Goal: Task Accomplishment & Management: Use online tool/utility

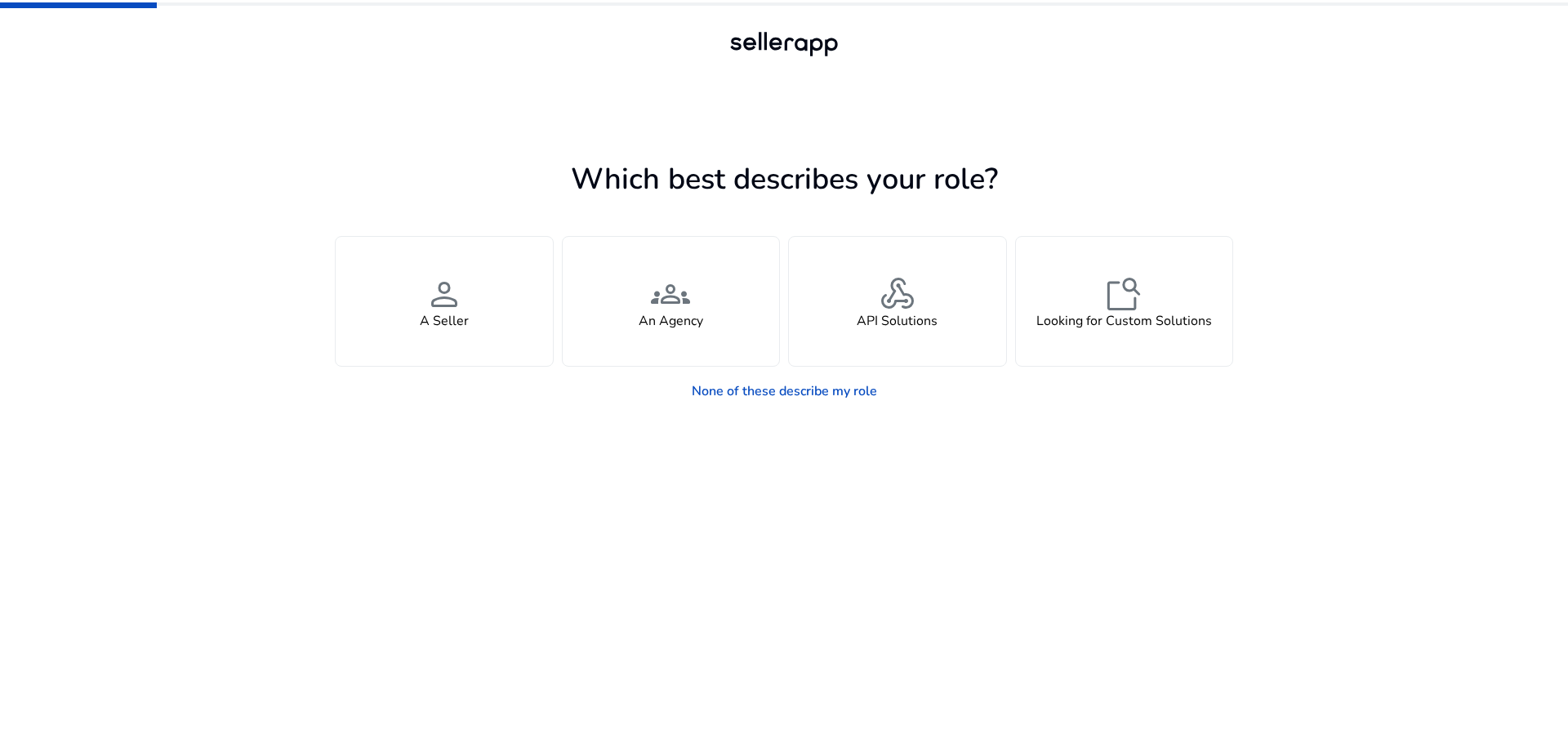
click at [462, 313] on h4 "A Seller" at bounding box center [444, 321] width 49 height 16
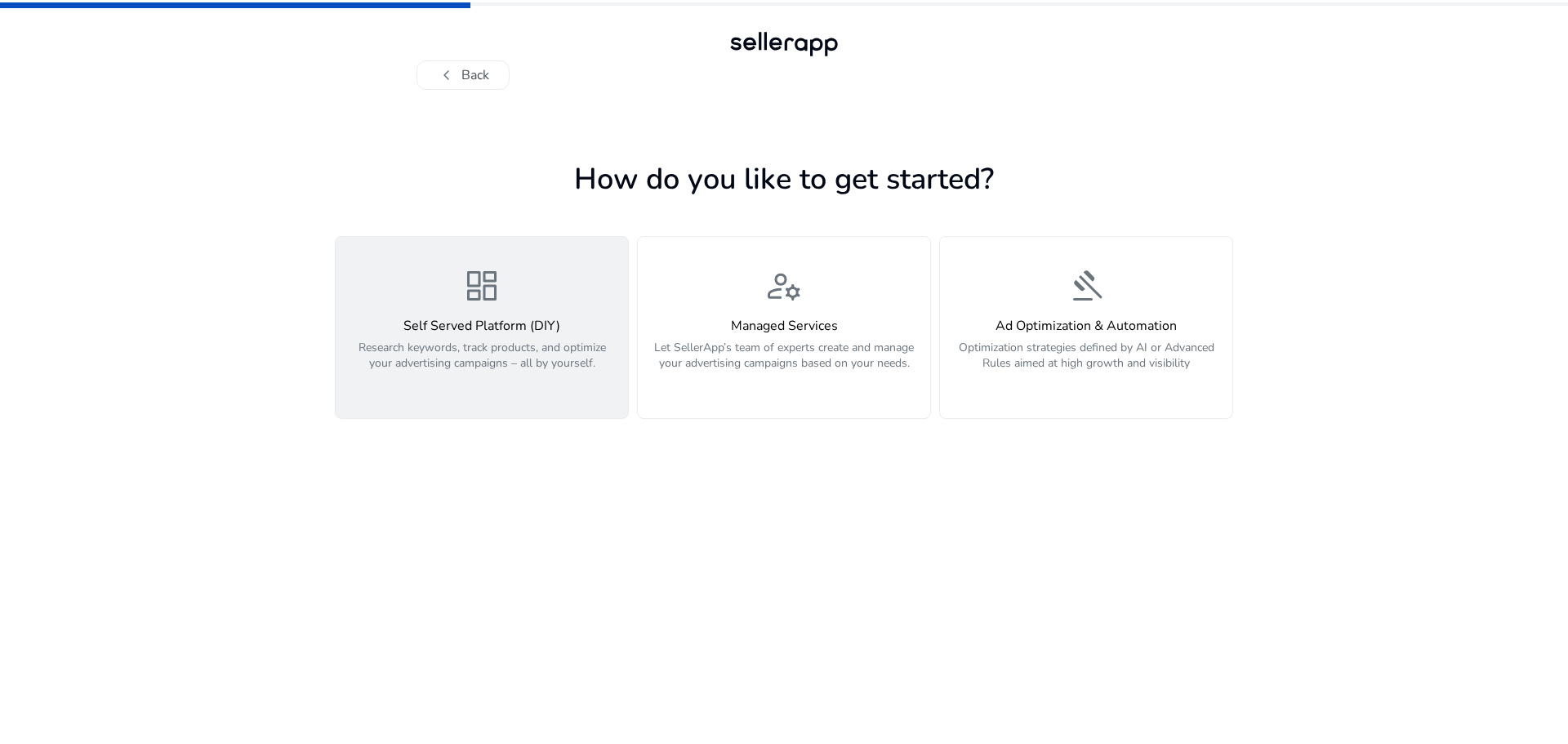
click at [433, 306] on div "dashboard Self Served Platform (DIY) Research keywords, track products, and opt…" at bounding box center [482, 327] width 273 height 122
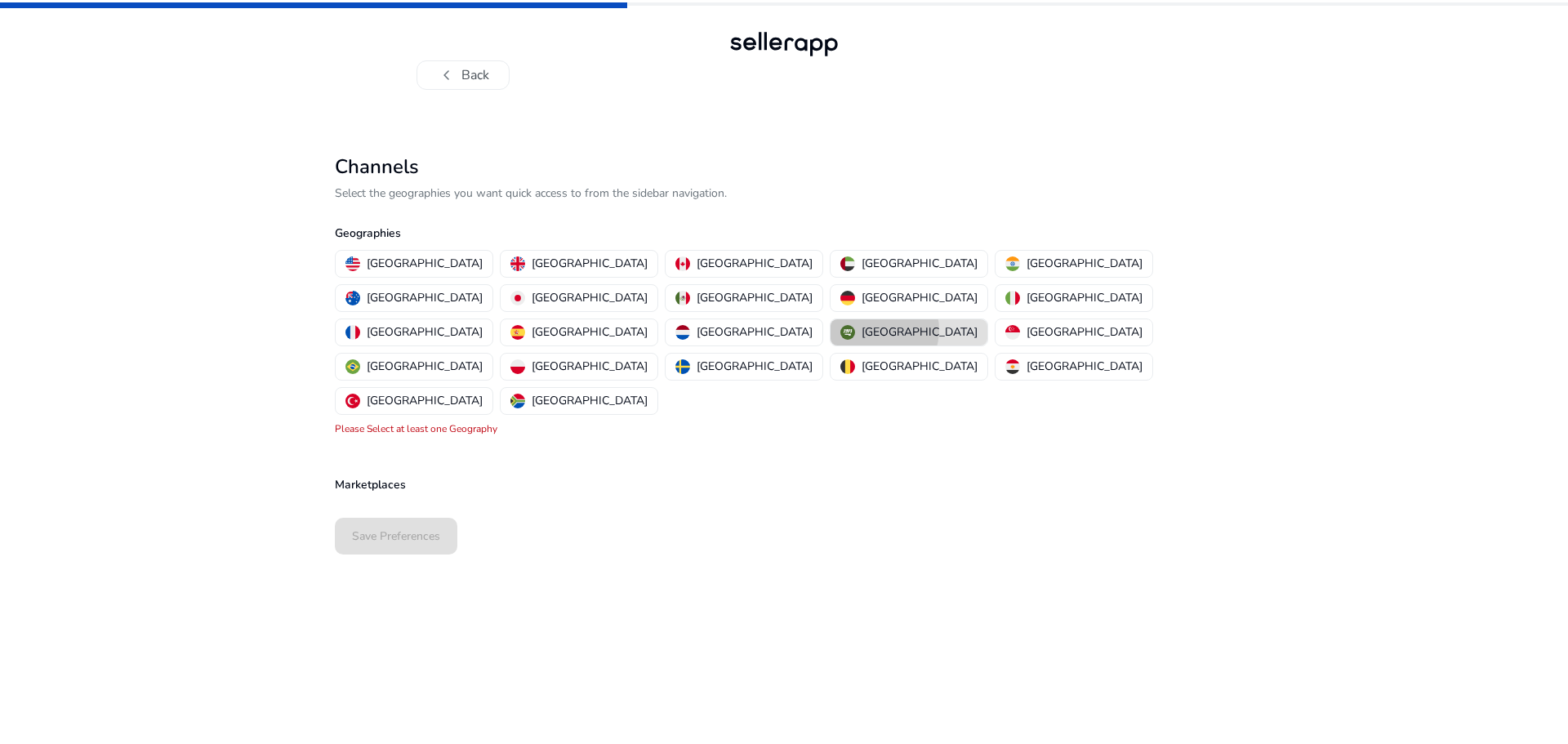
click at [862, 323] on p "[GEOGRAPHIC_DATA]" at bounding box center [919, 332] width 116 height 17
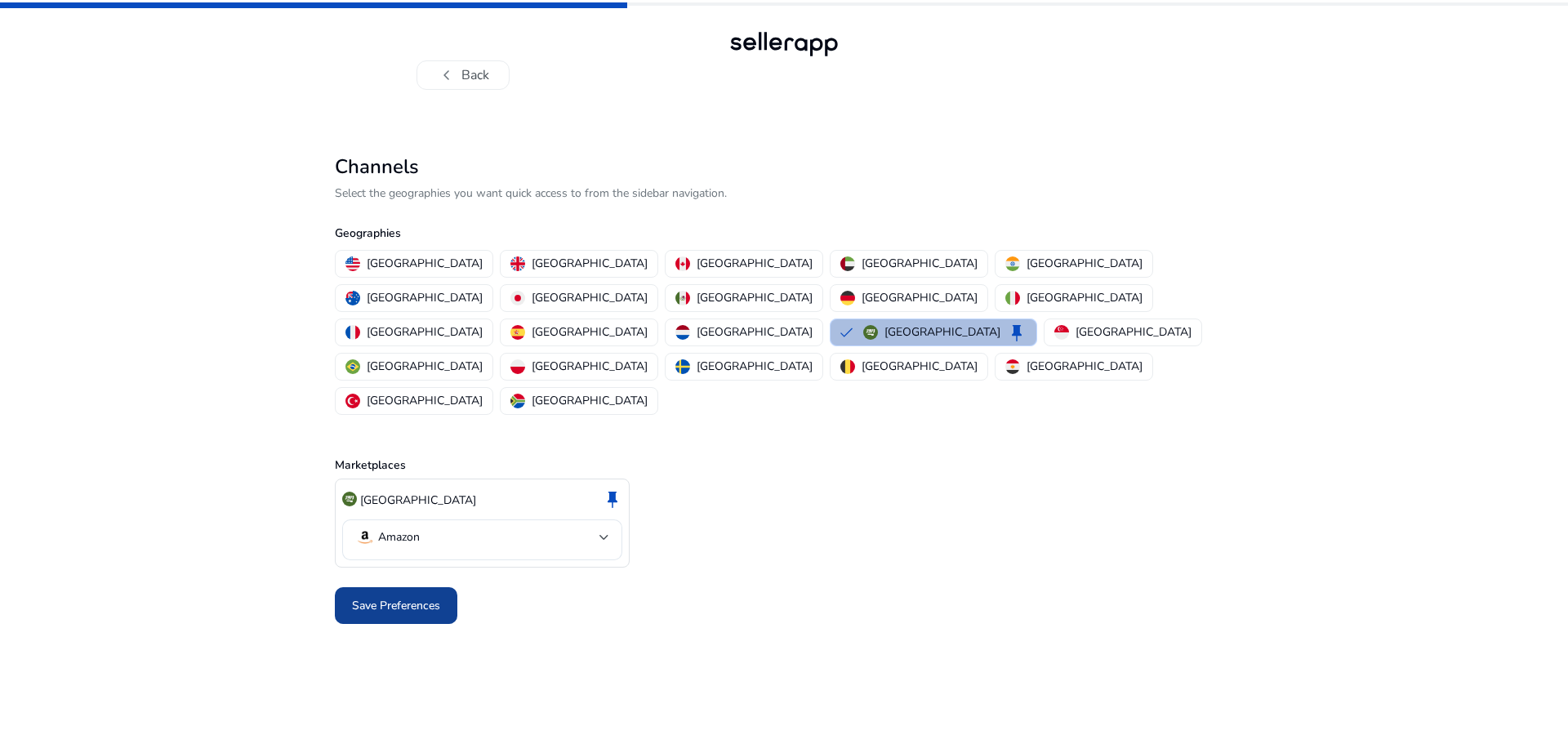
click at [413, 597] on span "Save Preferences" at bounding box center [396, 605] width 88 height 17
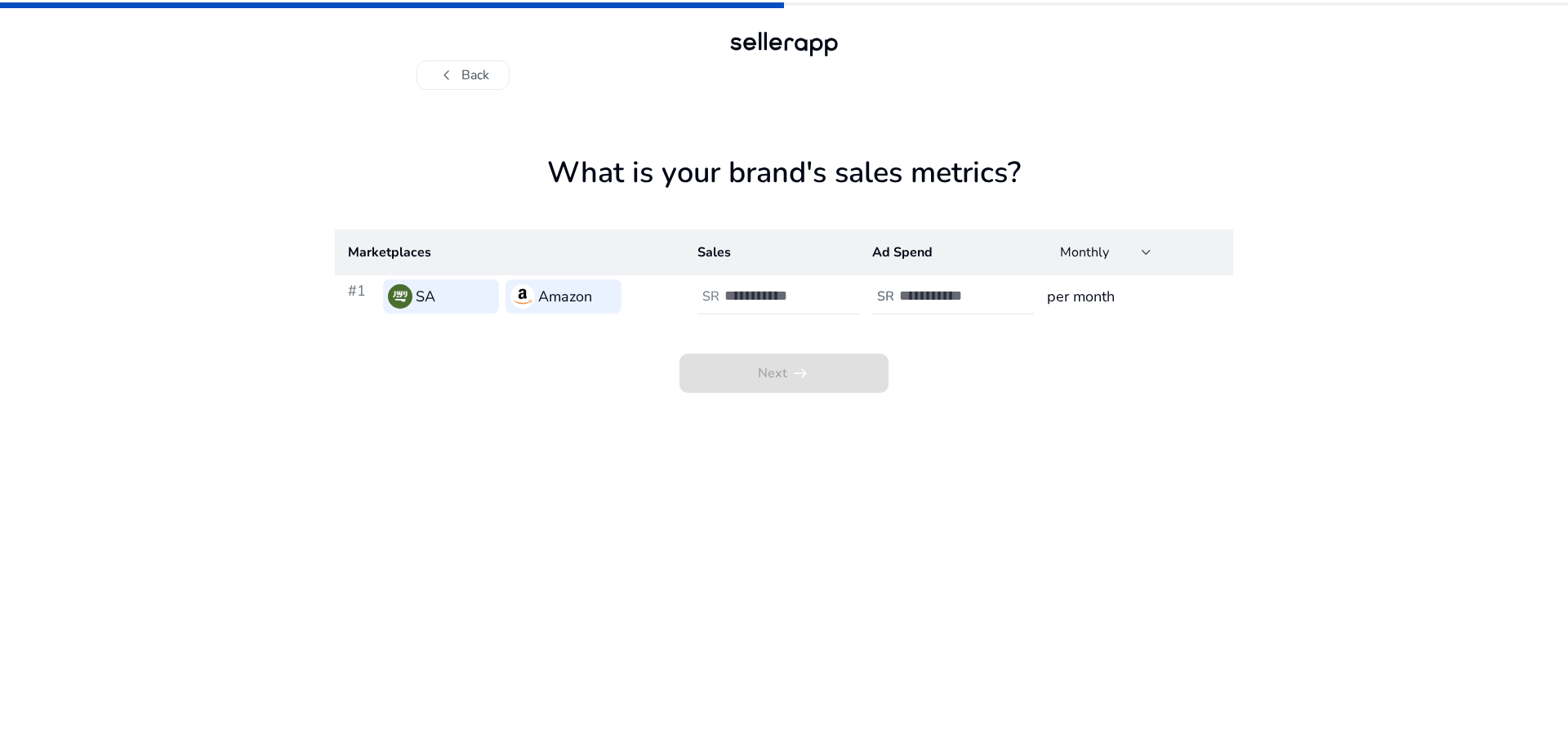
click at [788, 299] on input "number" at bounding box center [780, 295] width 110 height 18
click at [749, 295] on input "number" at bounding box center [780, 295] width 110 height 18
type input "**"
click at [965, 291] on input "number" at bounding box center [955, 295] width 110 height 18
type input "*"
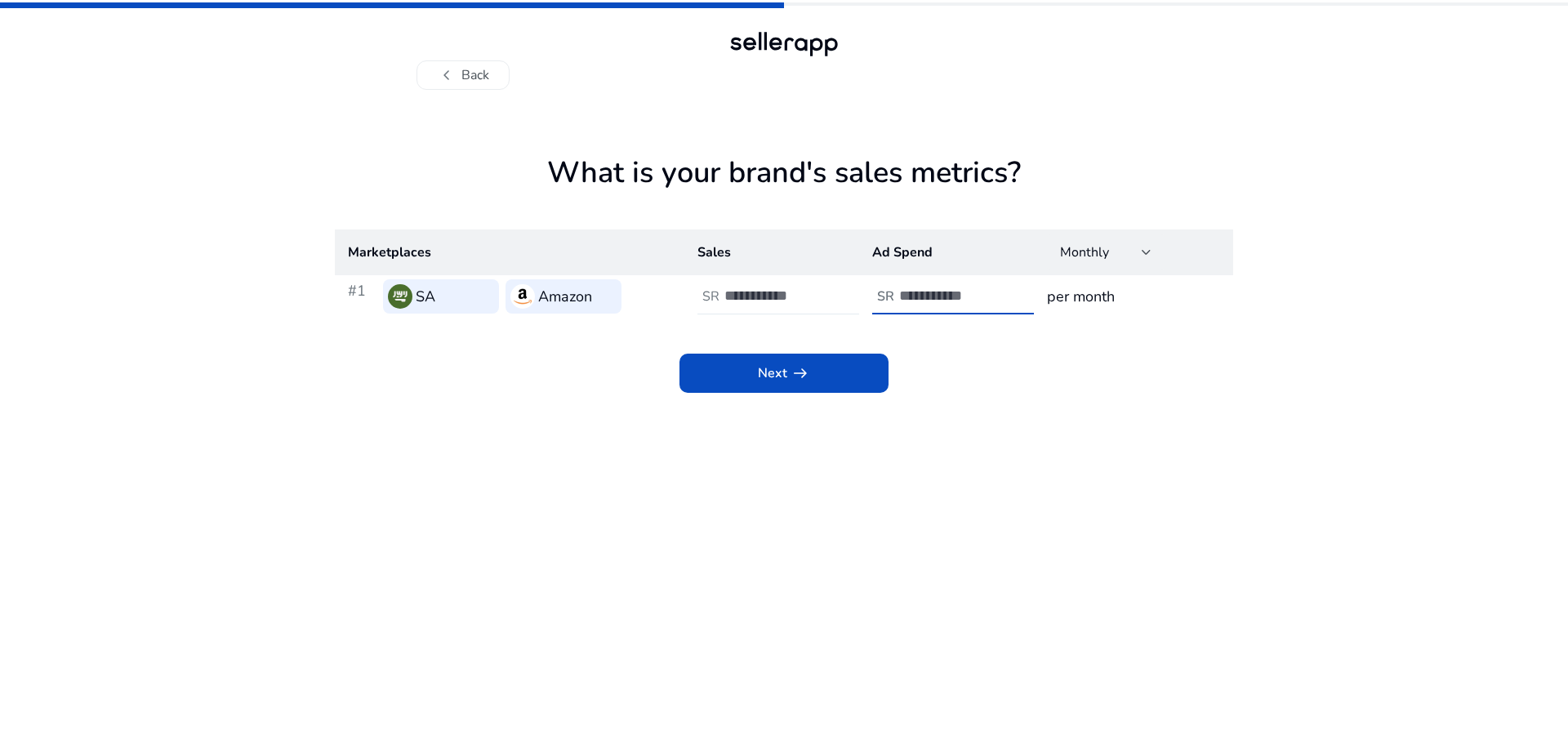
click at [754, 287] on input "**" at bounding box center [780, 295] width 110 height 18
type input "*****"
click at [802, 372] on span "arrow_right_alt" at bounding box center [800, 373] width 20 height 20
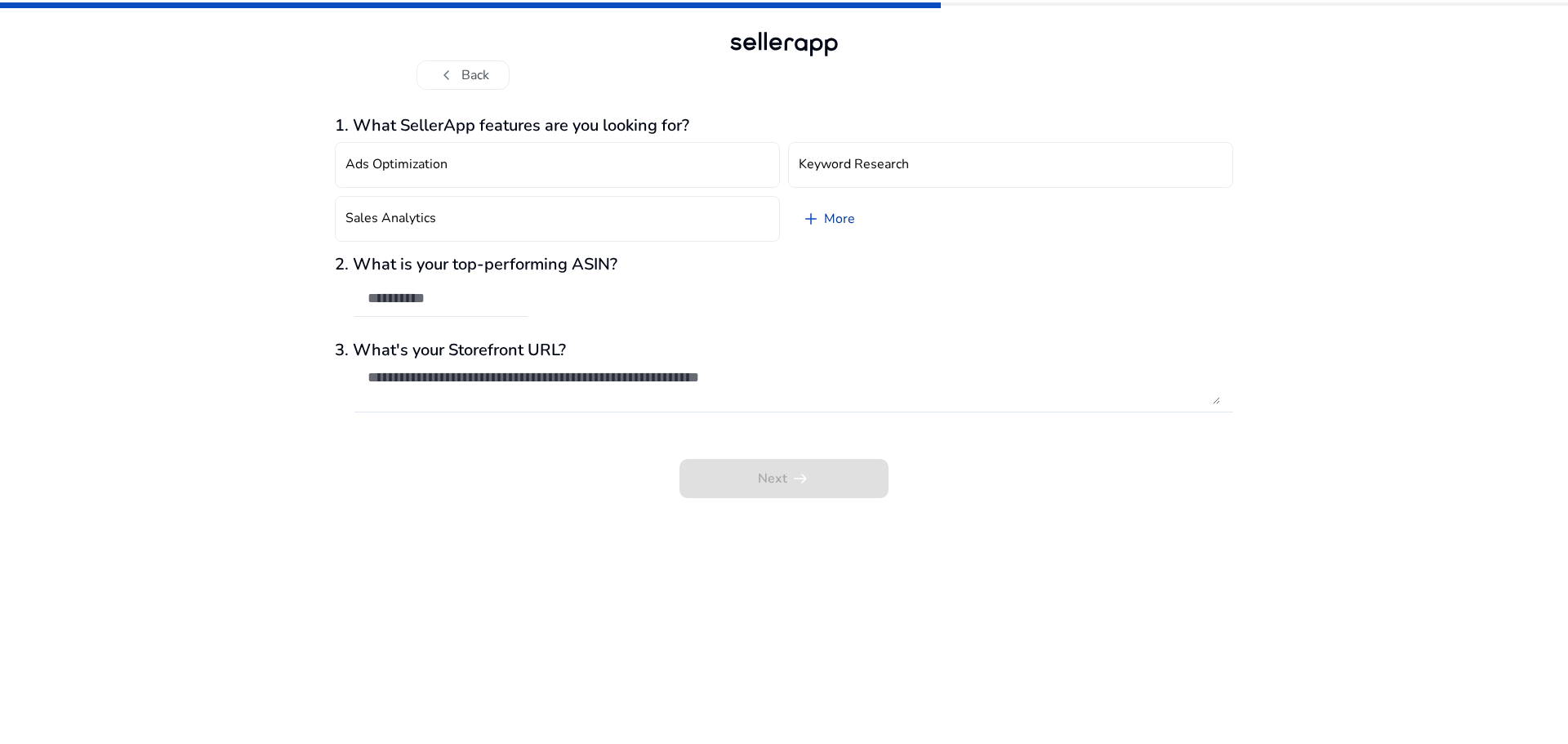
click at [834, 220] on link "add More" at bounding box center [828, 218] width 80 height 46
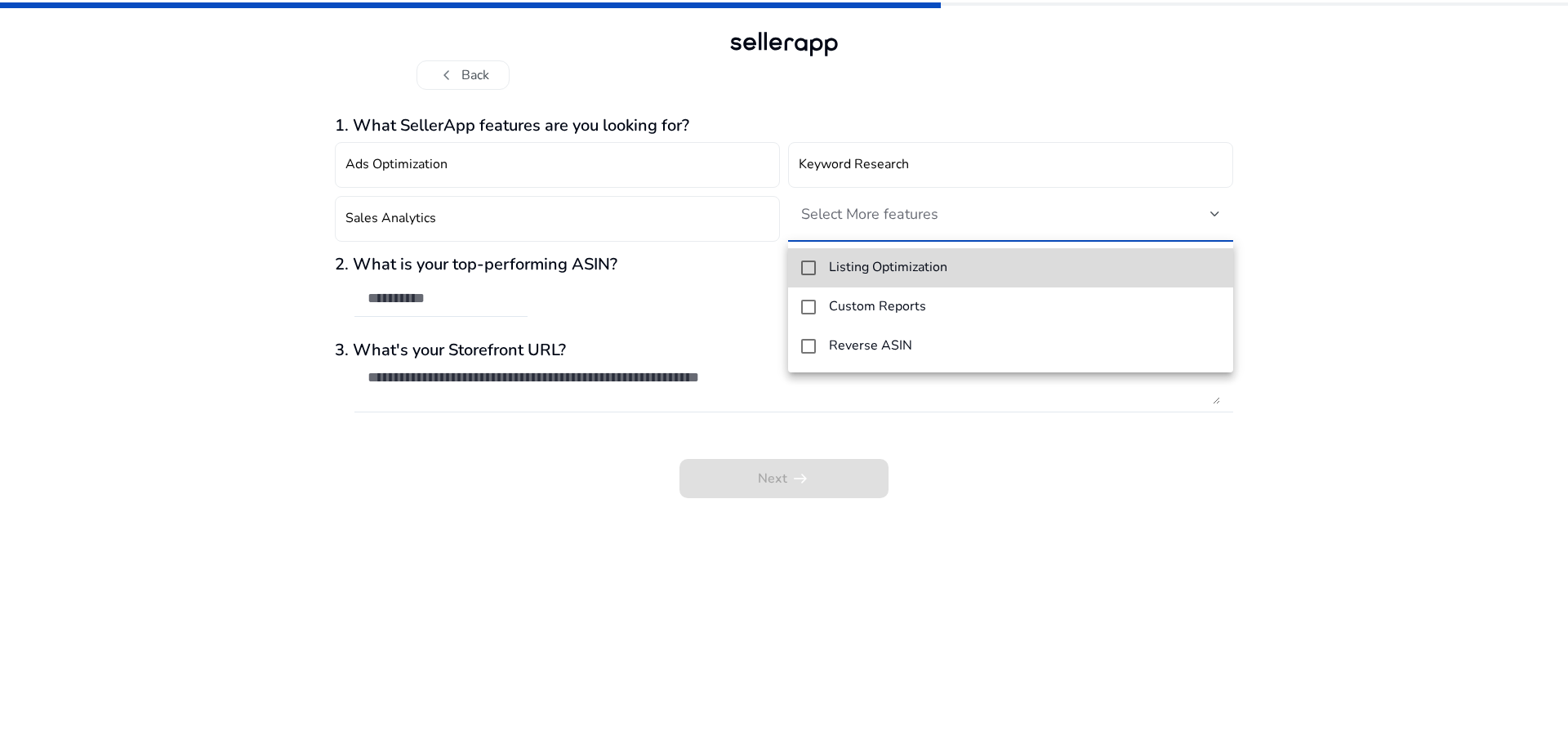
click at [812, 263] on mat-pseudo-checkbox at bounding box center [808, 267] width 15 height 15
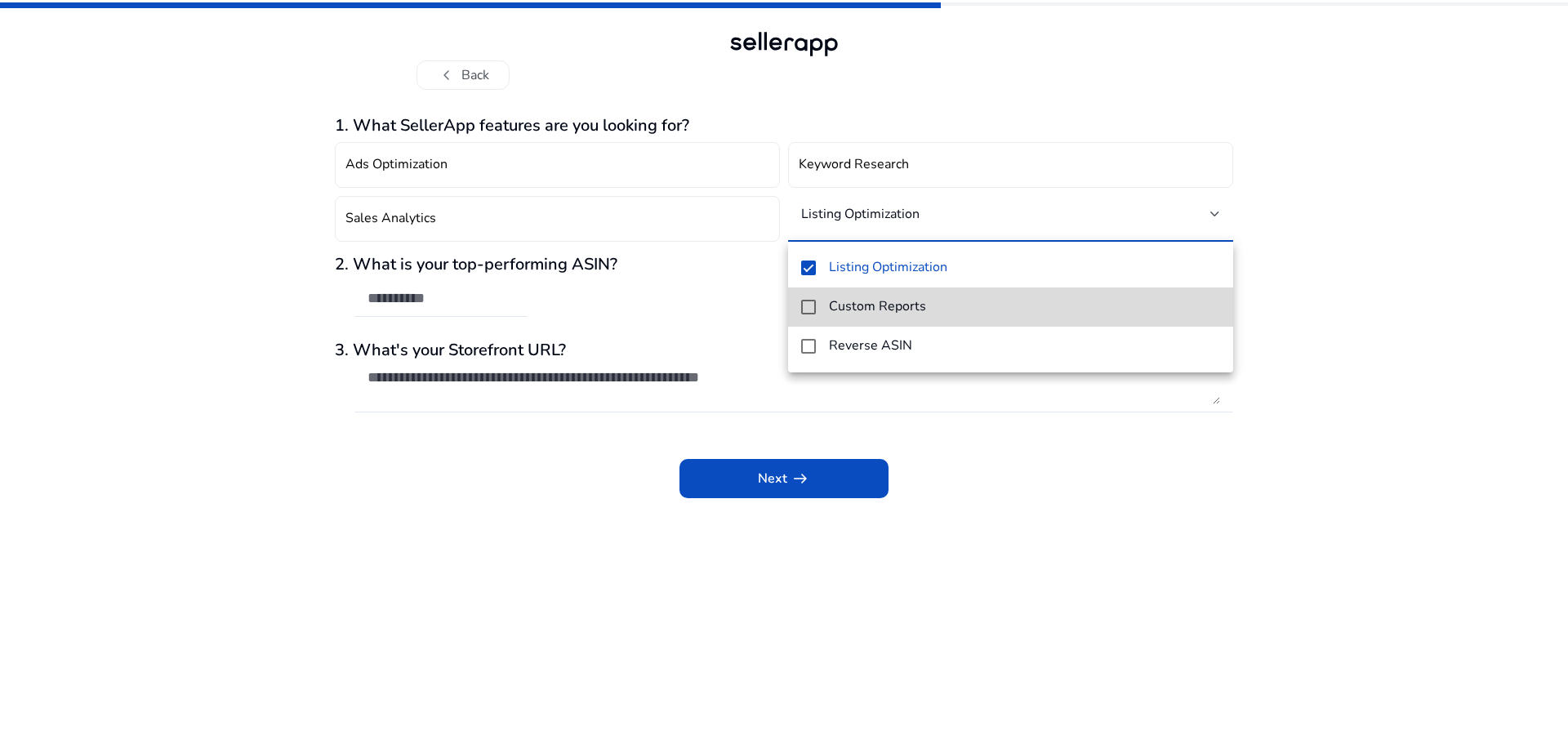
click at [812, 303] on mat-pseudo-checkbox at bounding box center [808, 307] width 15 height 15
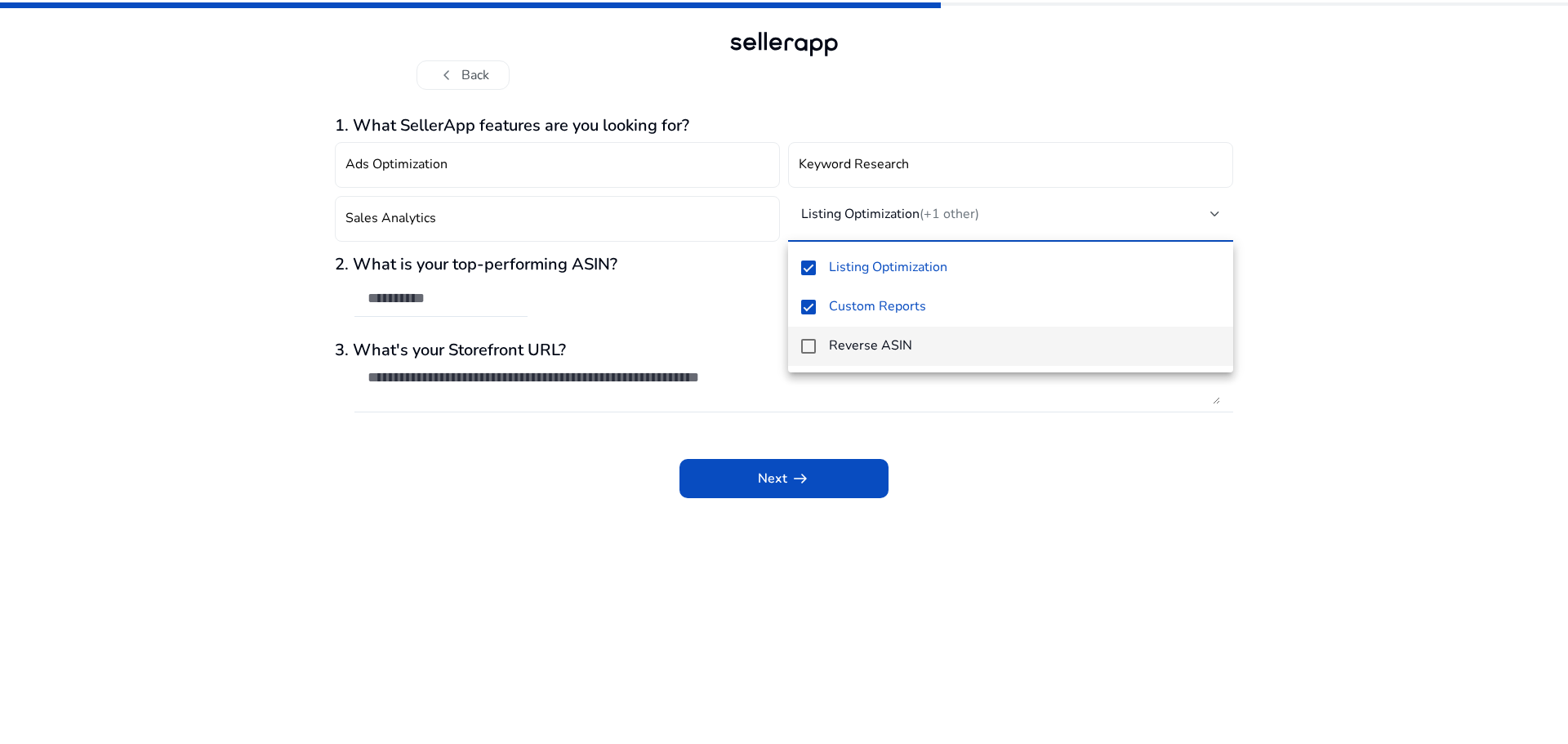
click at [803, 347] on mat-pseudo-checkbox at bounding box center [808, 345] width 15 height 15
click at [728, 311] on div at bounding box center [784, 372] width 1568 height 744
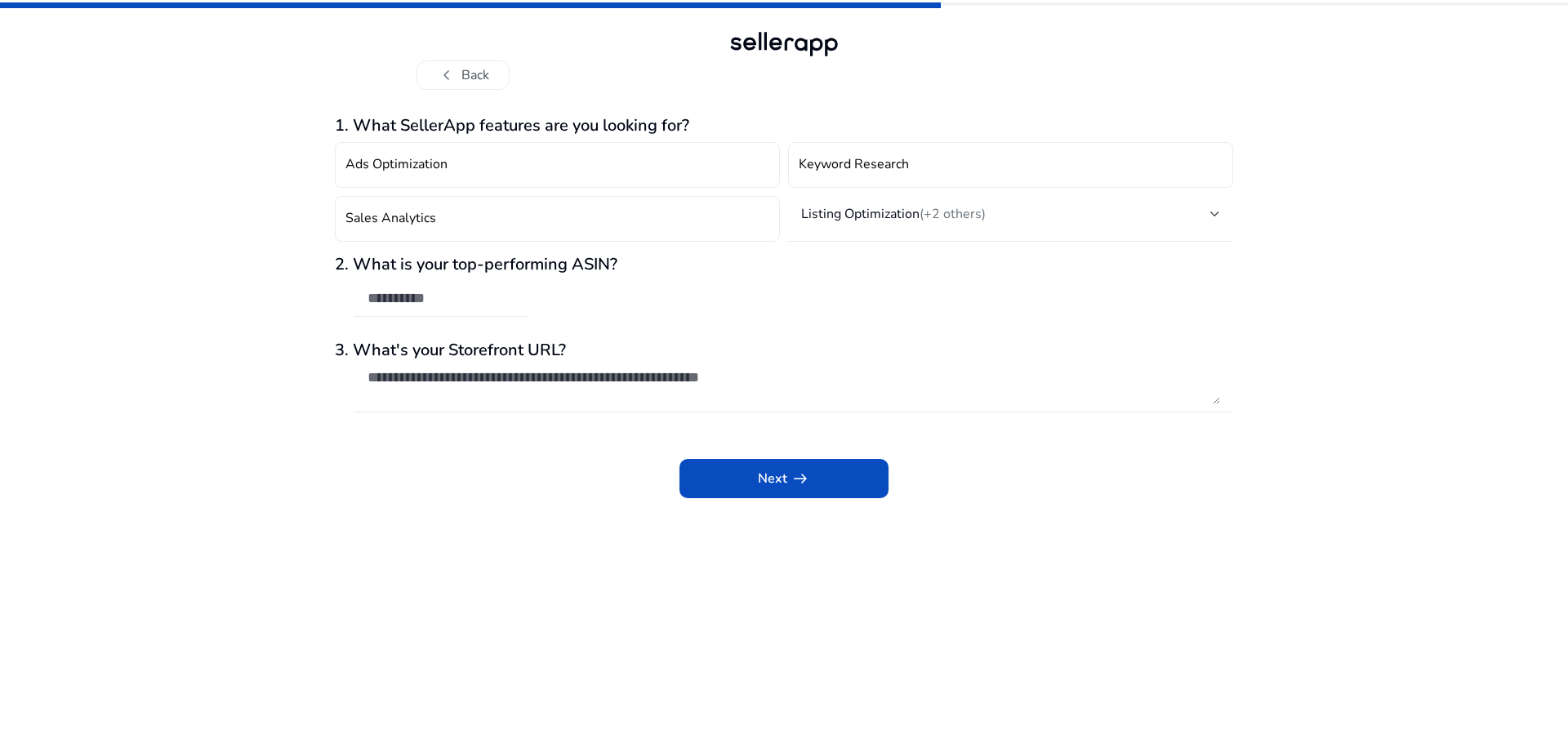
click at [458, 299] on input "text" at bounding box center [441, 298] width 147 height 18
click at [653, 380] on textarea at bounding box center [794, 386] width 853 height 36
paste textarea "**********"
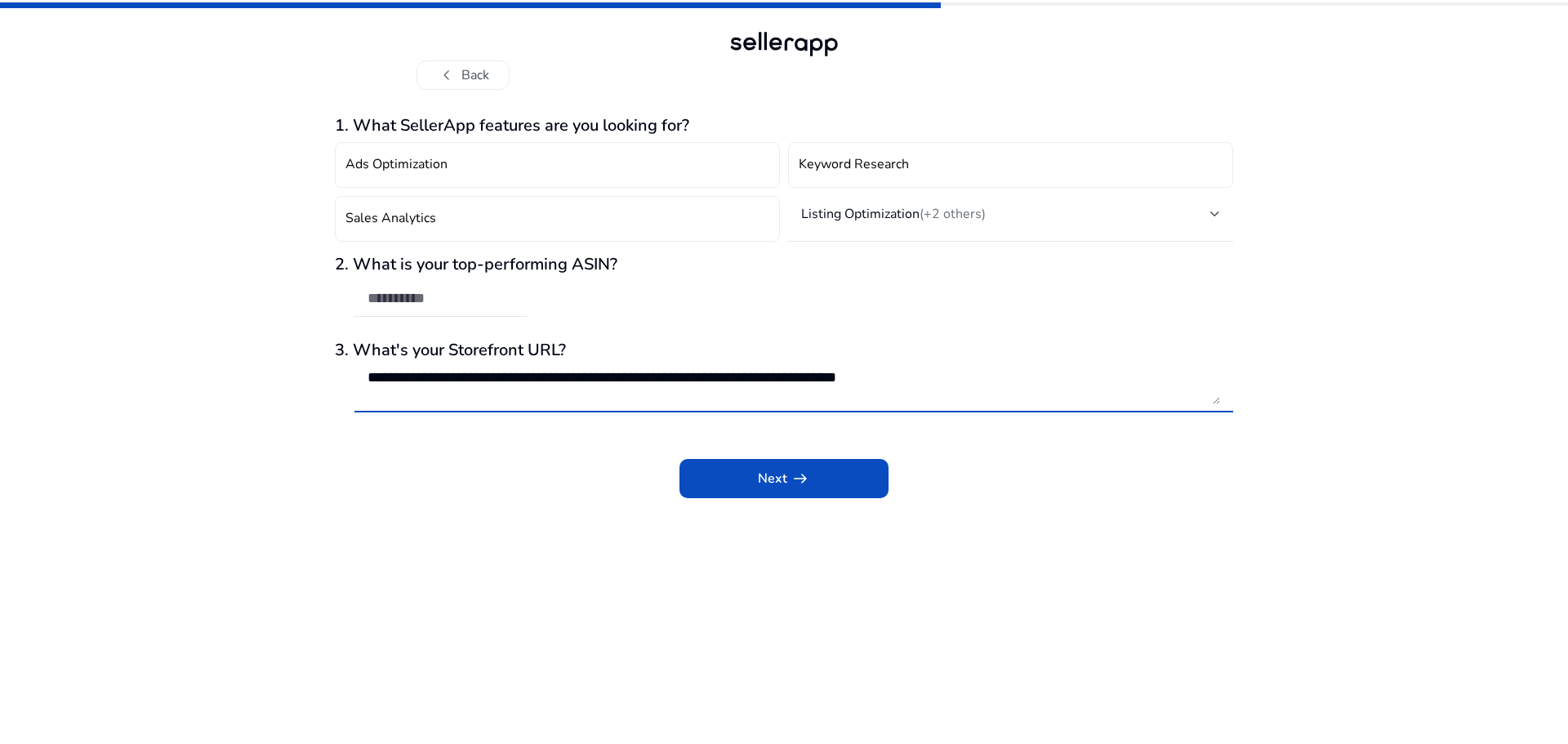
type textarea "**********"
click at [501, 300] on input "text" at bounding box center [441, 298] width 147 height 18
paste input "**********"
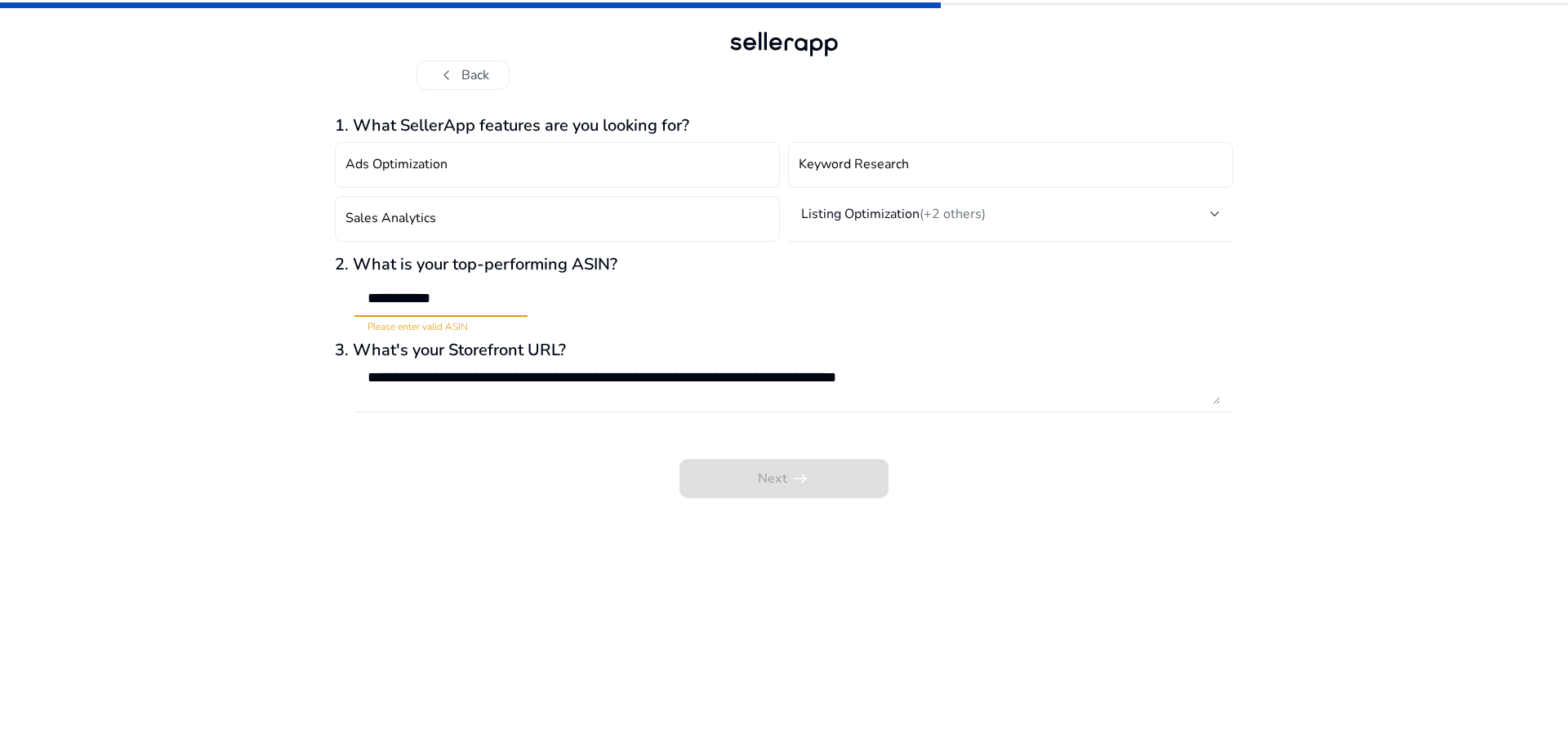
click at [364, 299] on div "**********" at bounding box center [440, 299] width 173 height 36
click at [369, 296] on input "**********" at bounding box center [441, 298] width 147 height 18
click at [370, 296] on input "**********" at bounding box center [441, 298] width 147 height 18
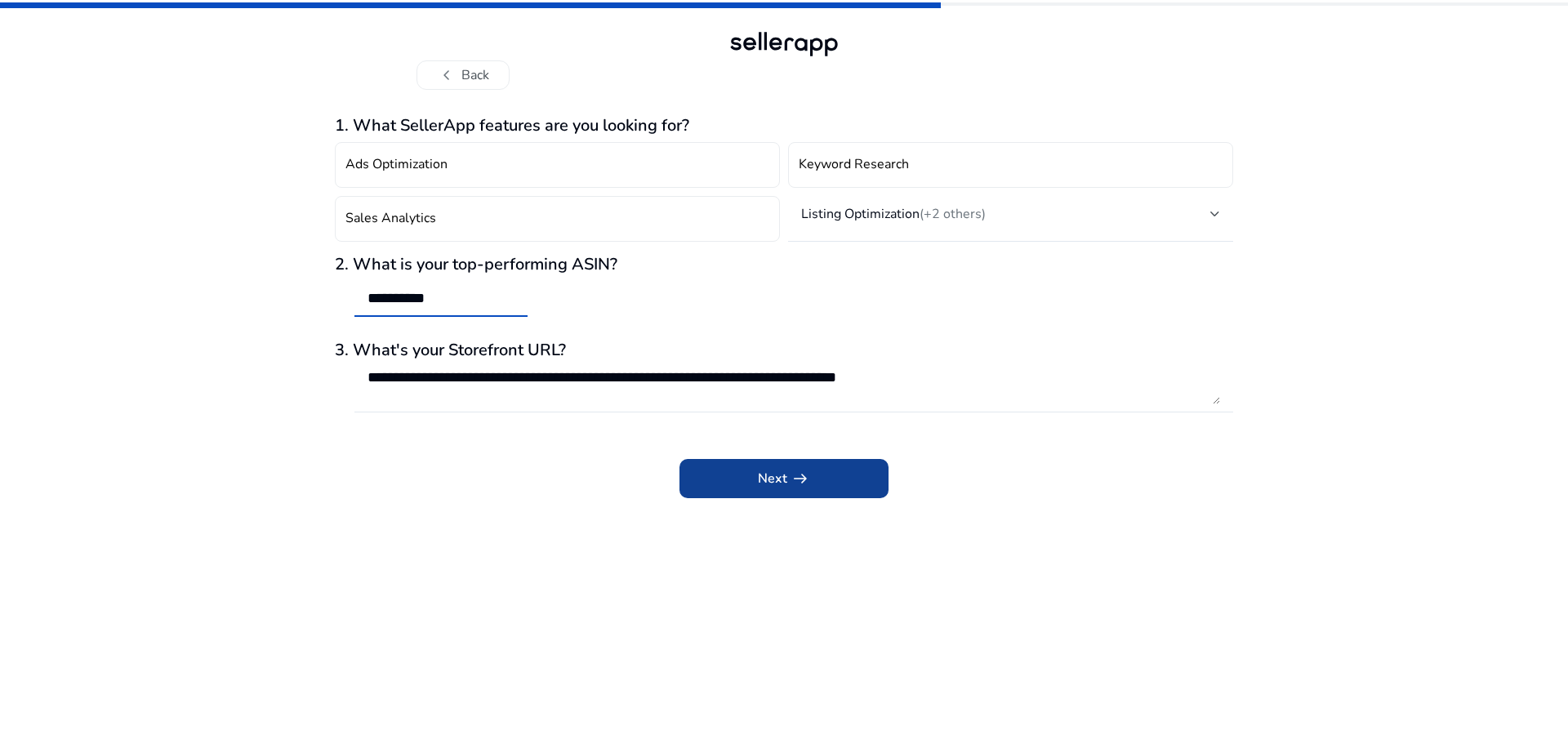
type input "**********"
click at [800, 473] on span "arrow_right_alt" at bounding box center [800, 478] width 20 height 20
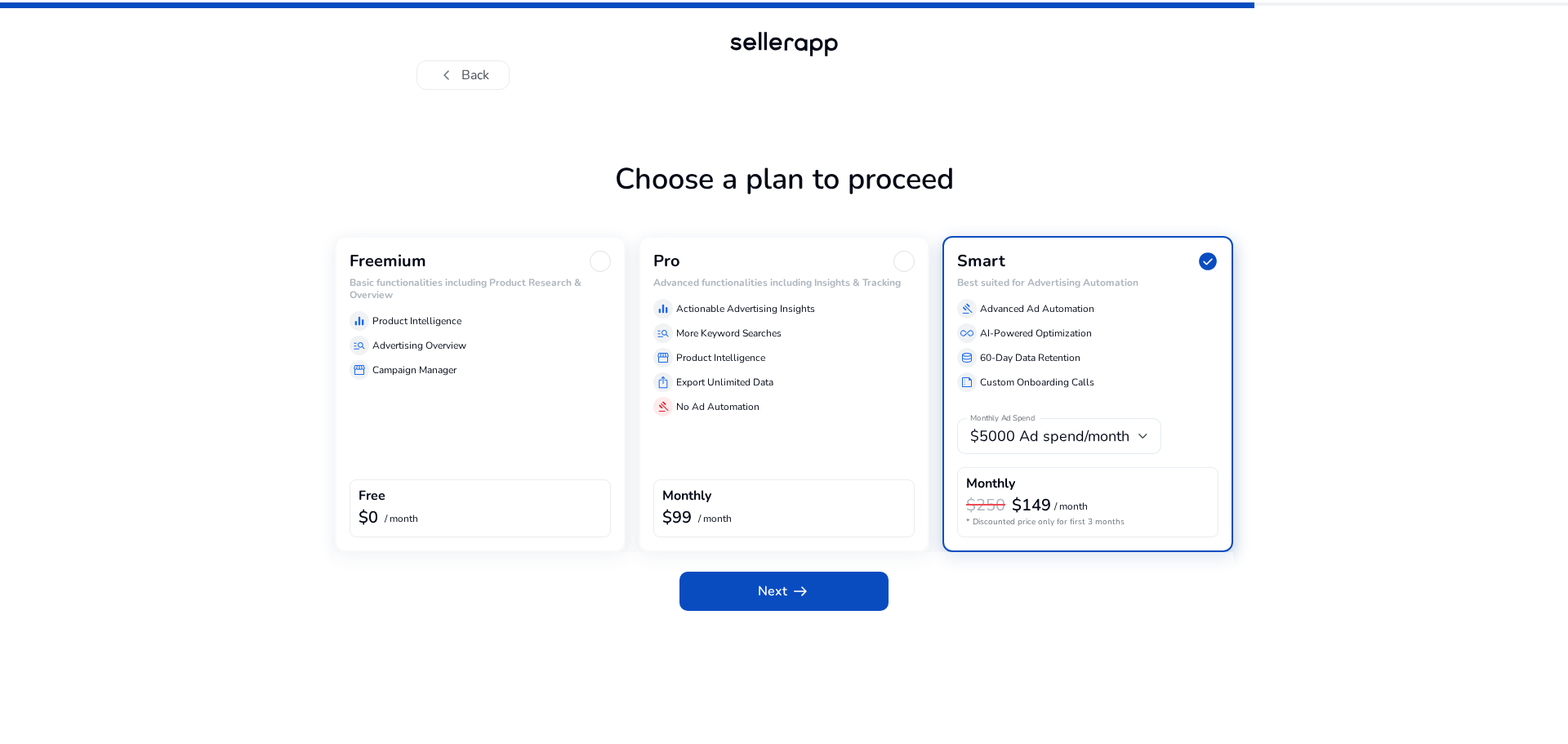
click at [1135, 437] on div "$5000 Ad spend/month" at bounding box center [1054, 436] width 168 height 18
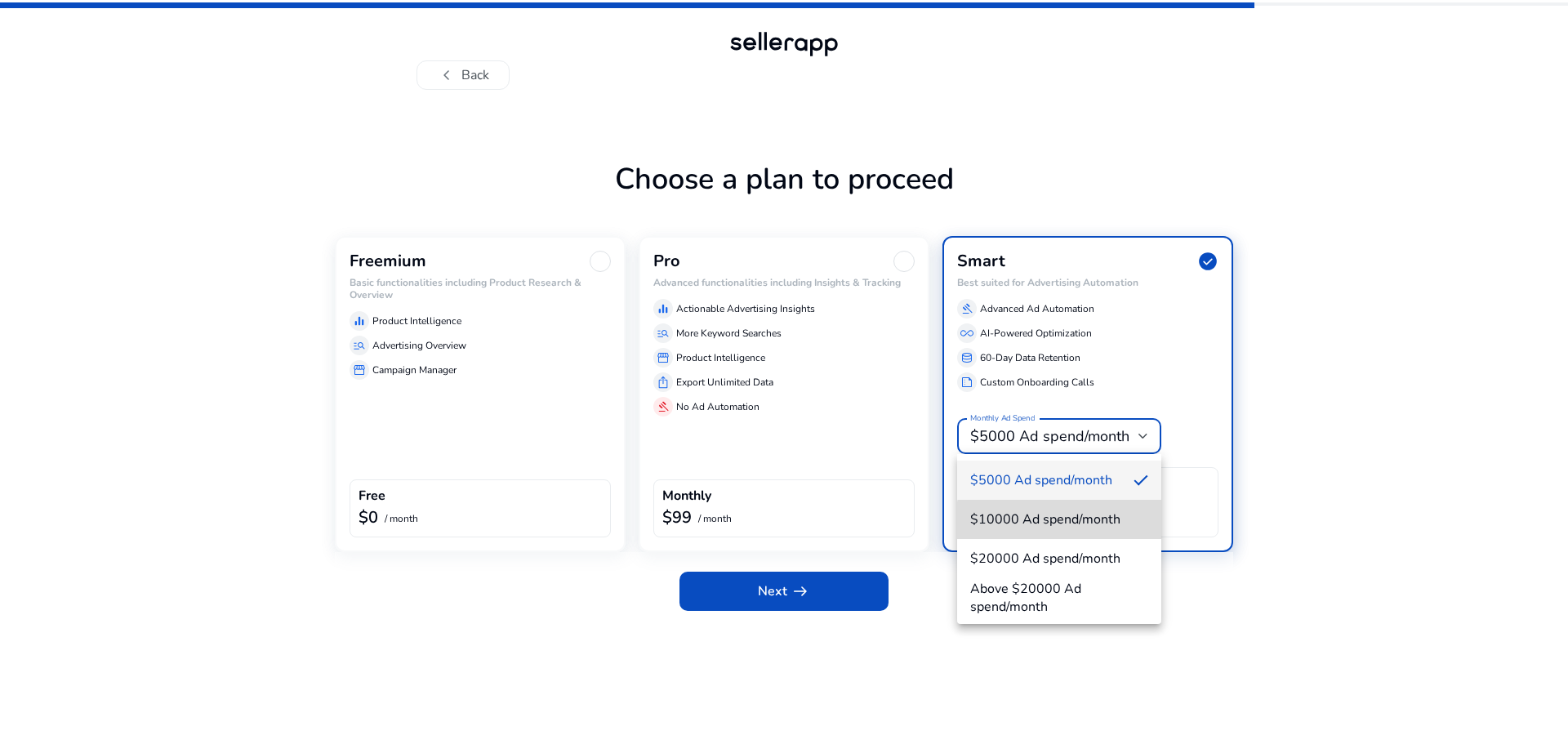
click at [1091, 527] on span "$10000 Ad spend/month" at bounding box center [1059, 518] width 178 height 18
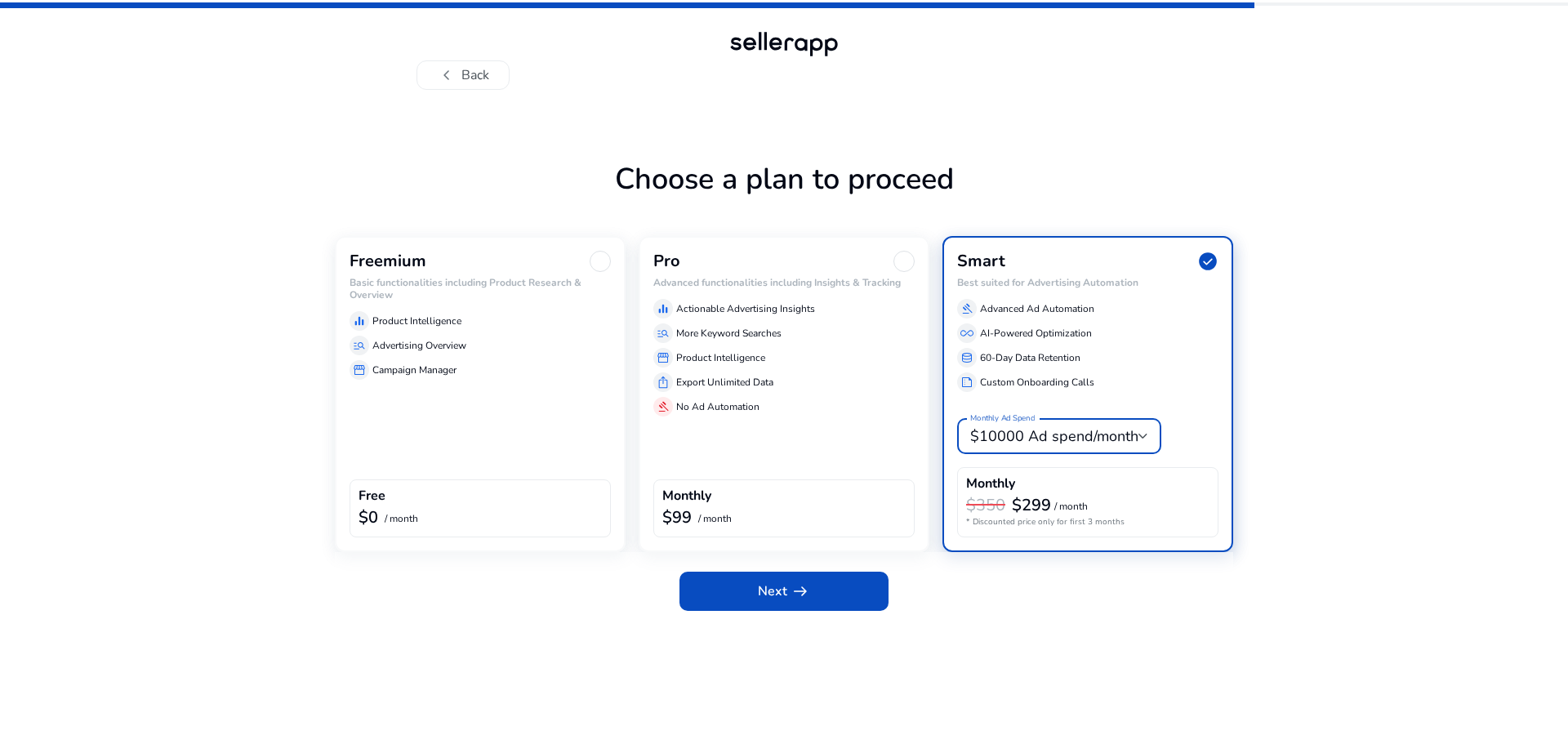
click at [1117, 441] on span "$10000 Ad spend/month" at bounding box center [1054, 436] width 168 height 20
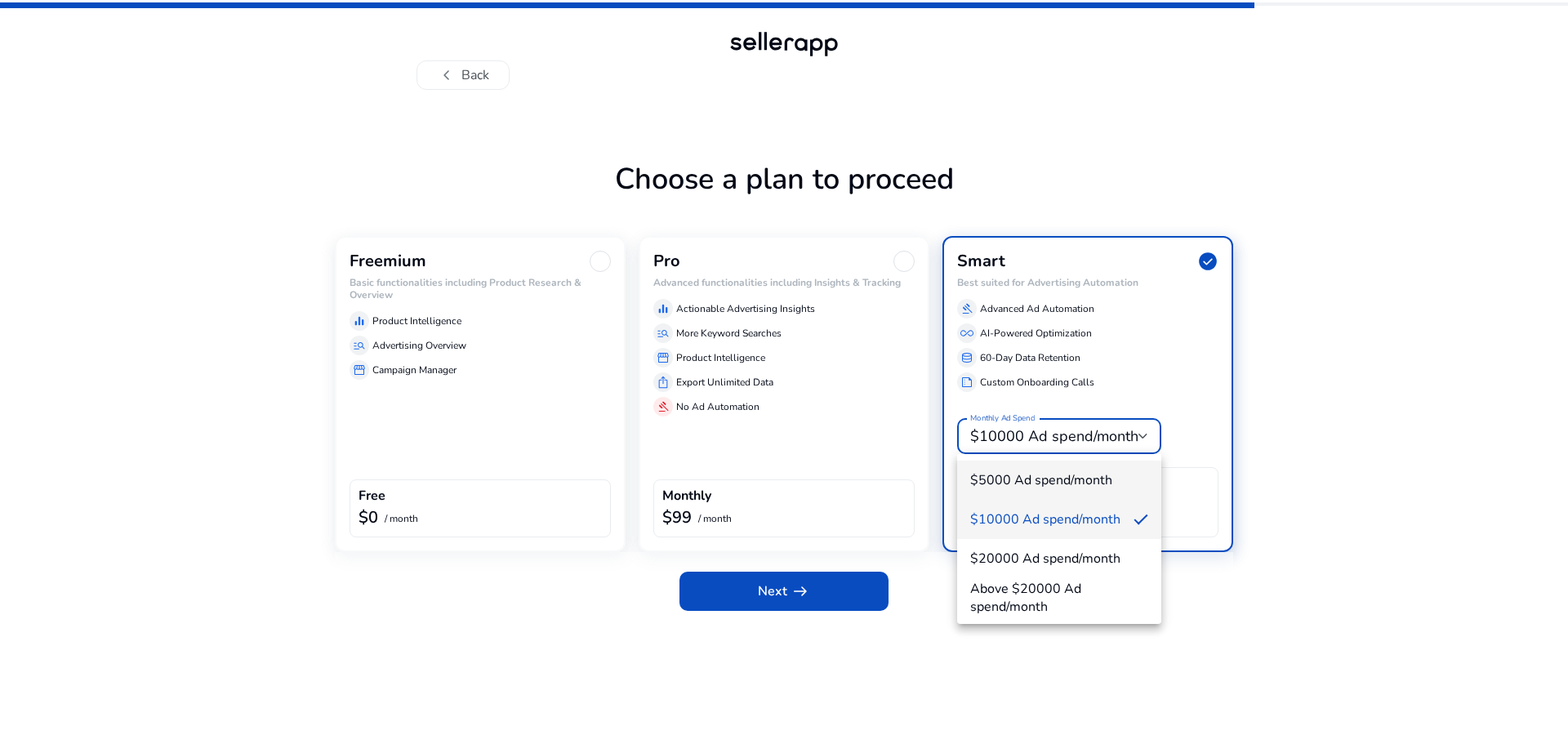
click at [1054, 476] on span "$5000 Ad spend/month" at bounding box center [1059, 480] width 178 height 18
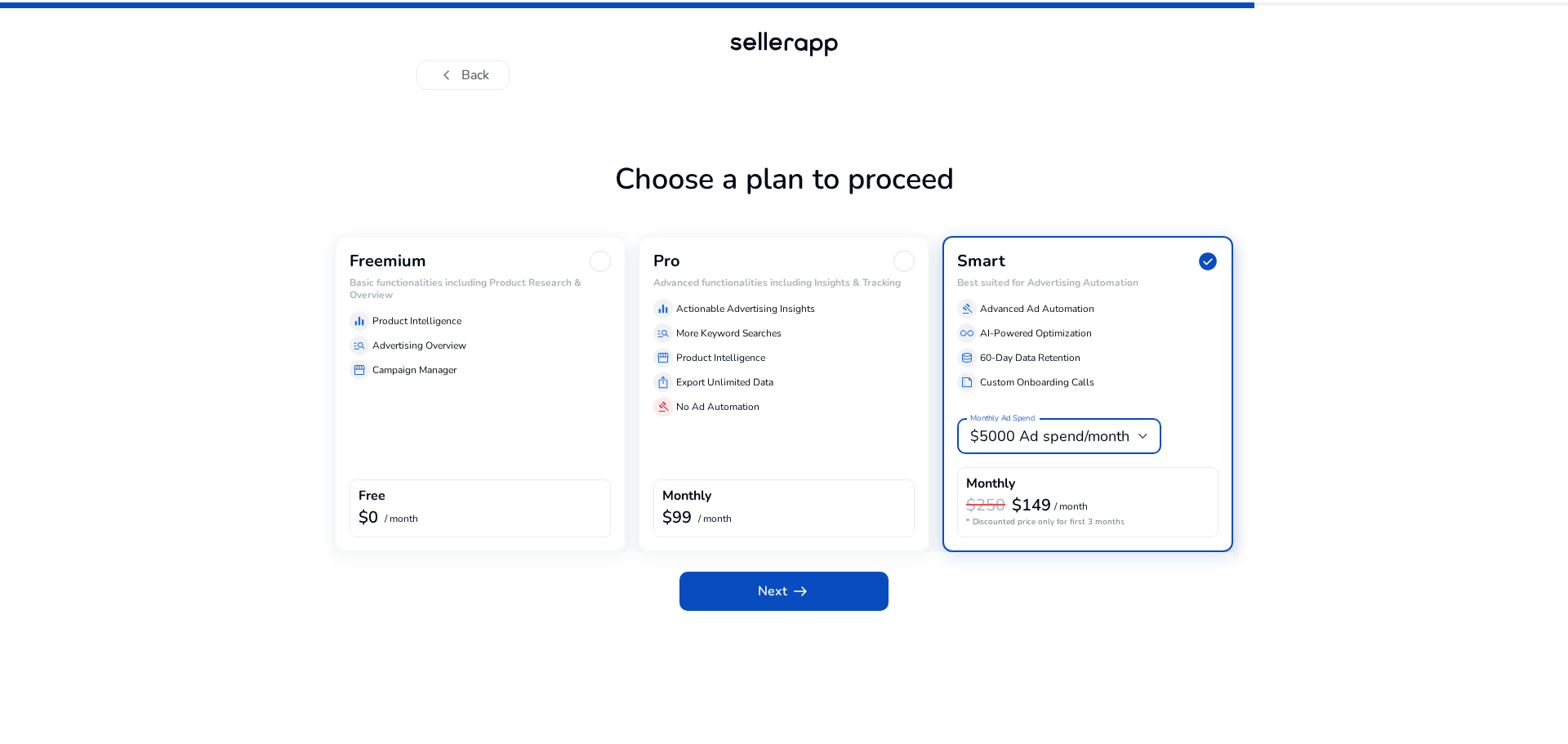
click at [1080, 432] on span "$5000 Ad spend/month" at bounding box center [1049, 436] width 159 height 20
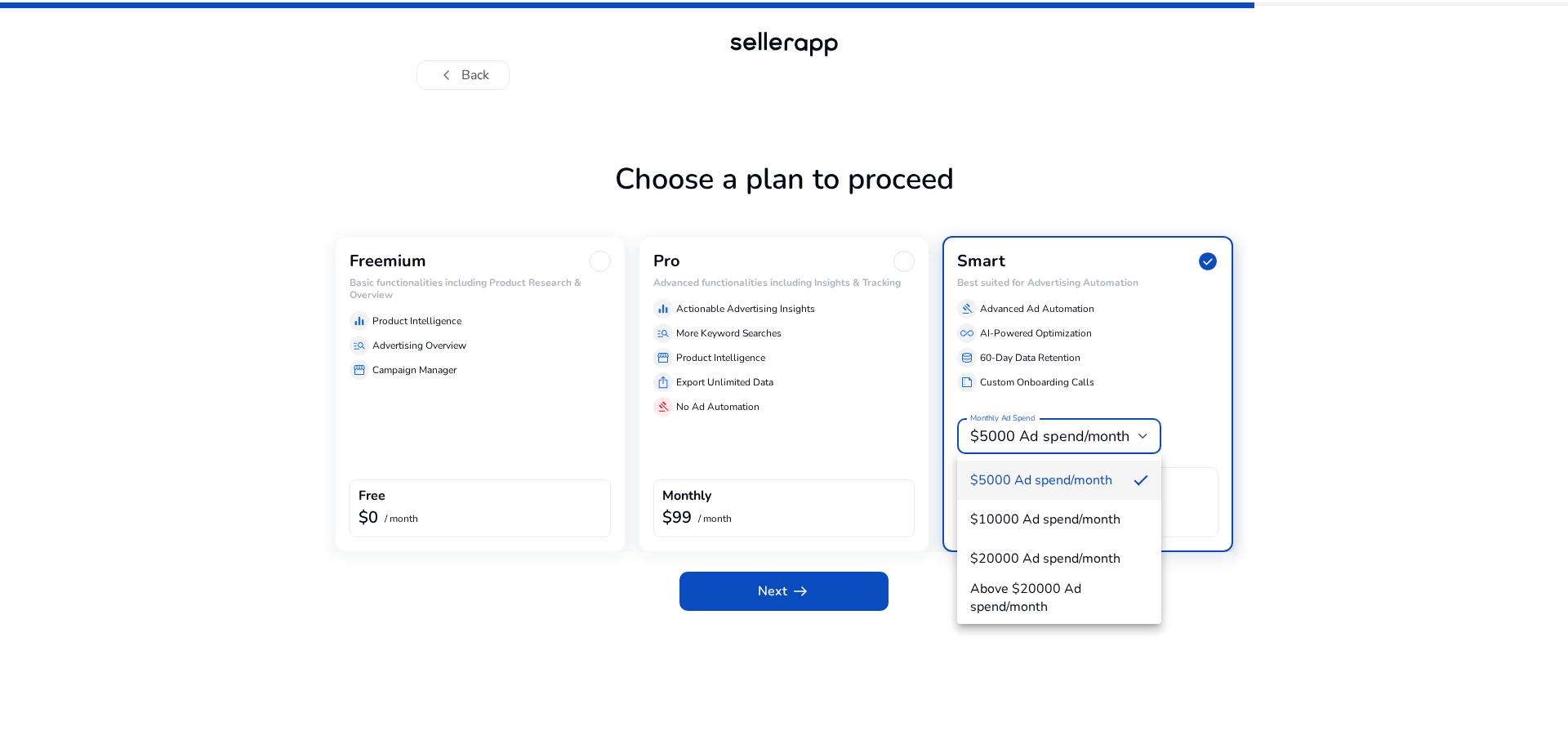
click at [1183, 320] on div at bounding box center [784, 372] width 1568 height 744
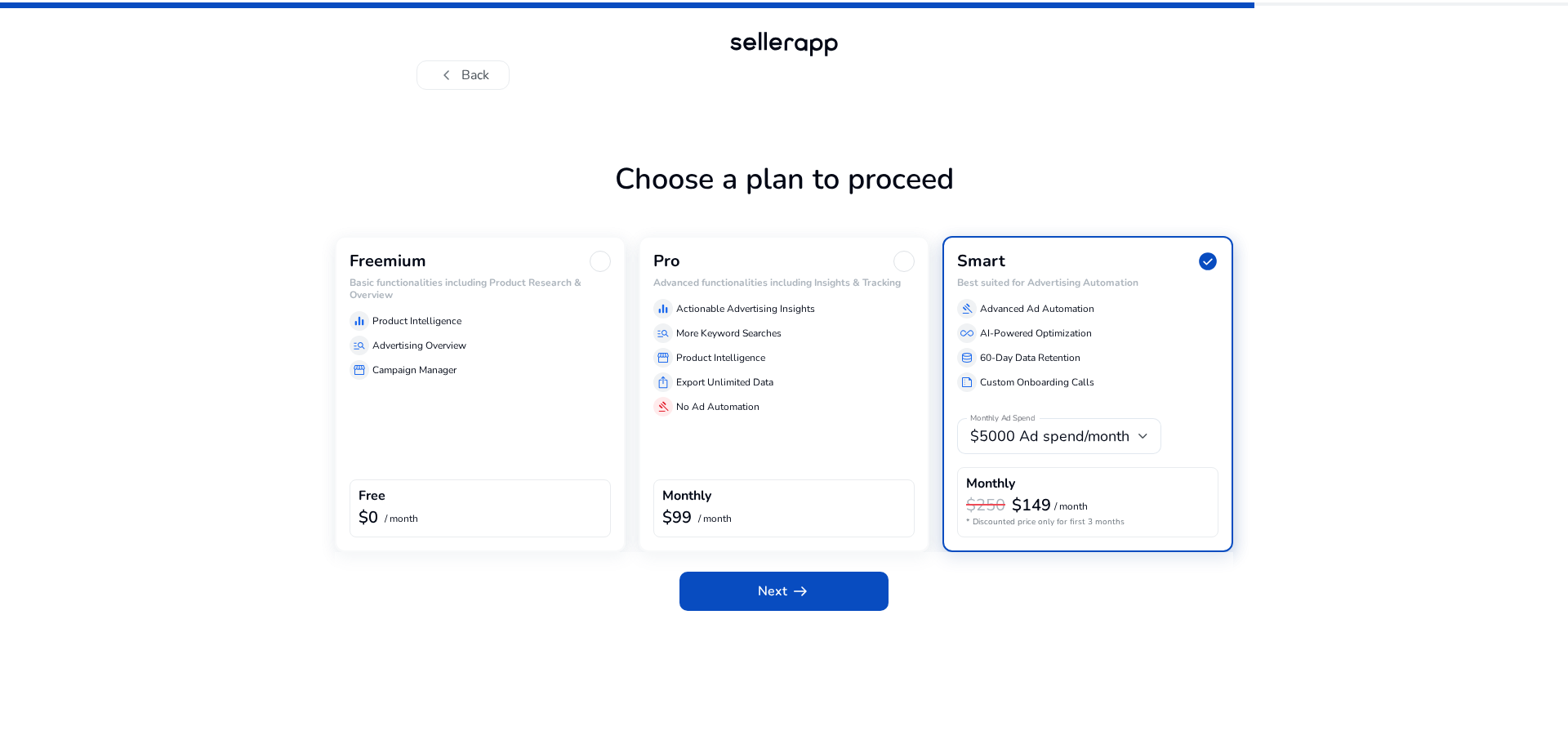
click at [426, 372] on p "Campaign Manager" at bounding box center [414, 369] width 84 height 15
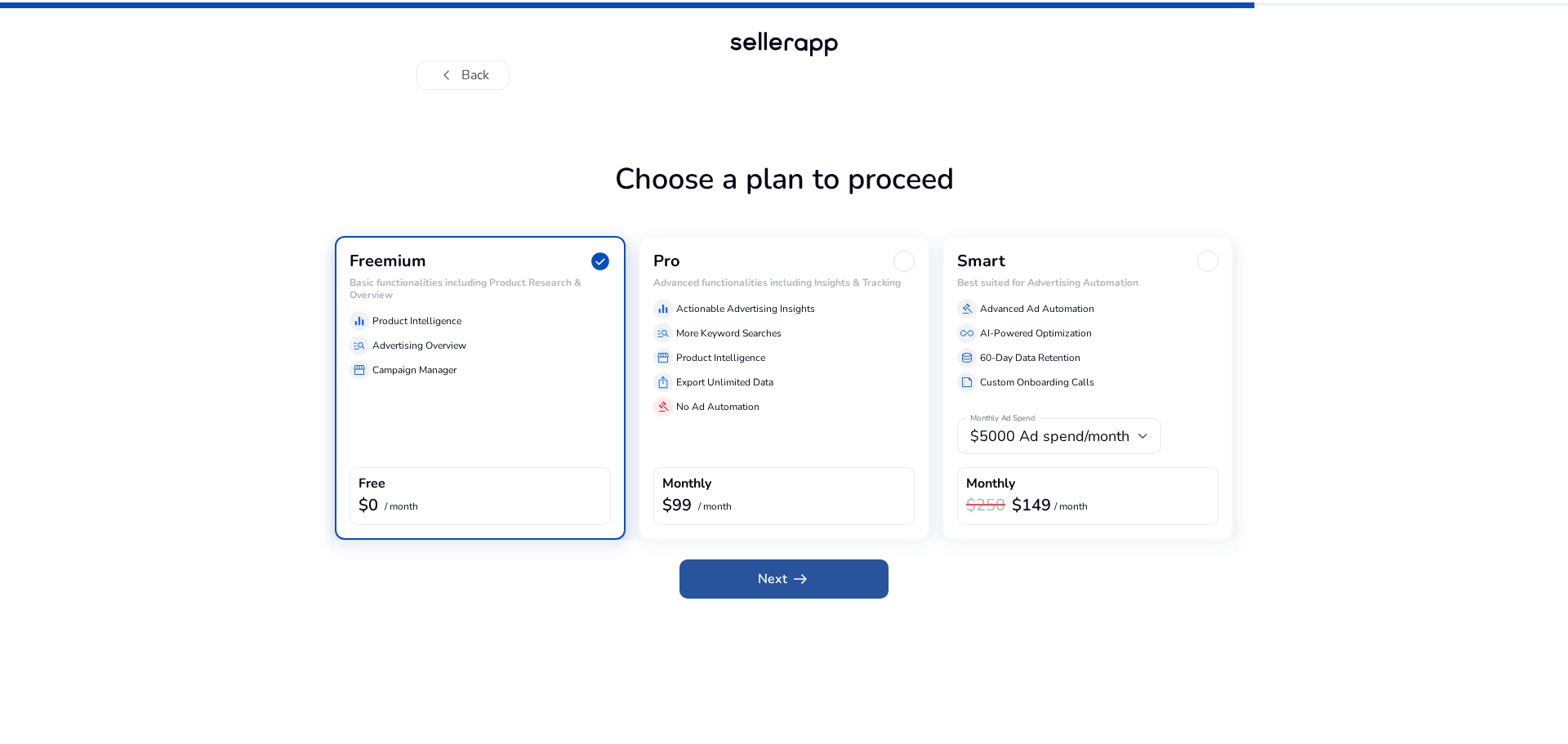
click at [813, 585] on span at bounding box center [784, 578] width 209 height 39
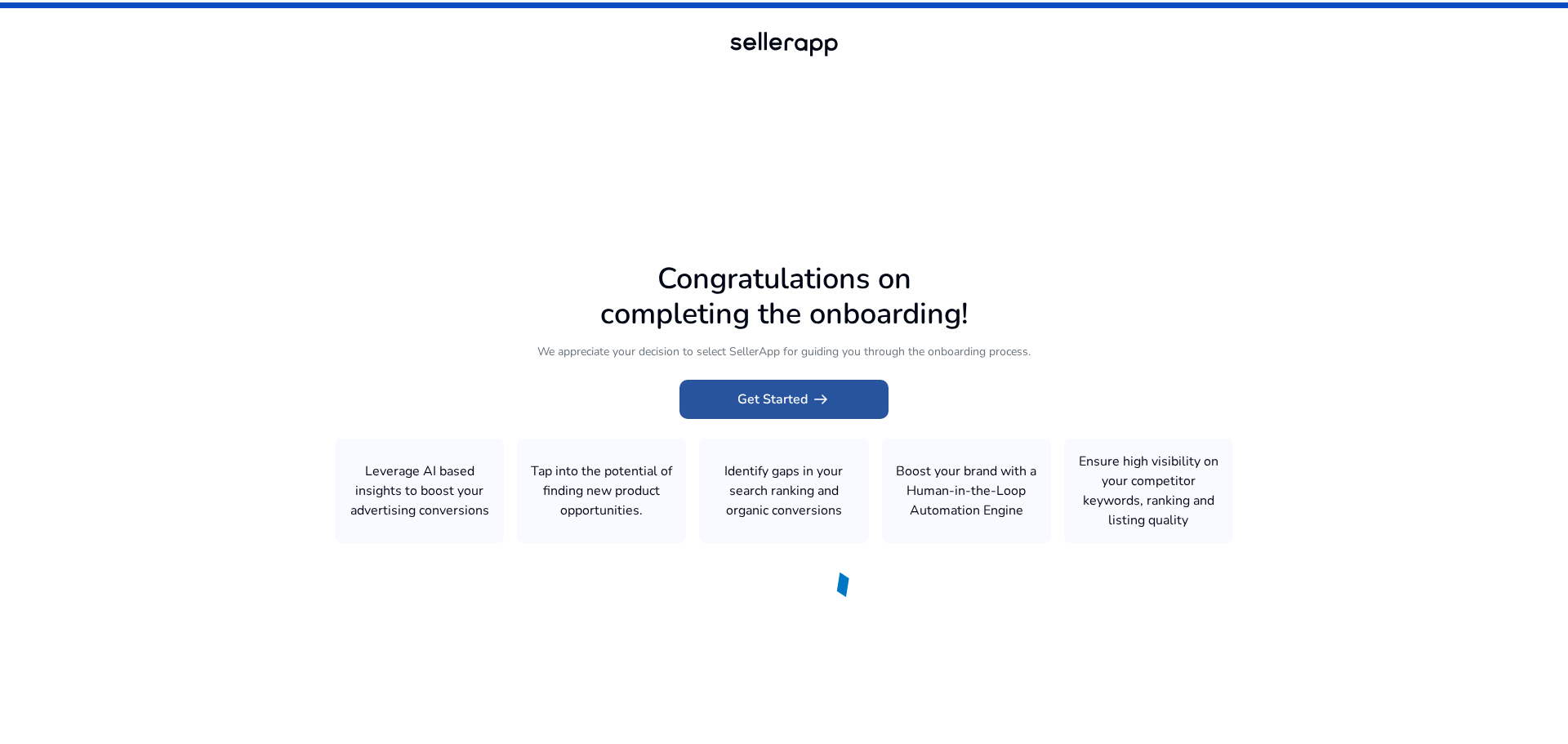
click at [806, 407] on span "Get Started arrow_right_alt" at bounding box center [784, 399] width 93 height 20
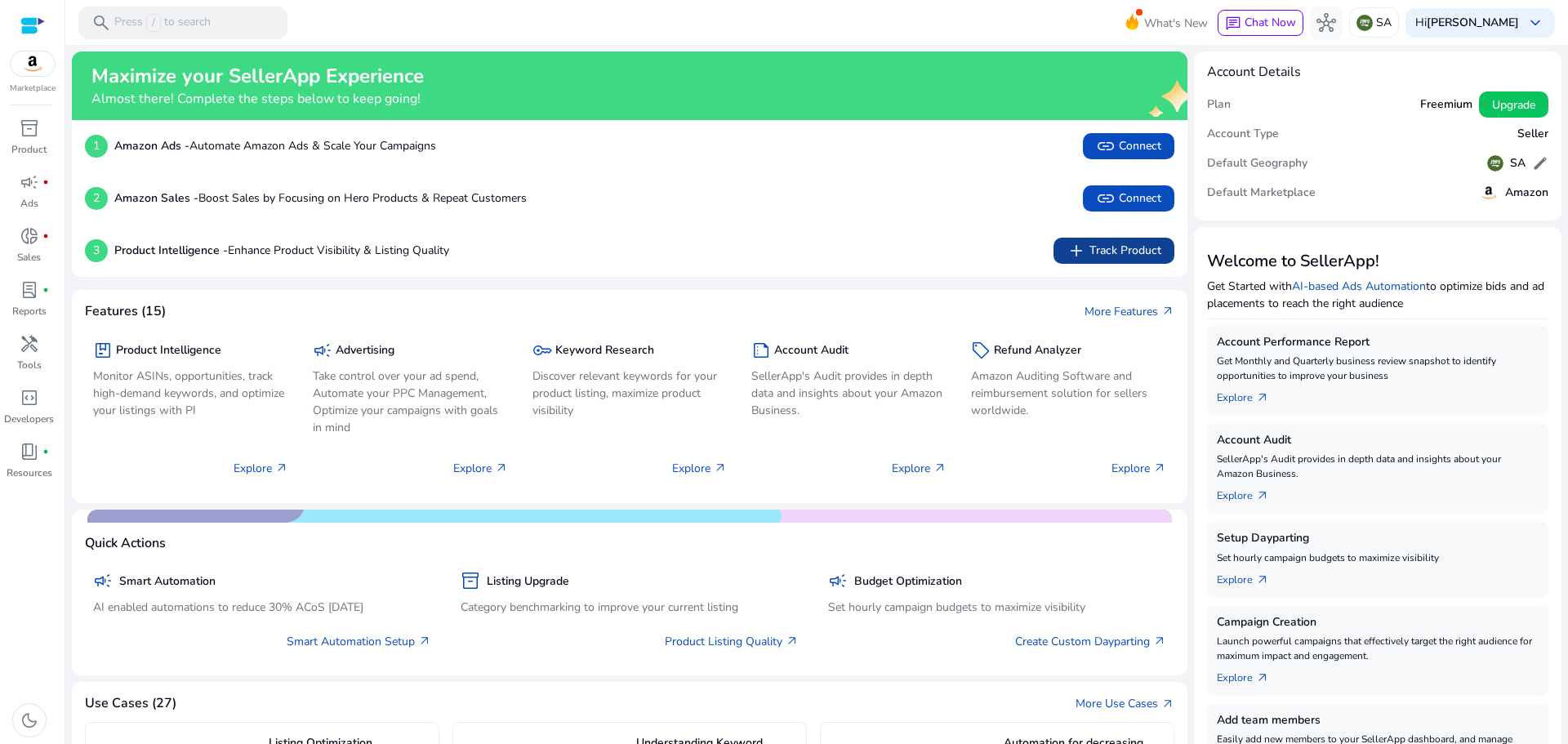
click at [1093, 254] on span "add Track Product" at bounding box center [1114, 251] width 95 height 20
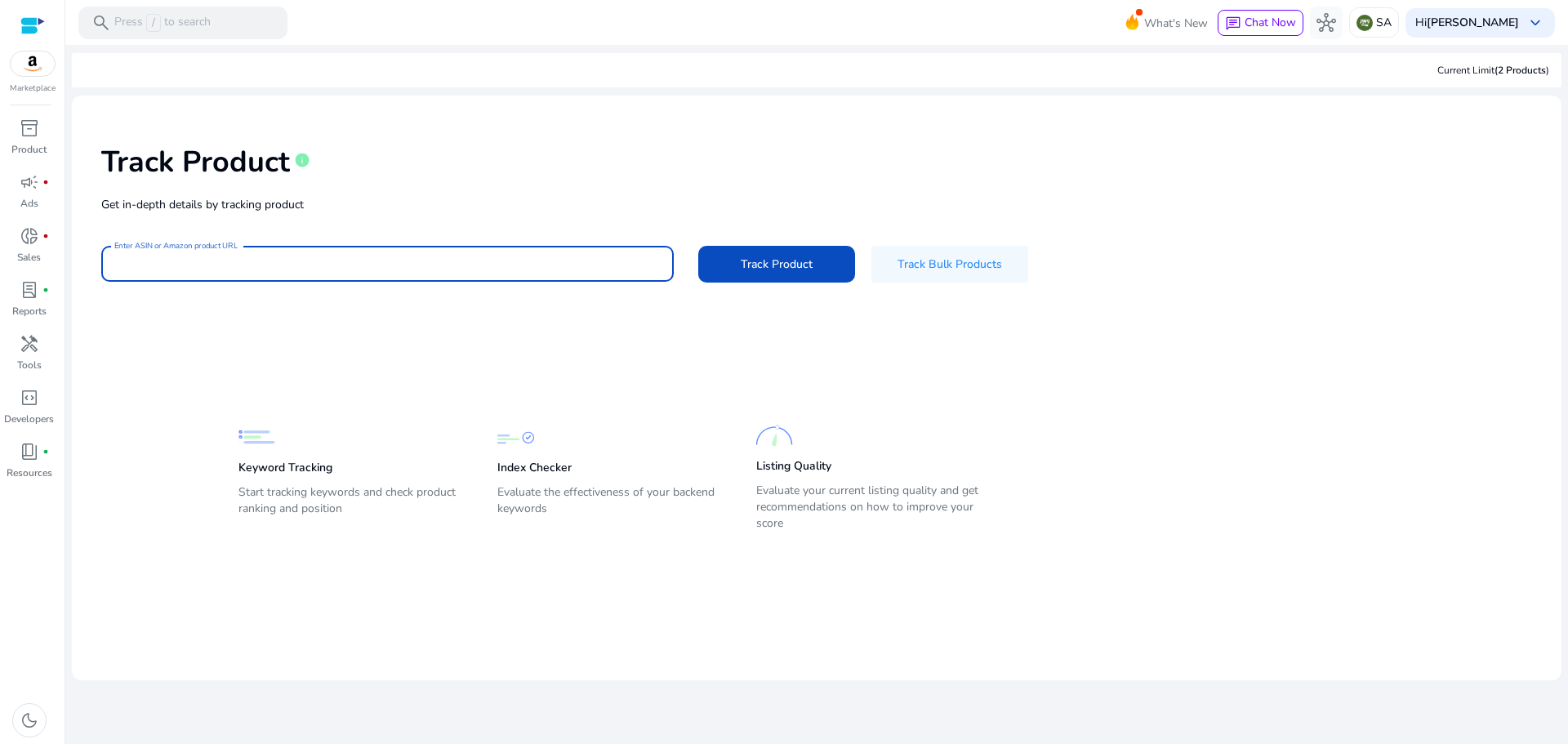
click at [440, 264] on input "Enter ASIN or Amazon product URL" at bounding box center [388, 264] width 546 height 18
paste input "**********"
click at [117, 262] on input "**********" at bounding box center [388, 264] width 546 height 18
type input "**********"
click at [765, 262] on span "Track Product" at bounding box center [776, 264] width 72 height 17
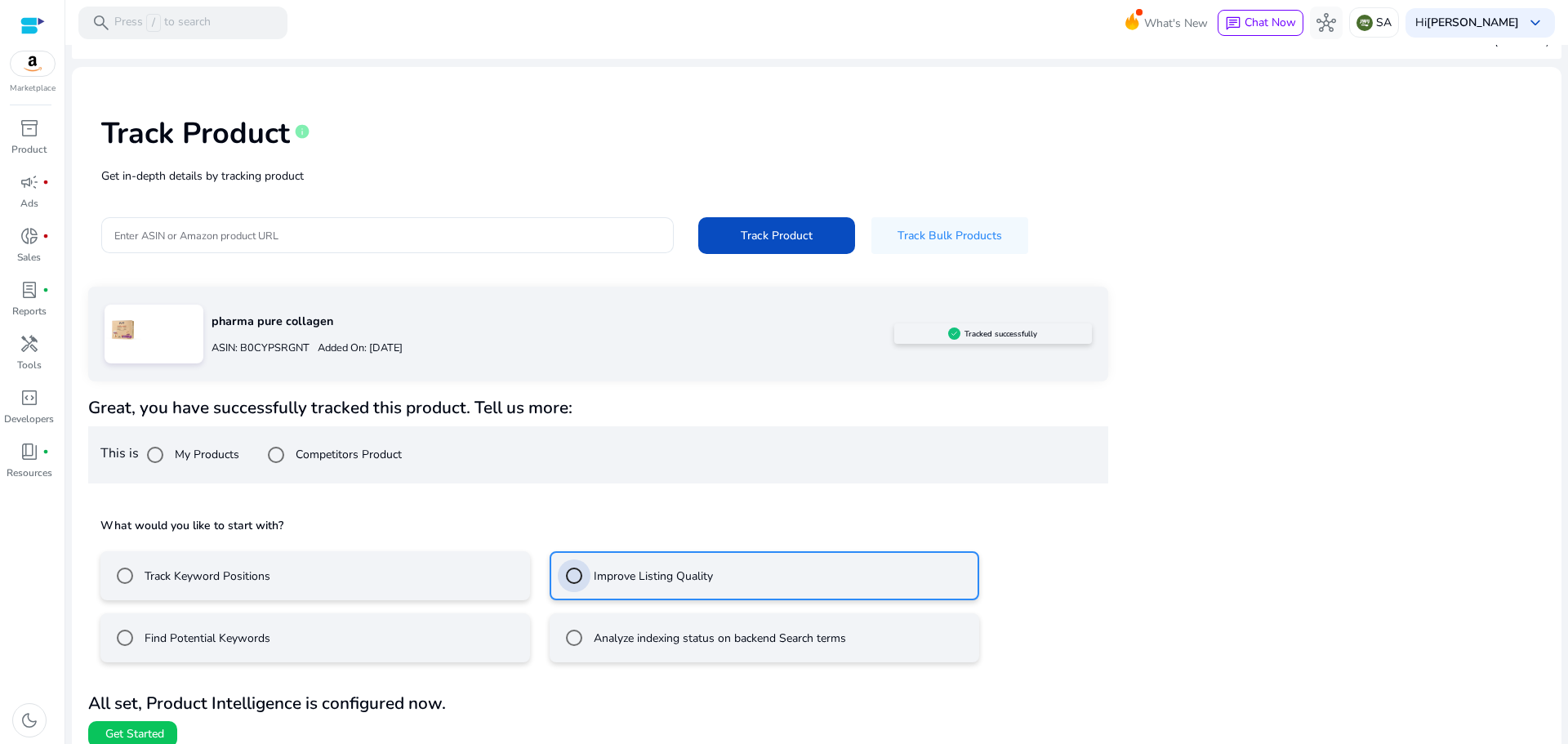
scroll to position [44, 0]
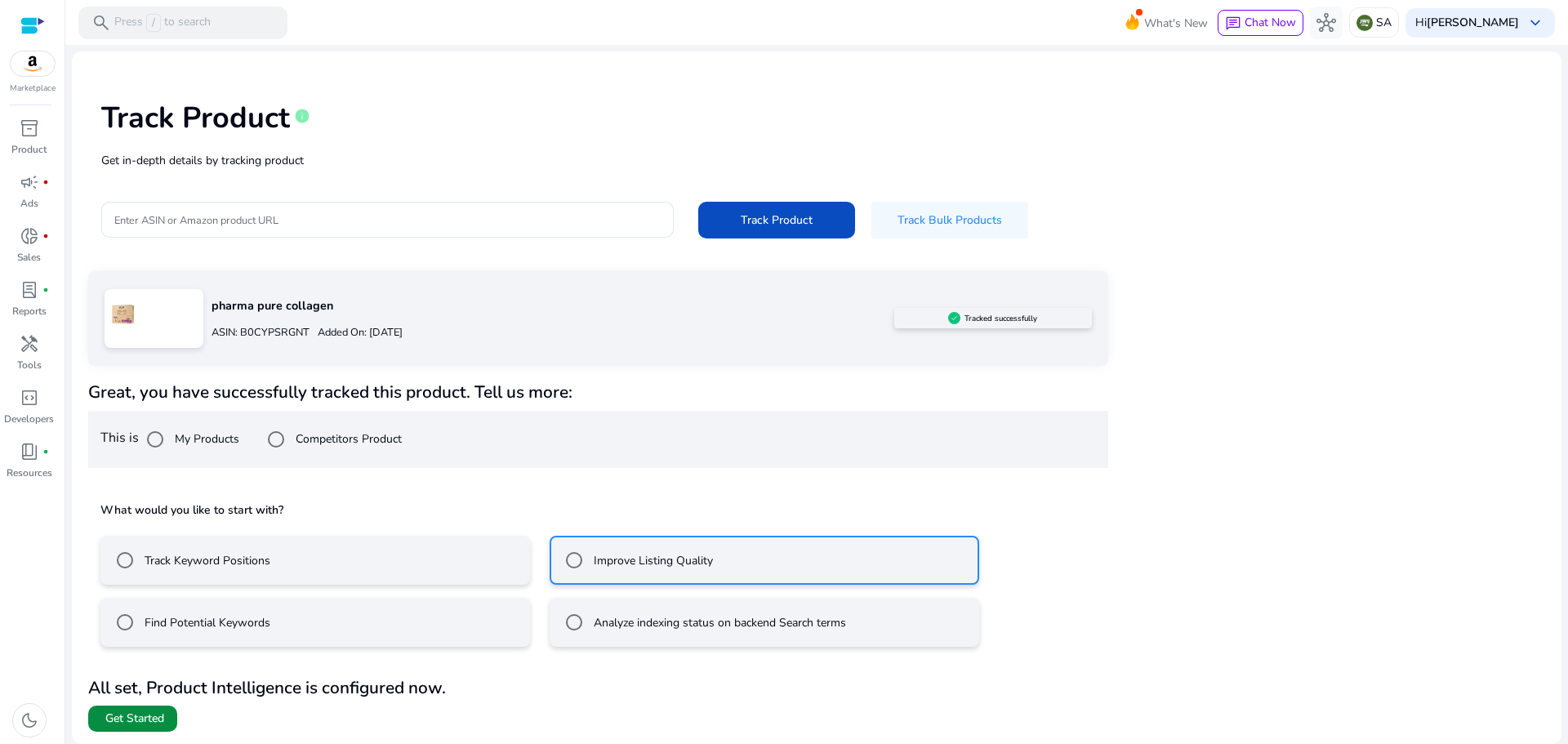
click at [128, 723] on span "Get Started" at bounding box center [134, 718] width 59 height 16
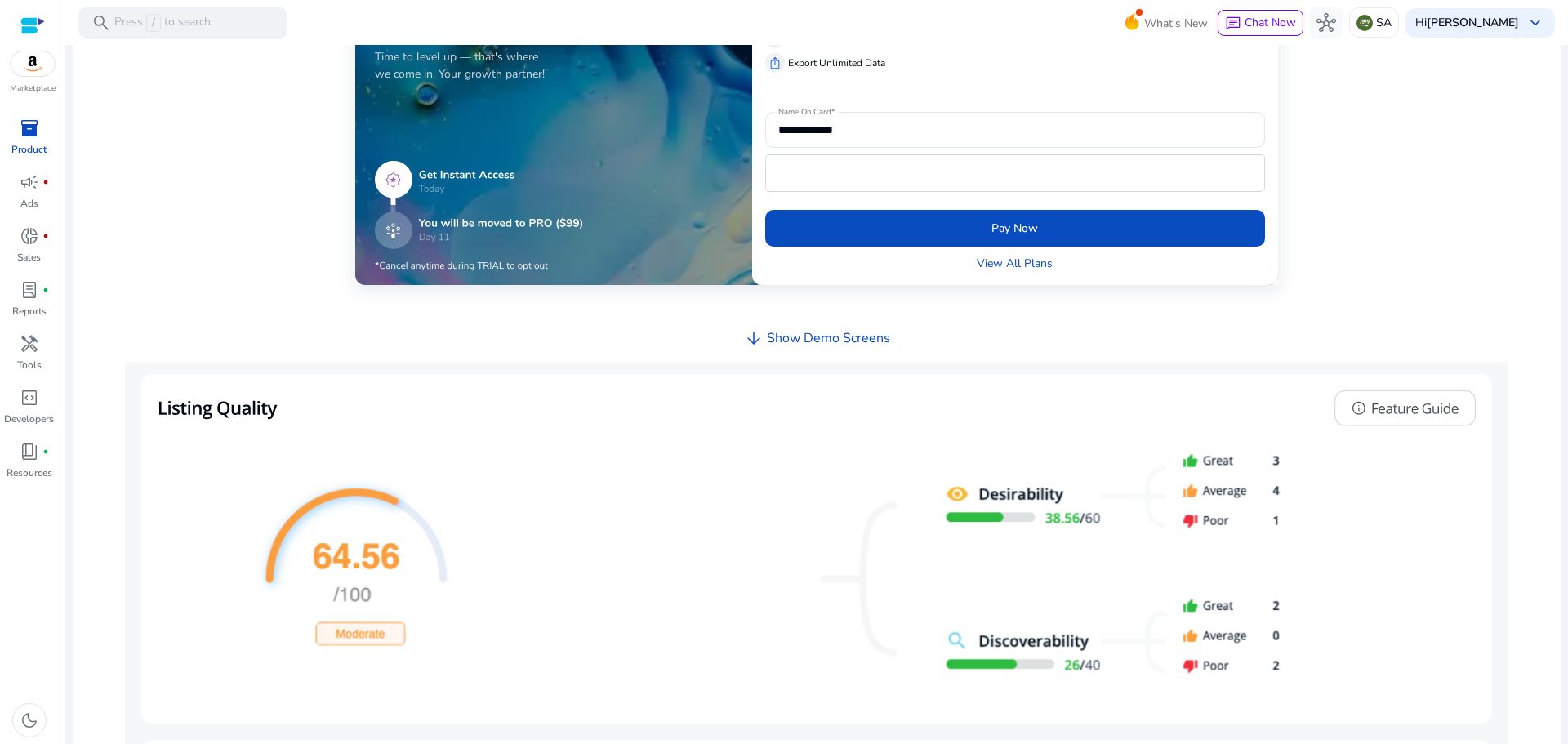
scroll to position [490, 0]
click at [776, 337] on h4 "Show Demo Screens" at bounding box center [828, 339] width 123 height 16
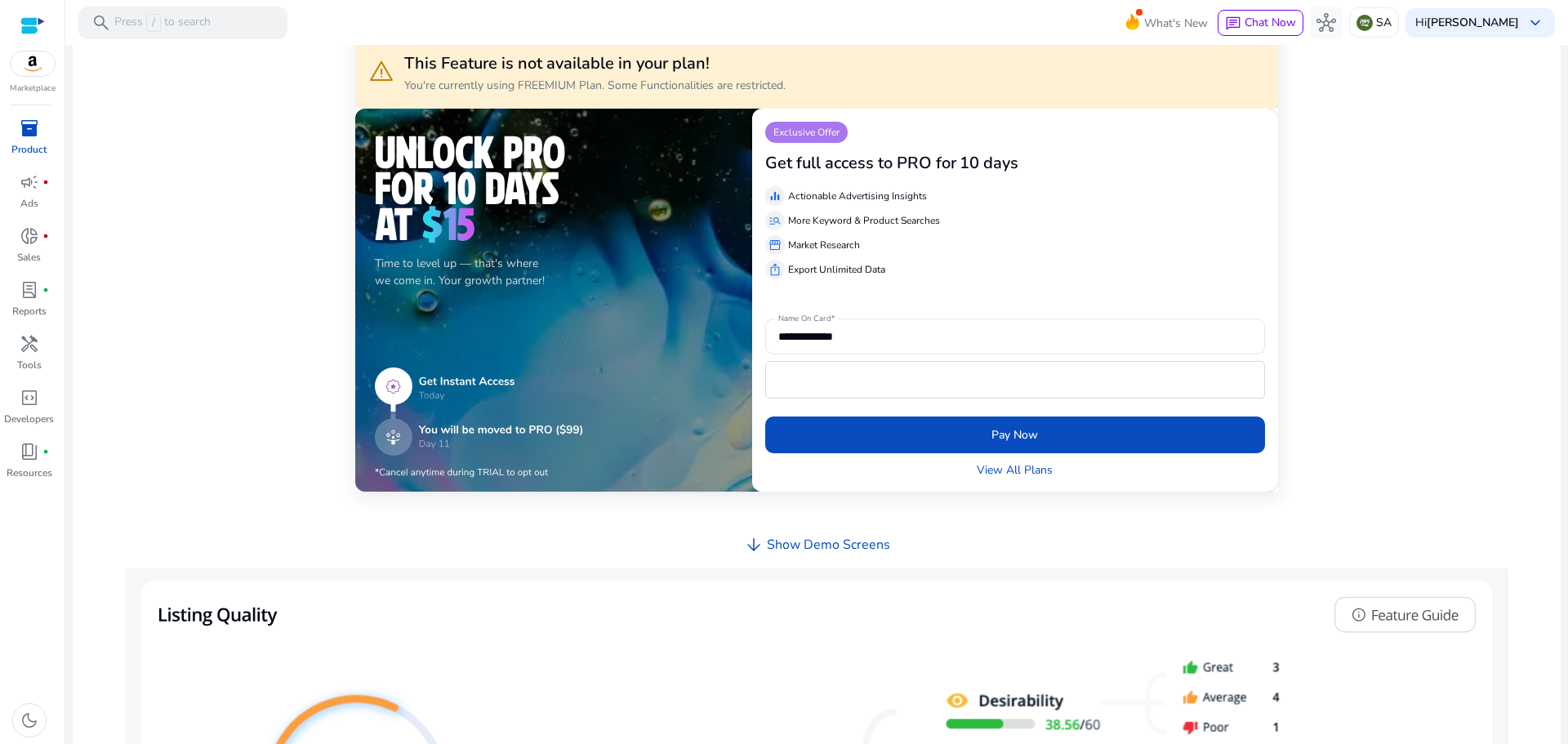
scroll to position [117, 0]
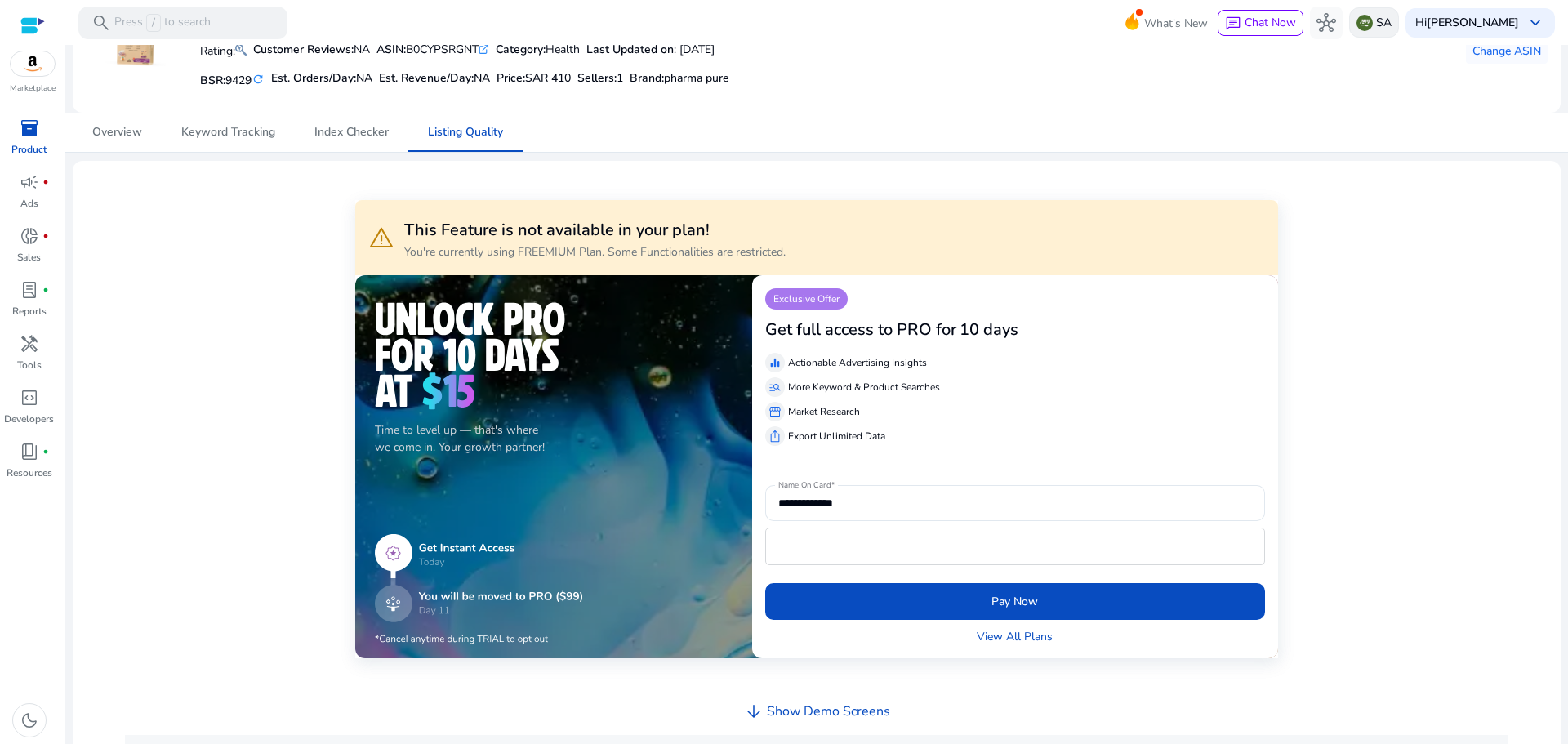
click at [1386, 18] on p "SA" at bounding box center [1384, 22] width 16 height 28
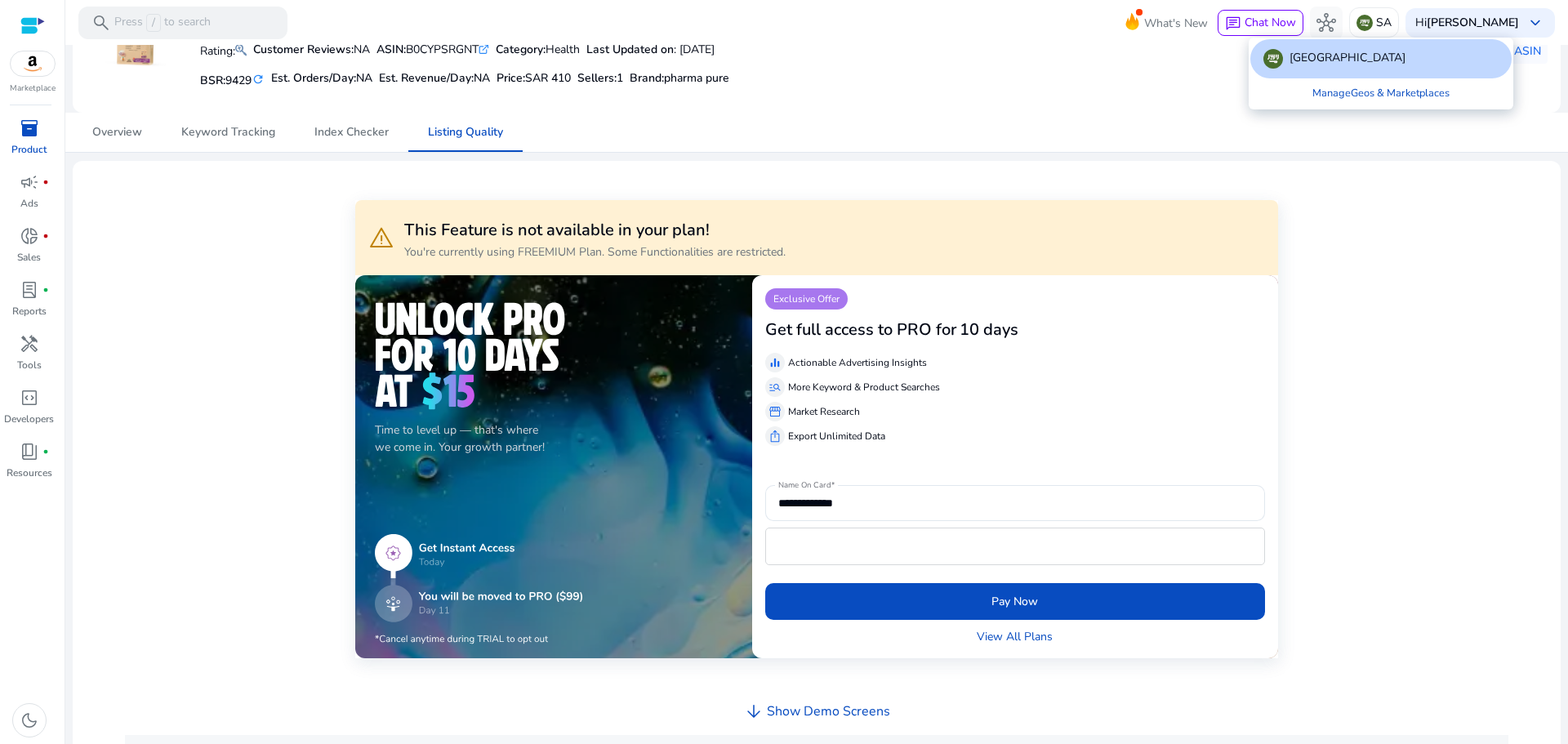
click at [1163, 104] on div at bounding box center [784, 372] width 1568 height 744
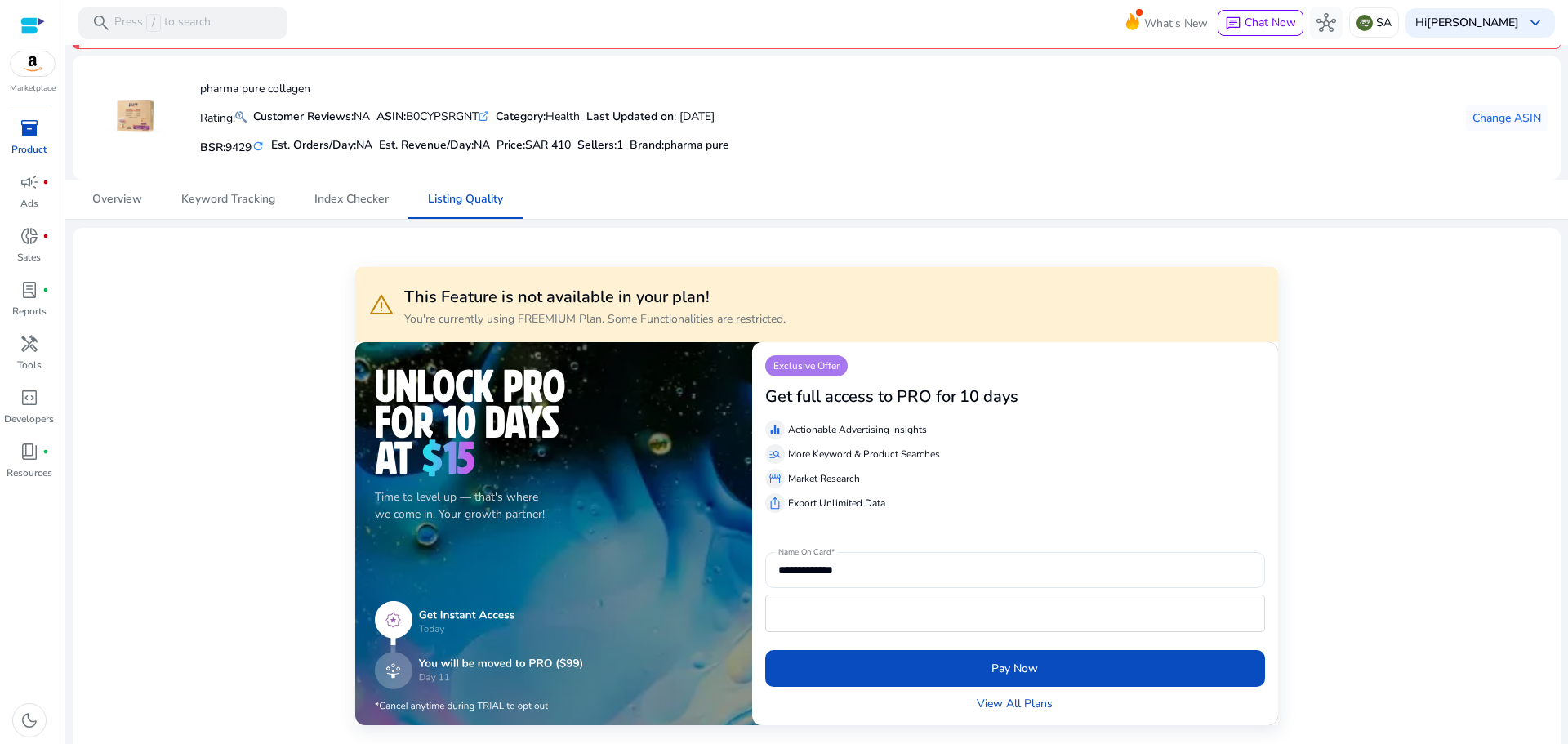
scroll to position [0, 0]
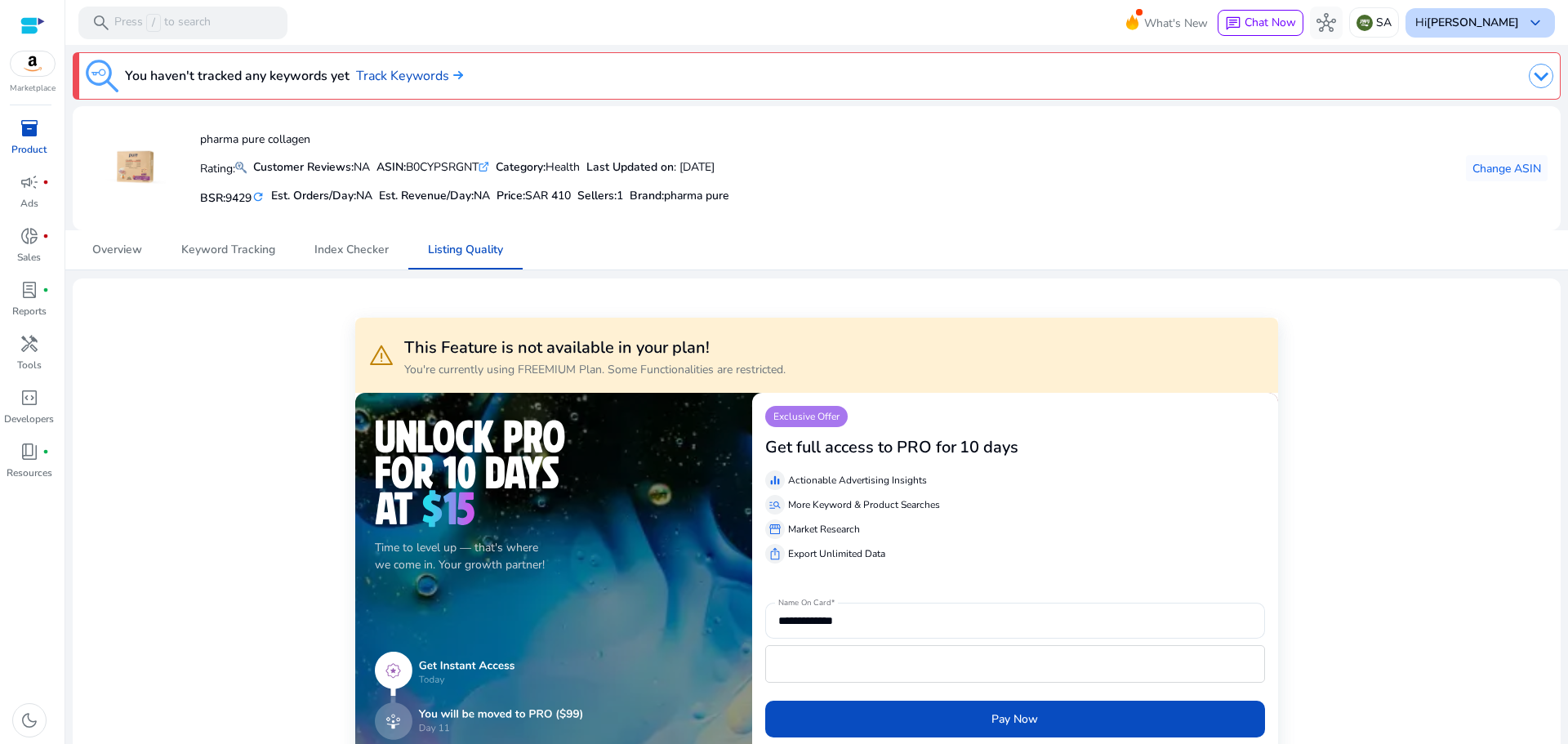
click at [1516, 21] on div "Hi kareem Brakat keyboard_arrow_down" at bounding box center [1479, 22] width 149 height 29
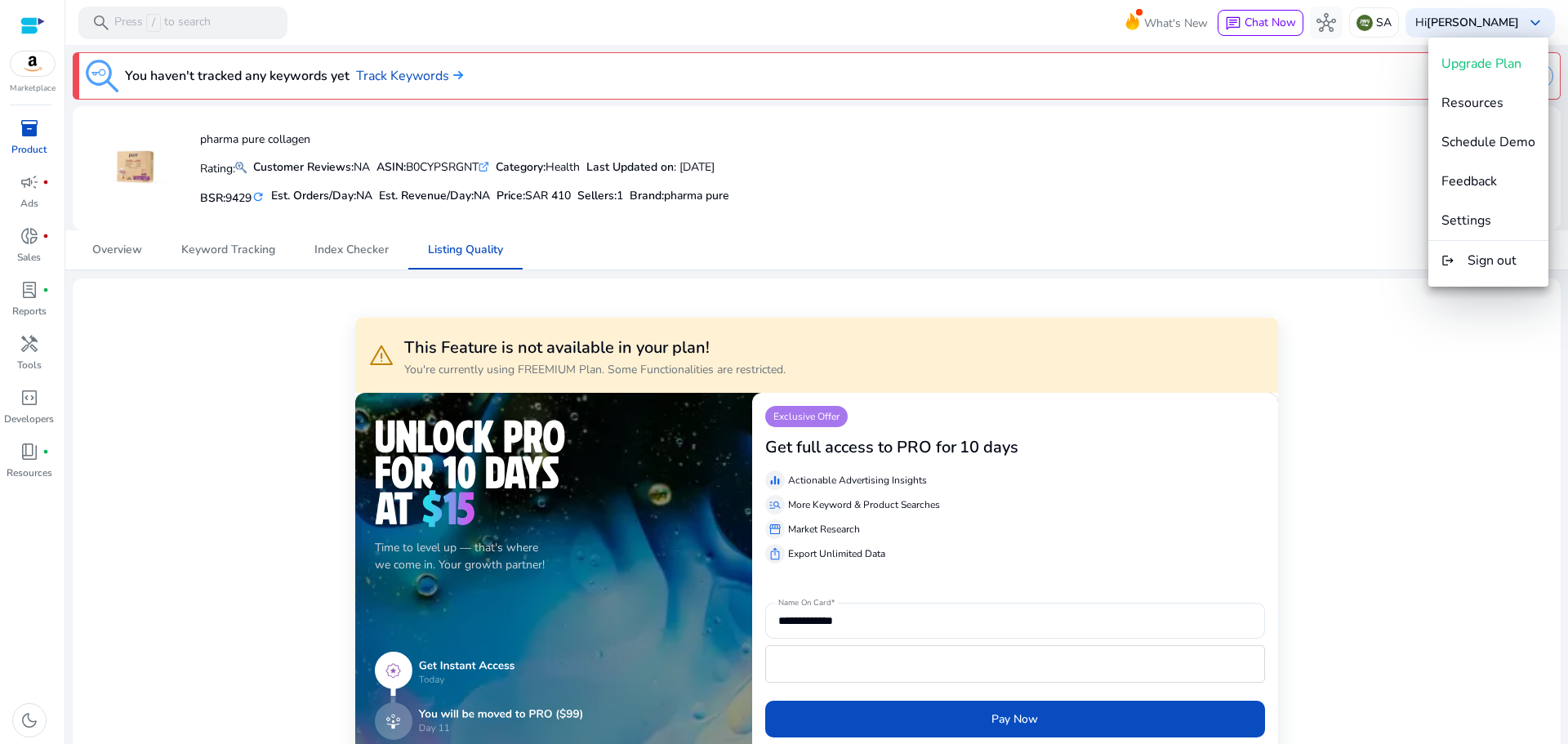
click at [1154, 177] on div at bounding box center [784, 372] width 1568 height 744
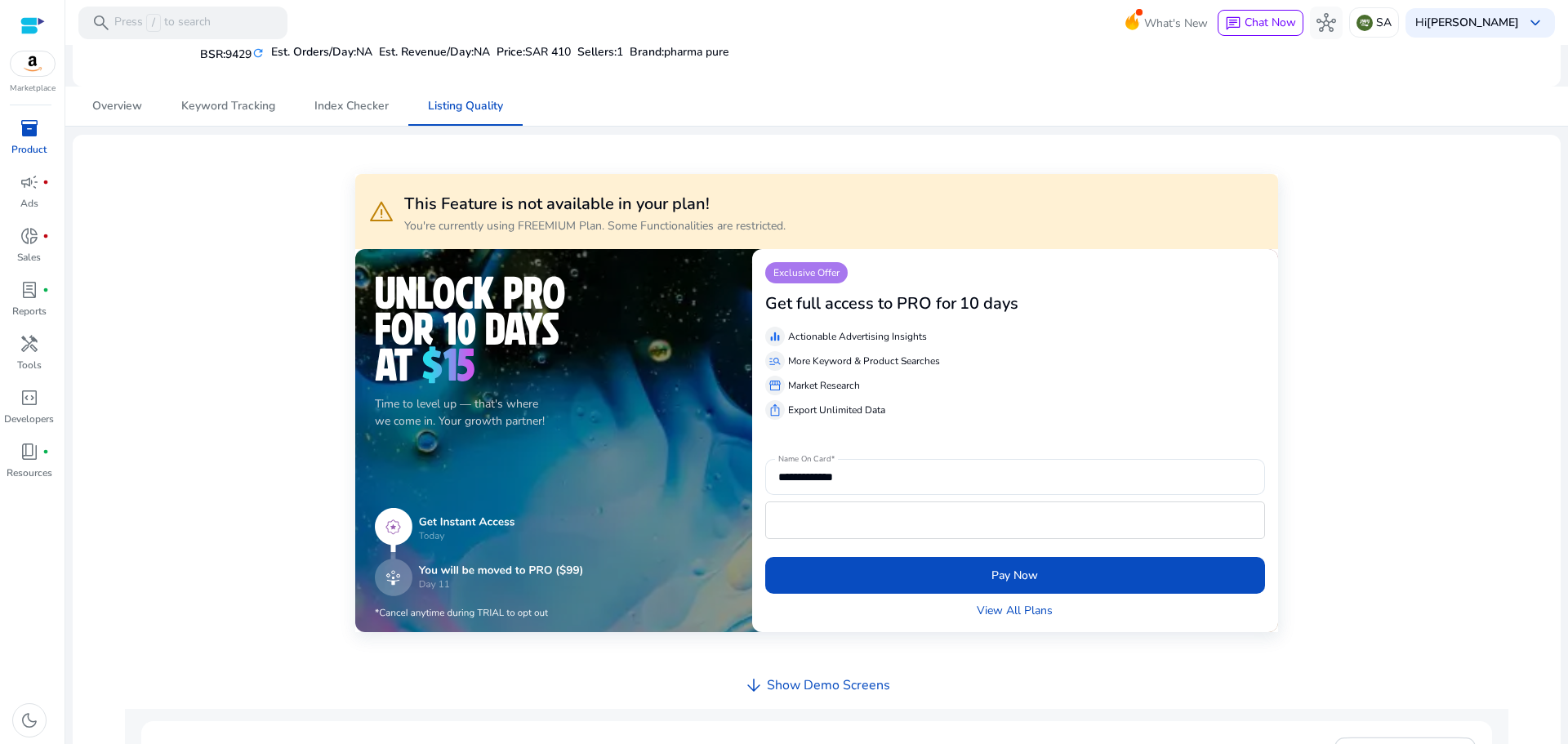
scroll to position [7, 0]
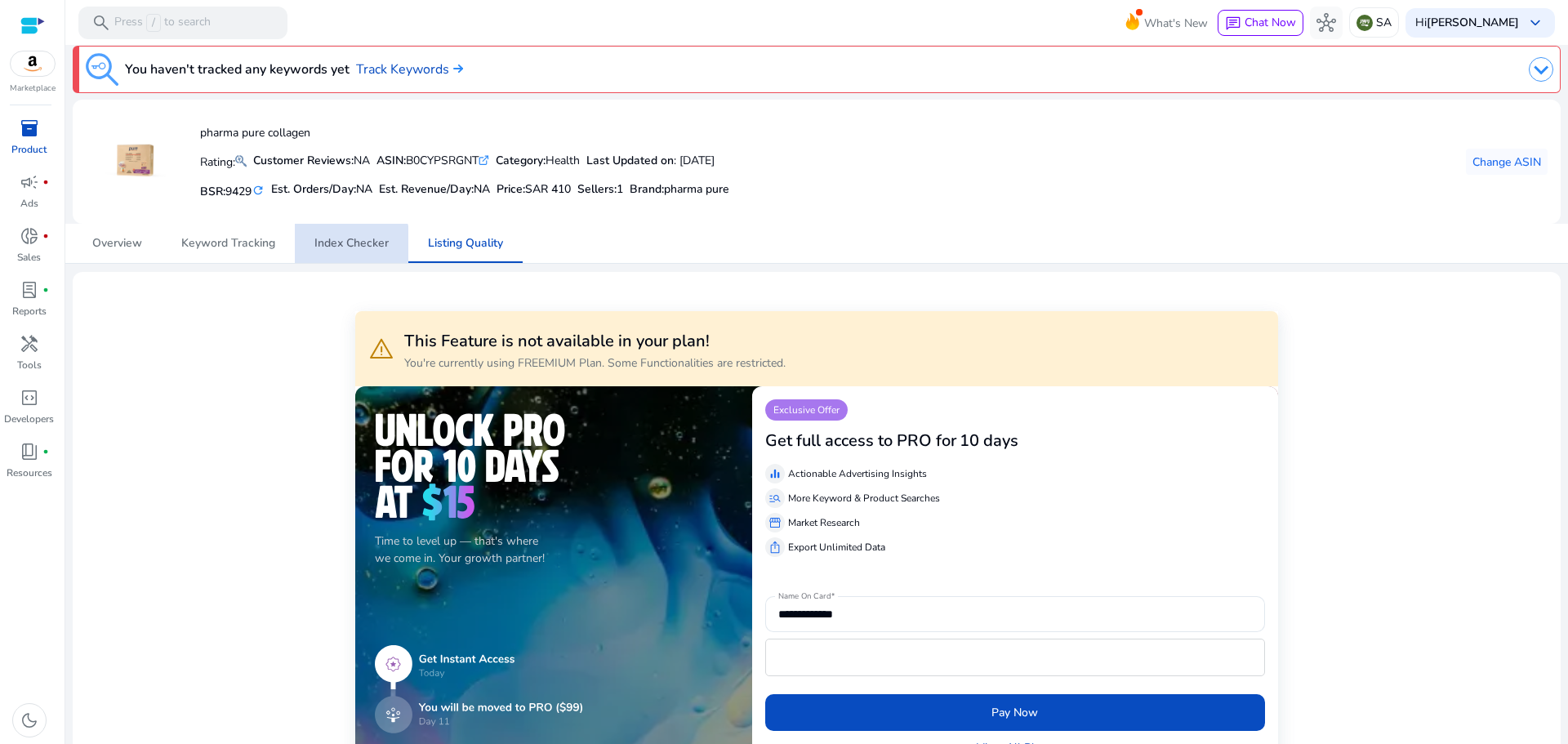
click at [338, 247] on span "Index Checker" at bounding box center [352, 243] width 74 height 11
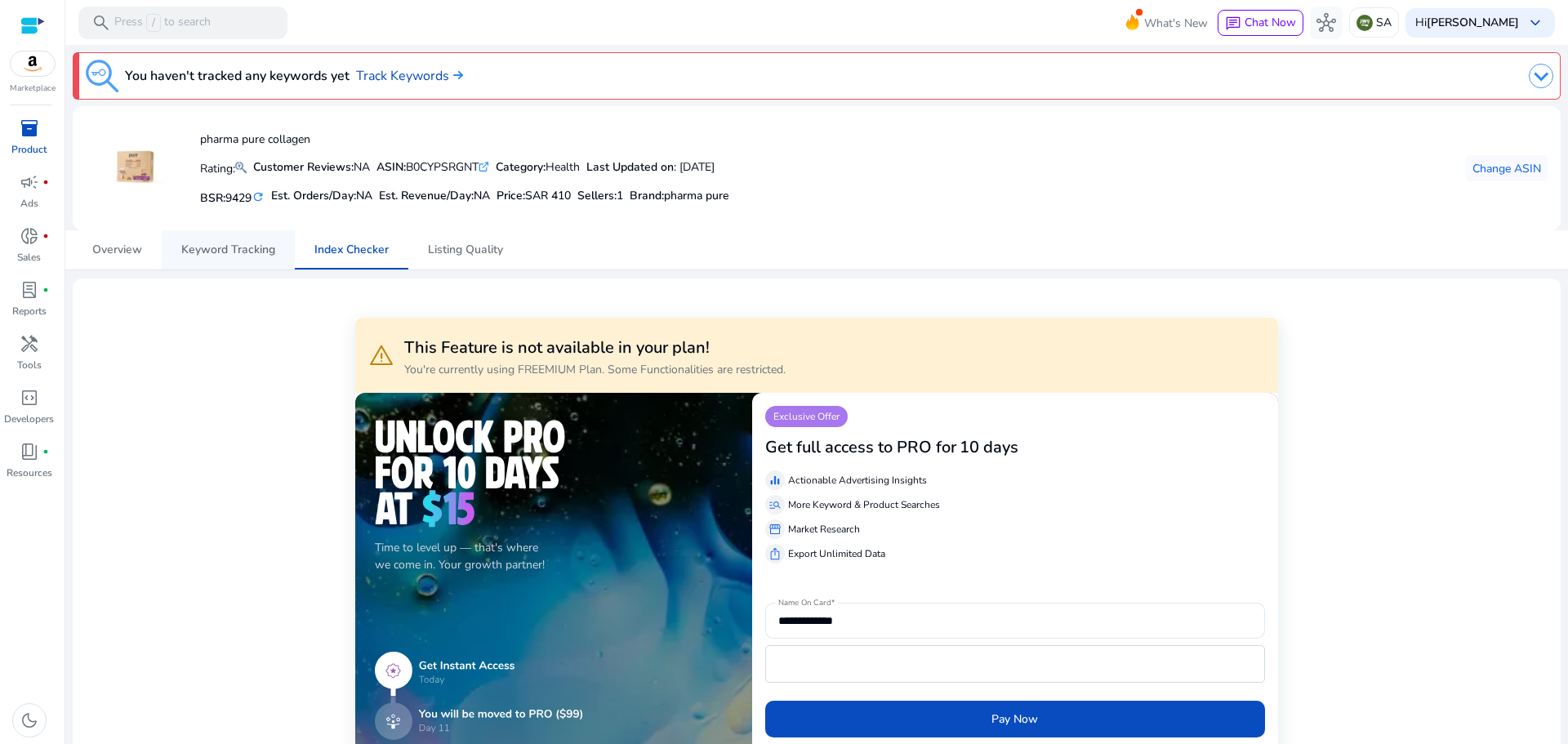
click at [208, 247] on span "Keyword Tracking" at bounding box center [227, 249] width 94 height 11
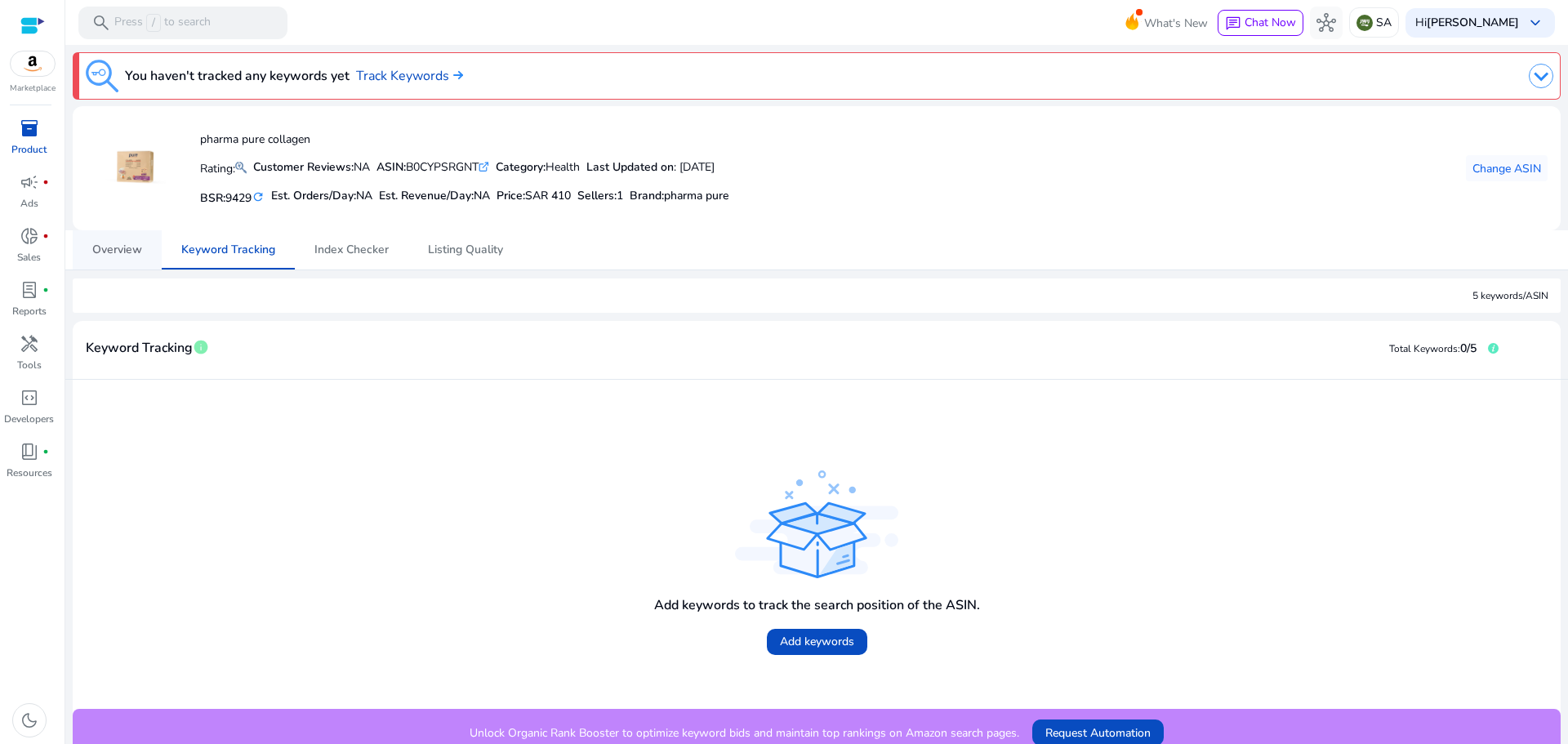
click at [118, 245] on span "Overview" at bounding box center [117, 249] width 50 height 11
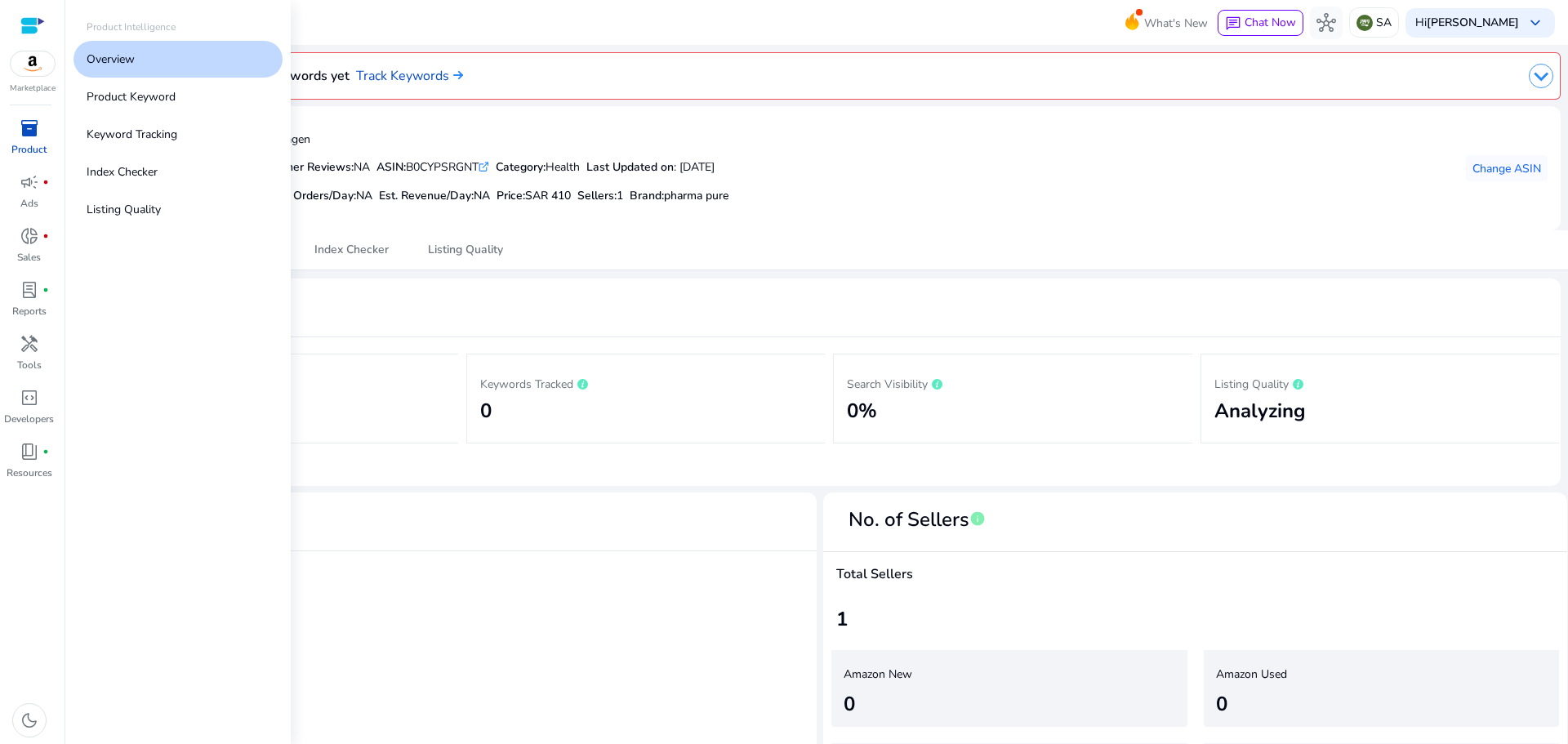
click at [20, 132] on span "inventory_2" at bounding box center [29, 127] width 20 height 20
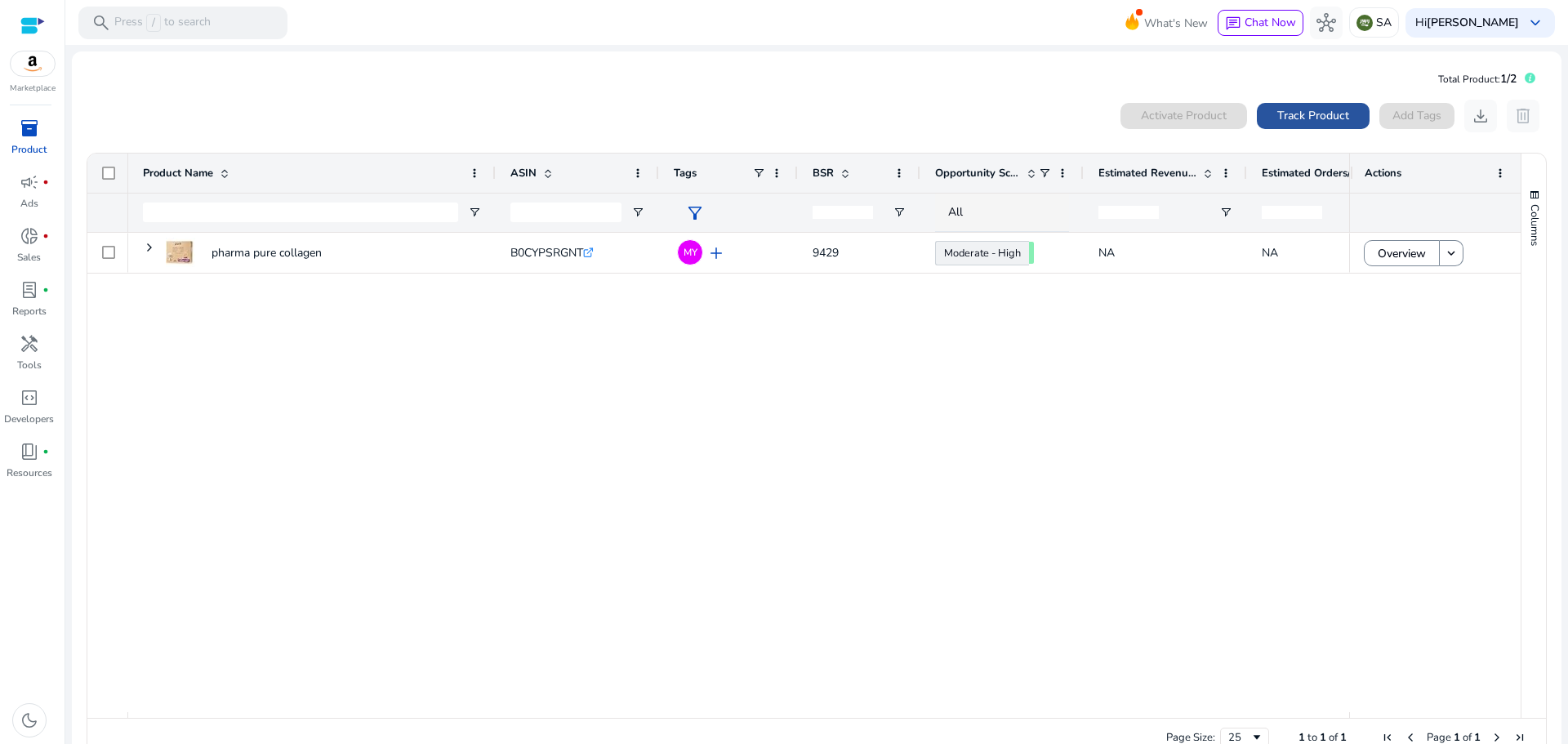
click at [1312, 113] on span "Track Product" at bounding box center [1312, 115] width 72 height 17
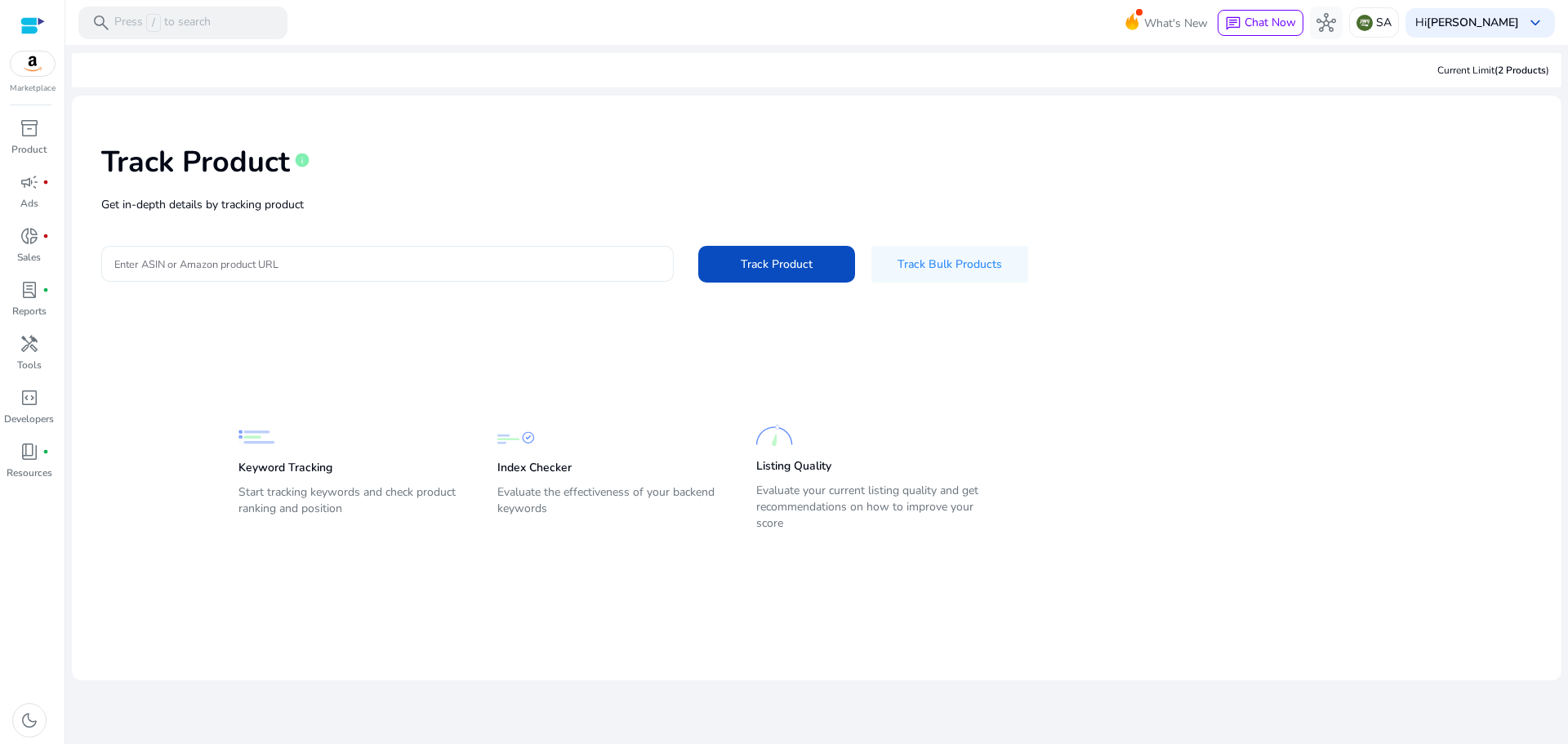
click at [260, 266] on input "Enter ASIN or Amazon product URL" at bounding box center [388, 264] width 546 height 18
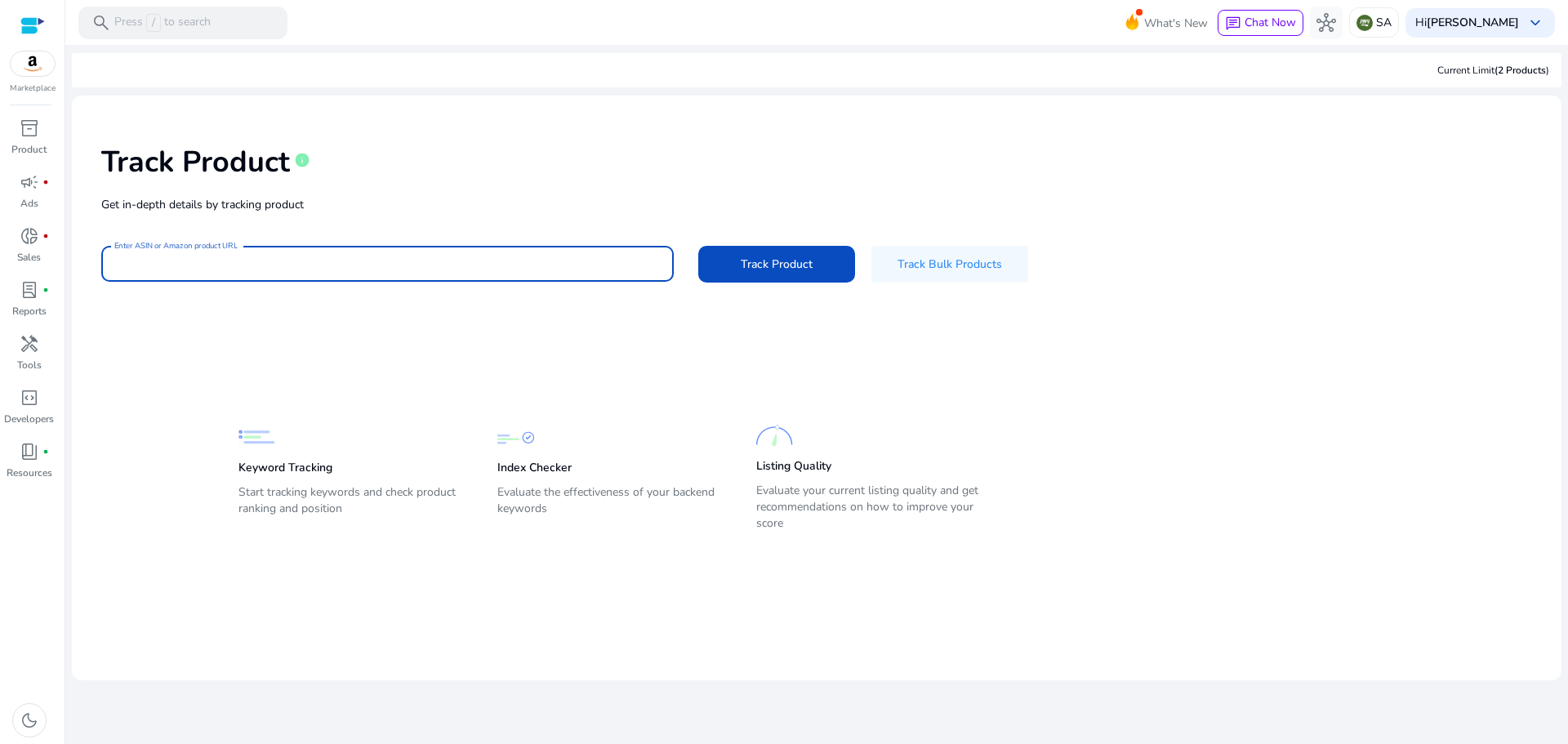
paste input "**********"
click at [790, 264] on span "Track Product" at bounding box center [776, 264] width 72 height 17
type input "**********"
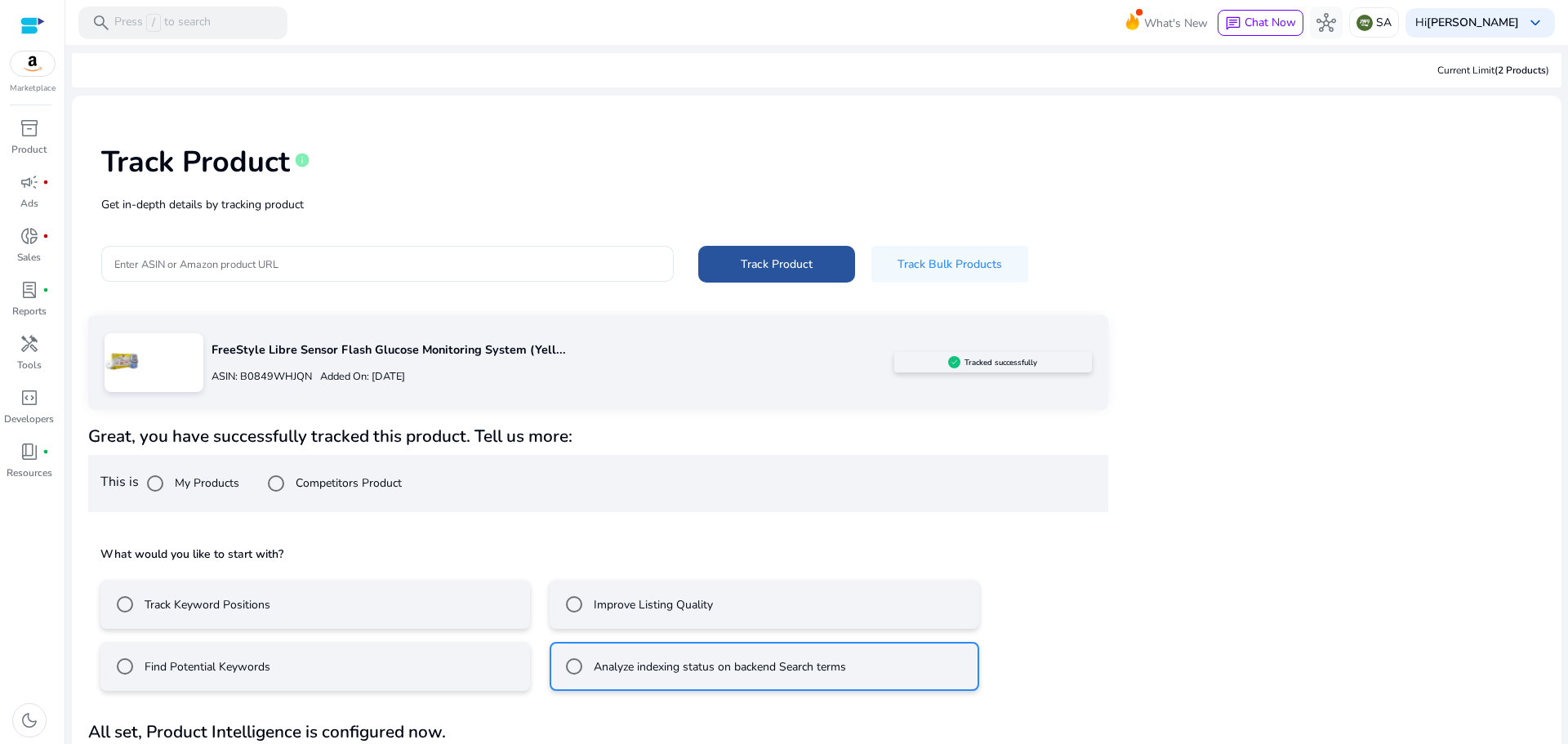
click at [787, 266] on span "Track Product" at bounding box center [776, 264] width 72 height 17
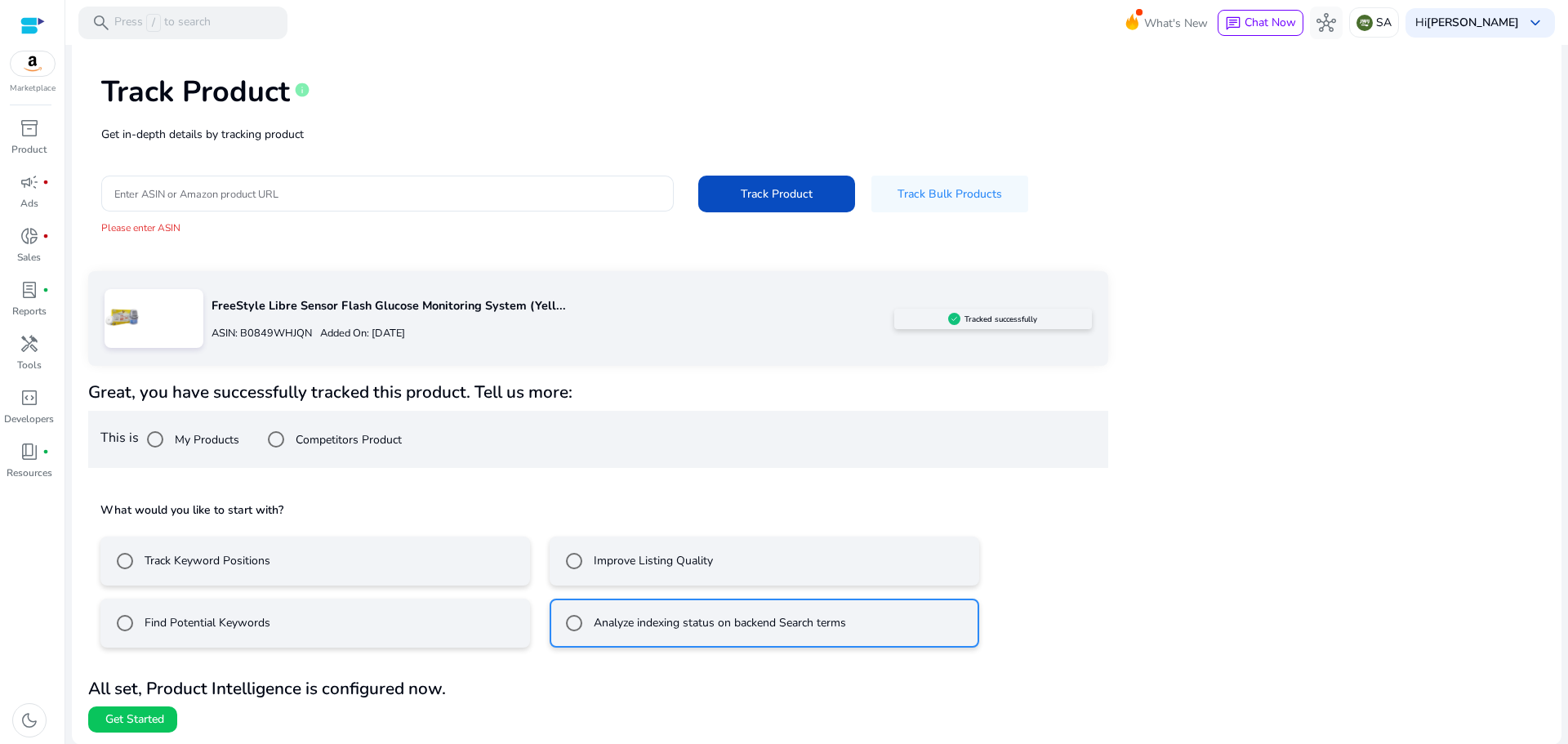
scroll to position [71, 0]
drag, startPoint x: 118, startPoint y: 718, endPoint x: 134, endPoint y: 714, distance: 16.5
click at [119, 718] on span "Get Started" at bounding box center [134, 718] width 59 height 16
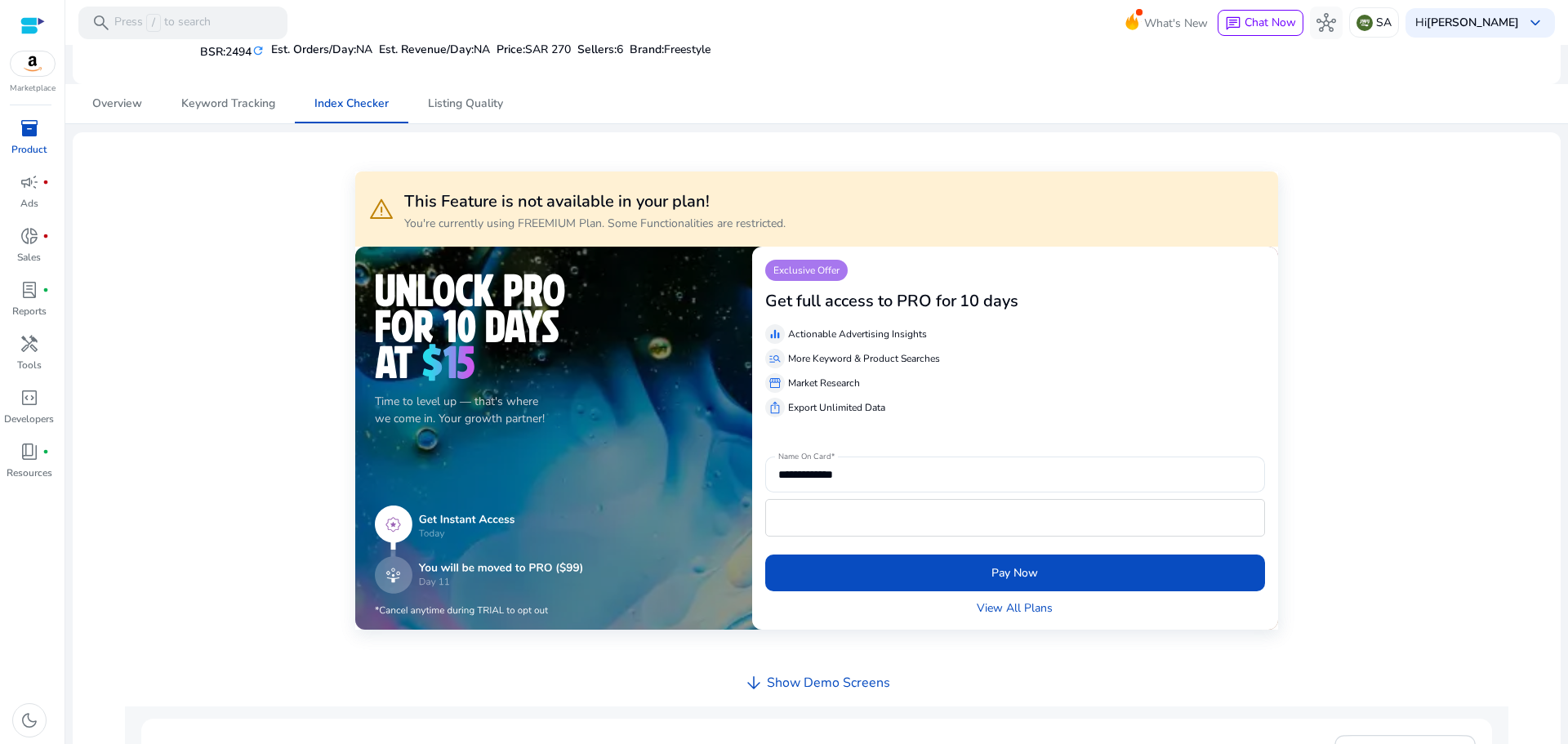
scroll to position [164, 0]
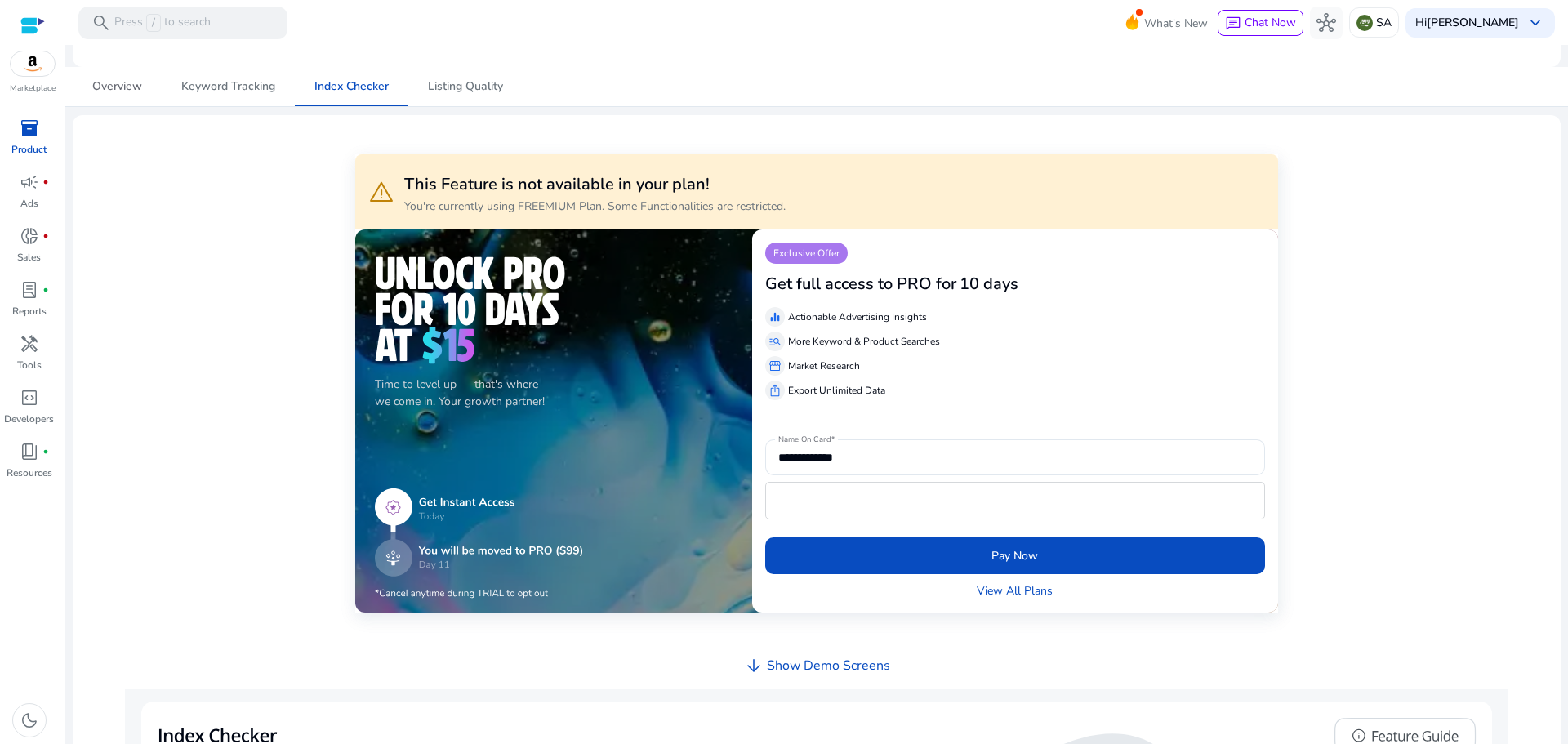
click at [109, 82] on span "Overview" at bounding box center [117, 86] width 50 height 11
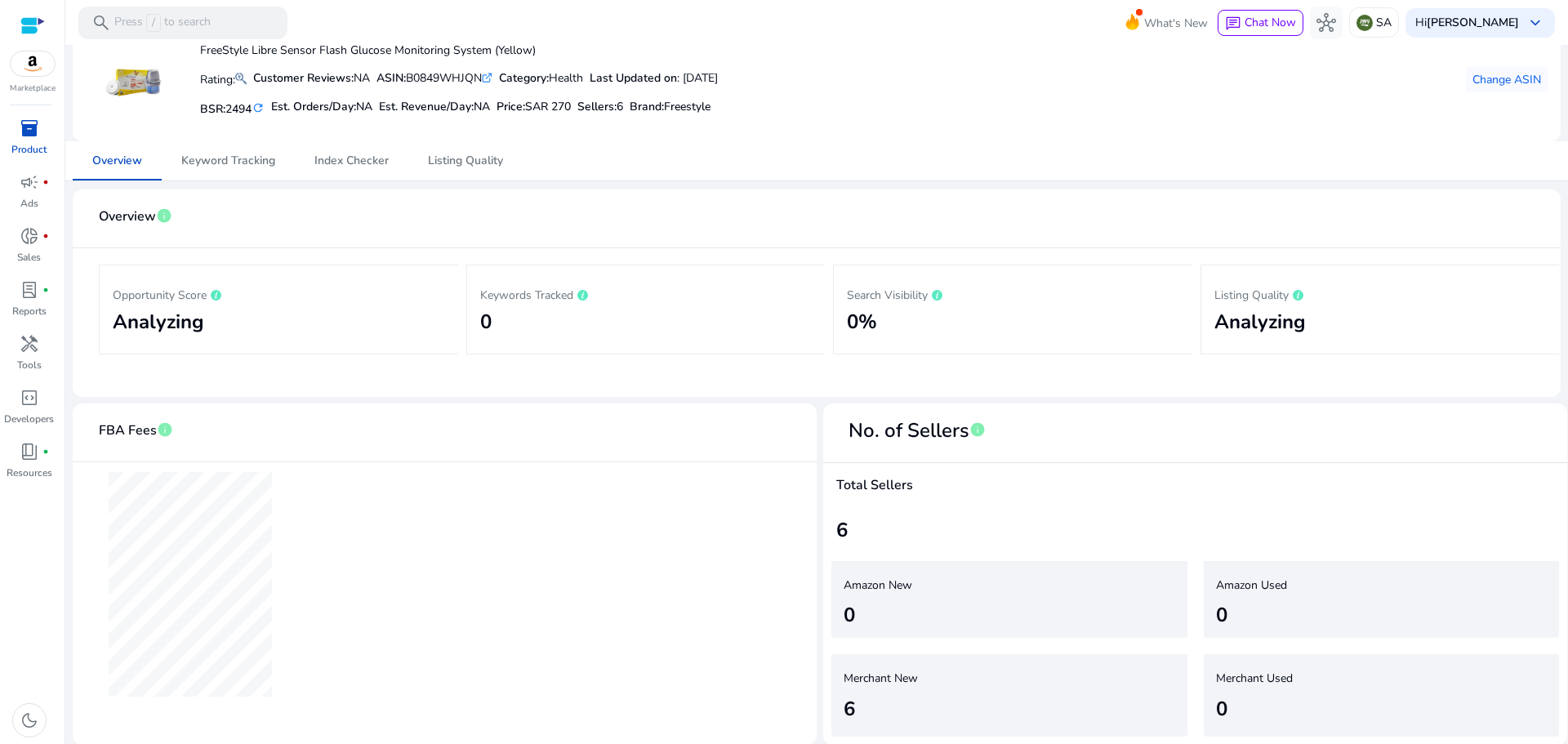
scroll to position [90, 0]
click at [28, 395] on span "code_blocks" at bounding box center [29, 397] width 20 height 20
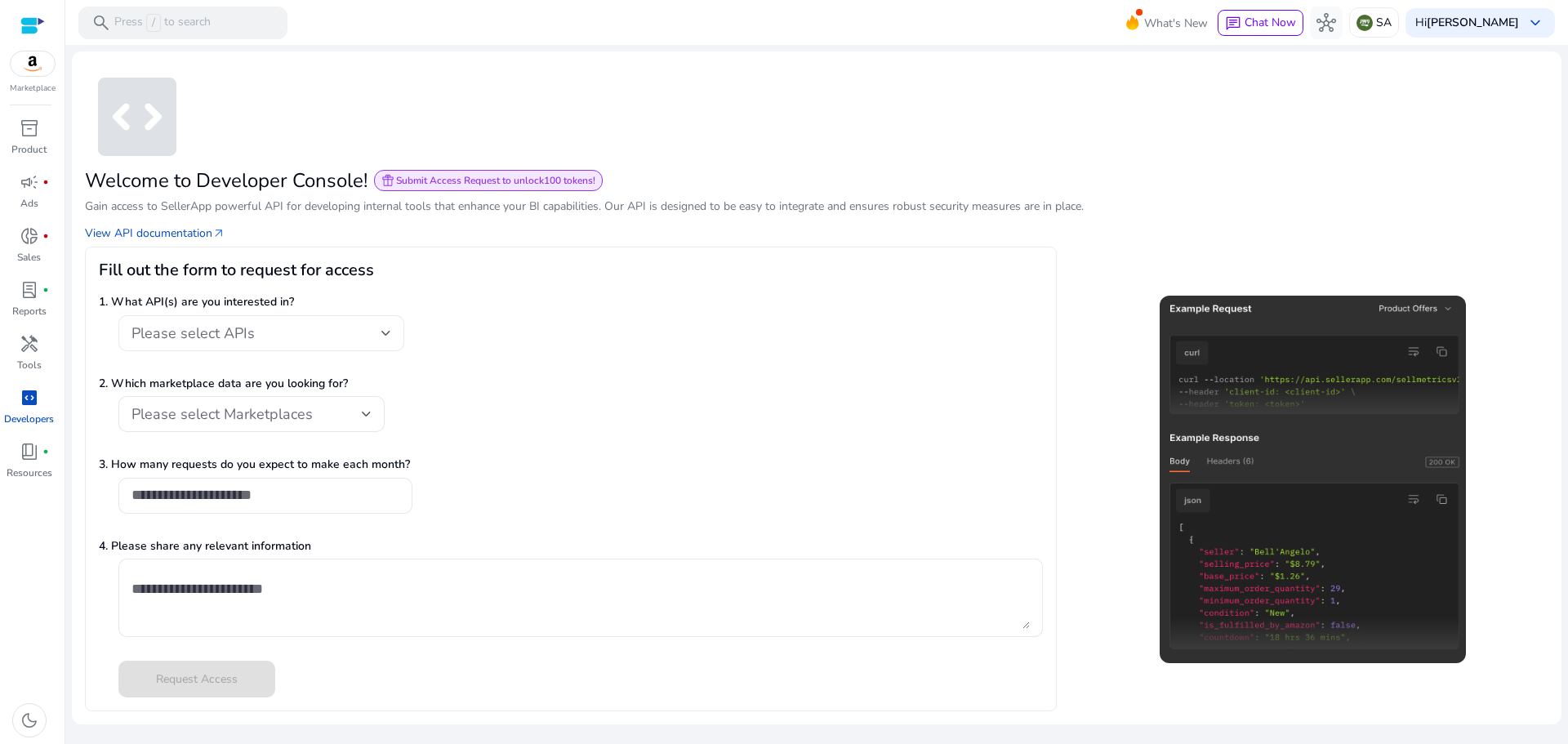
click at [376, 334] on div "Please select APIs" at bounding box center [257, 332] width 250 height 18
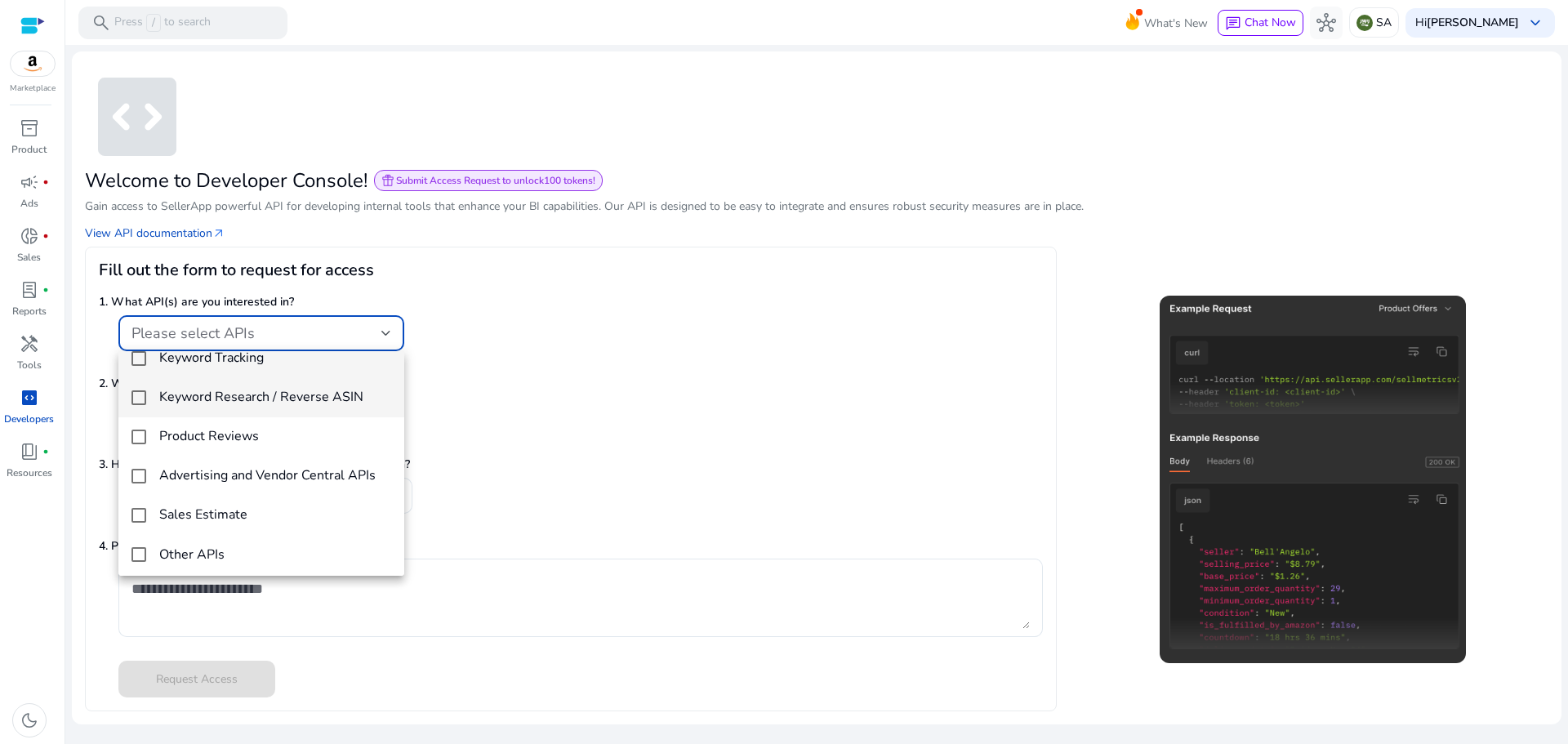
scroll to position [23, 0]
click at [565, 426] on div at bounding box center [784, 372] width 1568 height 744
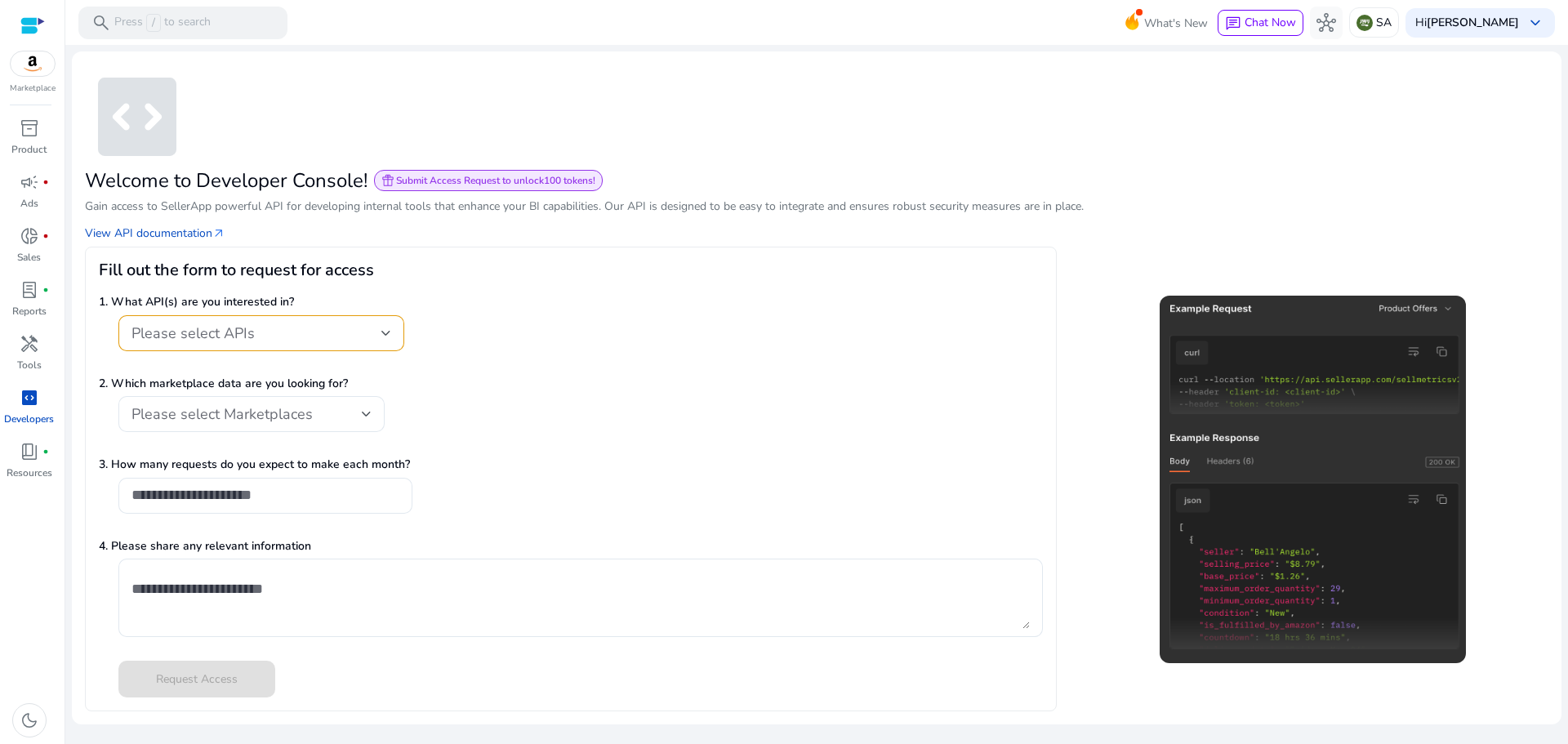
click at [330, 334] on div "Please select APIs" at bounding box center [257, 332] width 250 height 18
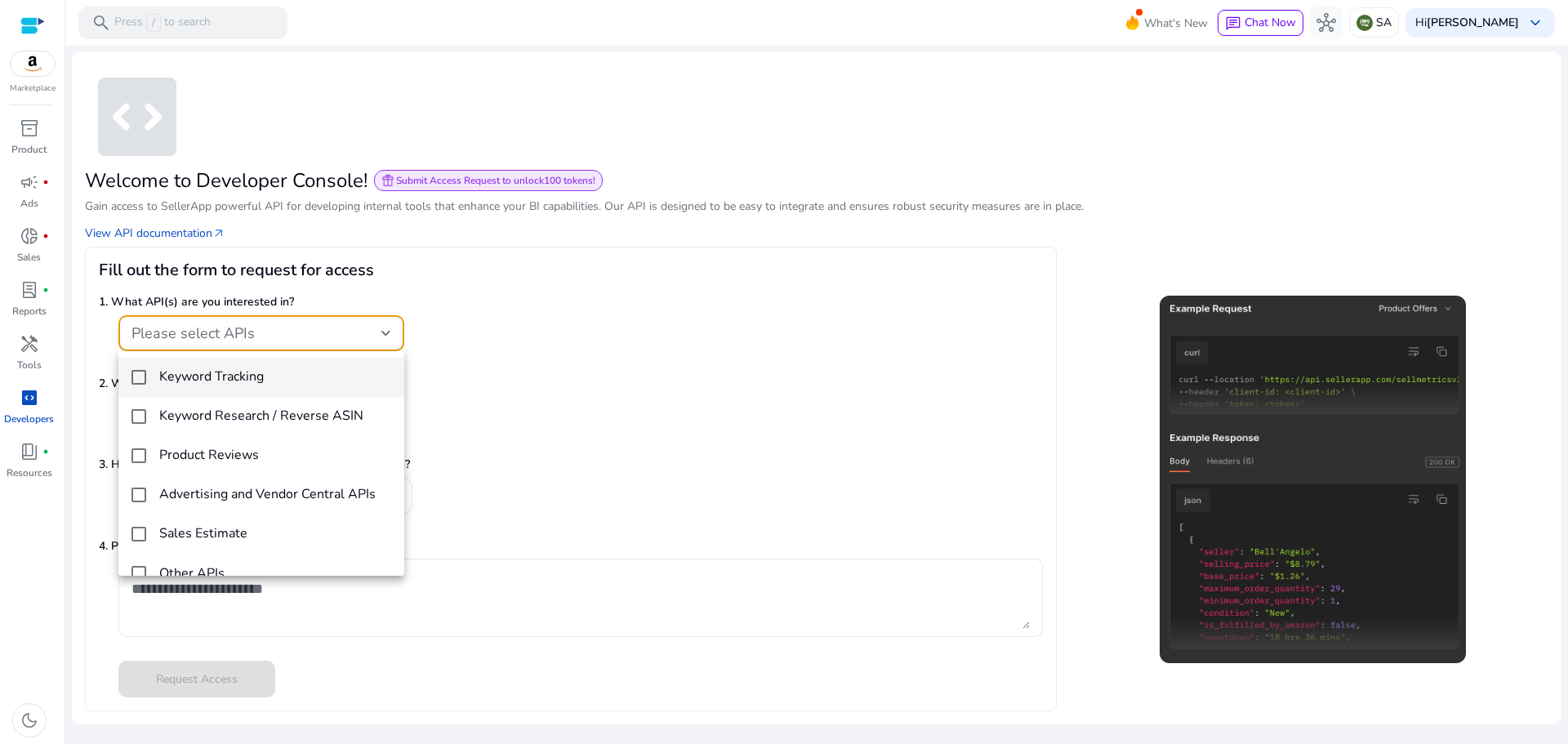
click at [246, 381] on h4 "Keyword Tracking" at bounding box center [211, 376] width 104 height 16
click at [649, 343] on div at bounding box center [784, 372] width 1568 height 744
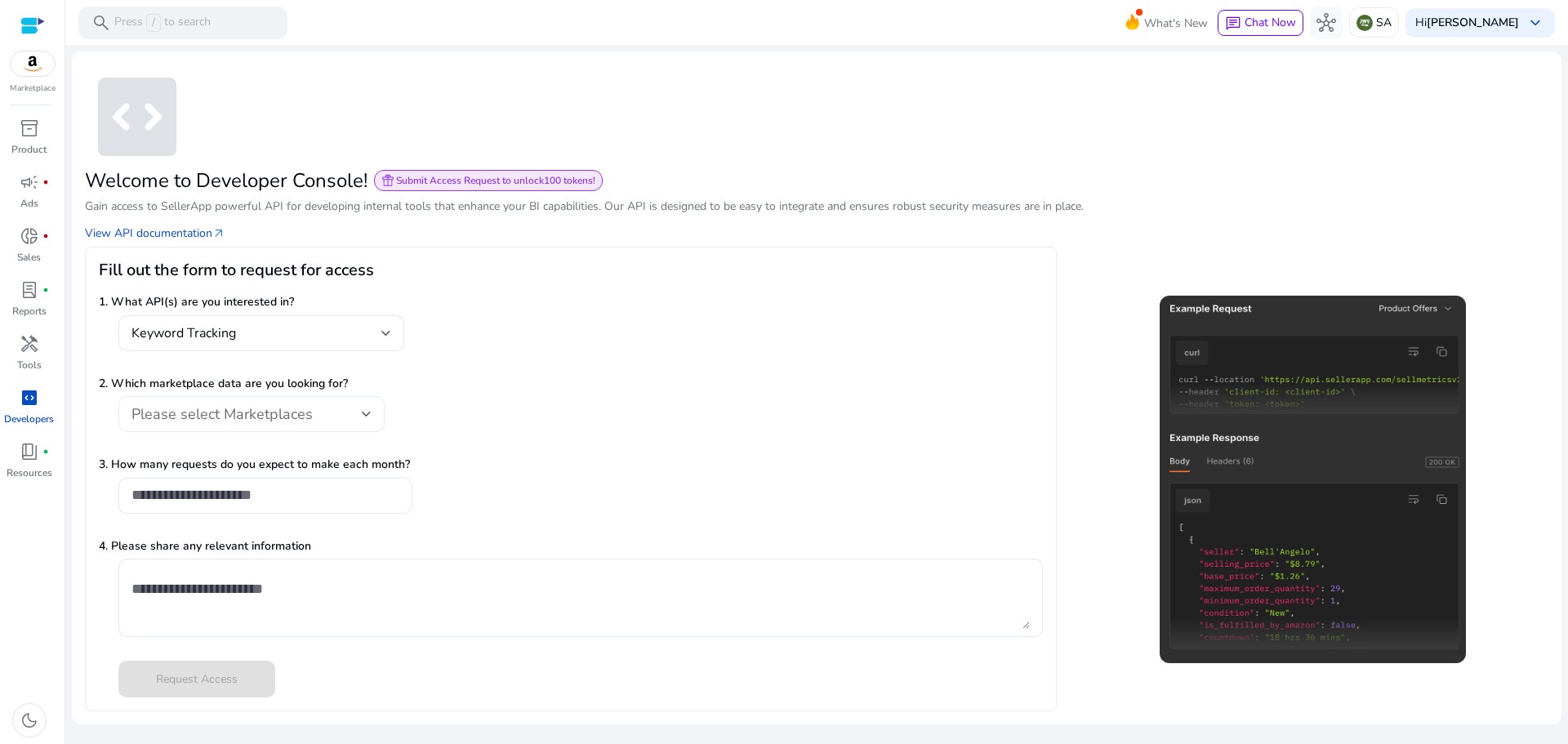
click at [241, 417] on span "Please select Marketplaces" at bounding box center [222, 413] width 181 height 20
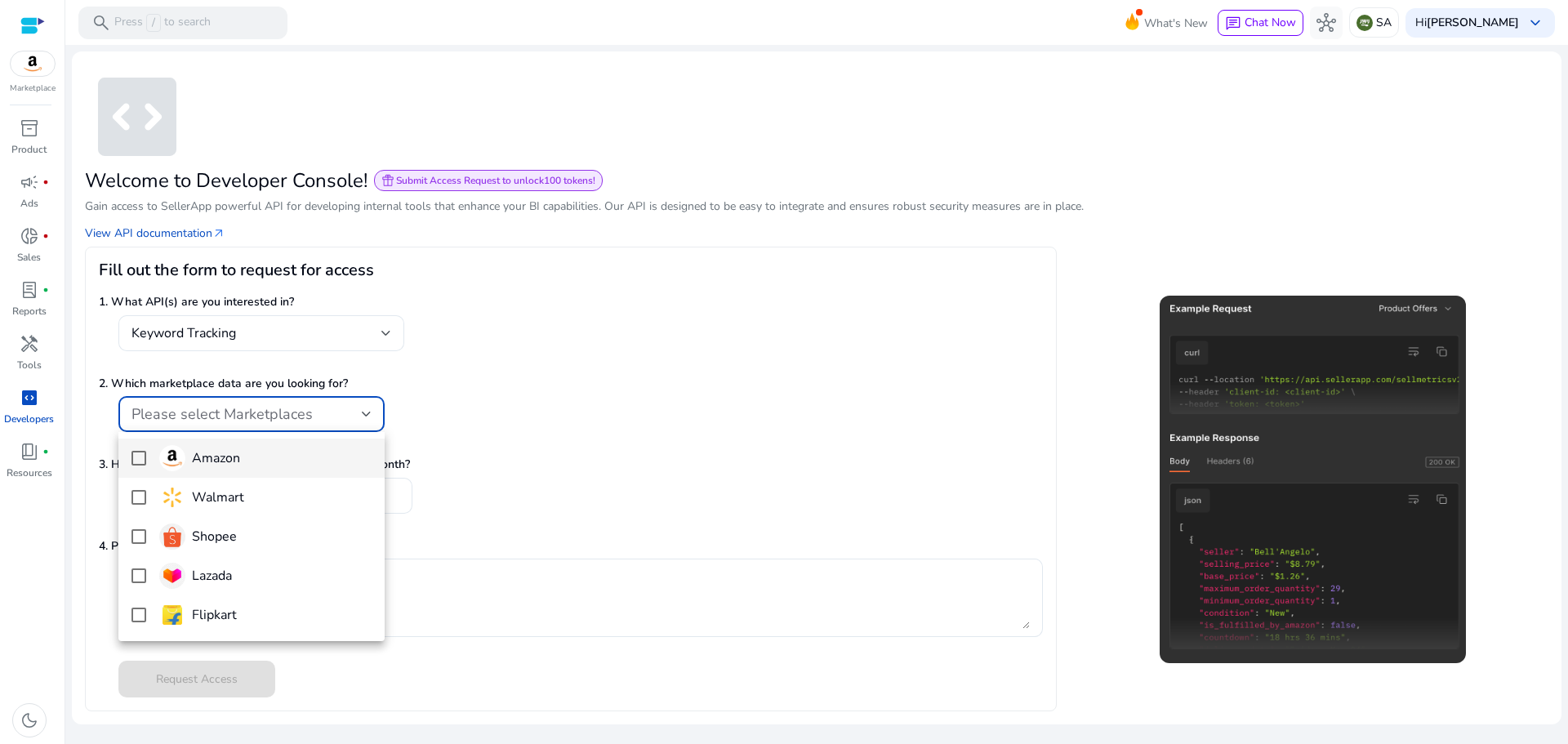
click at [225, 465] on h4 "Amazon" at bounding box center [216, 458] width 48 height 16
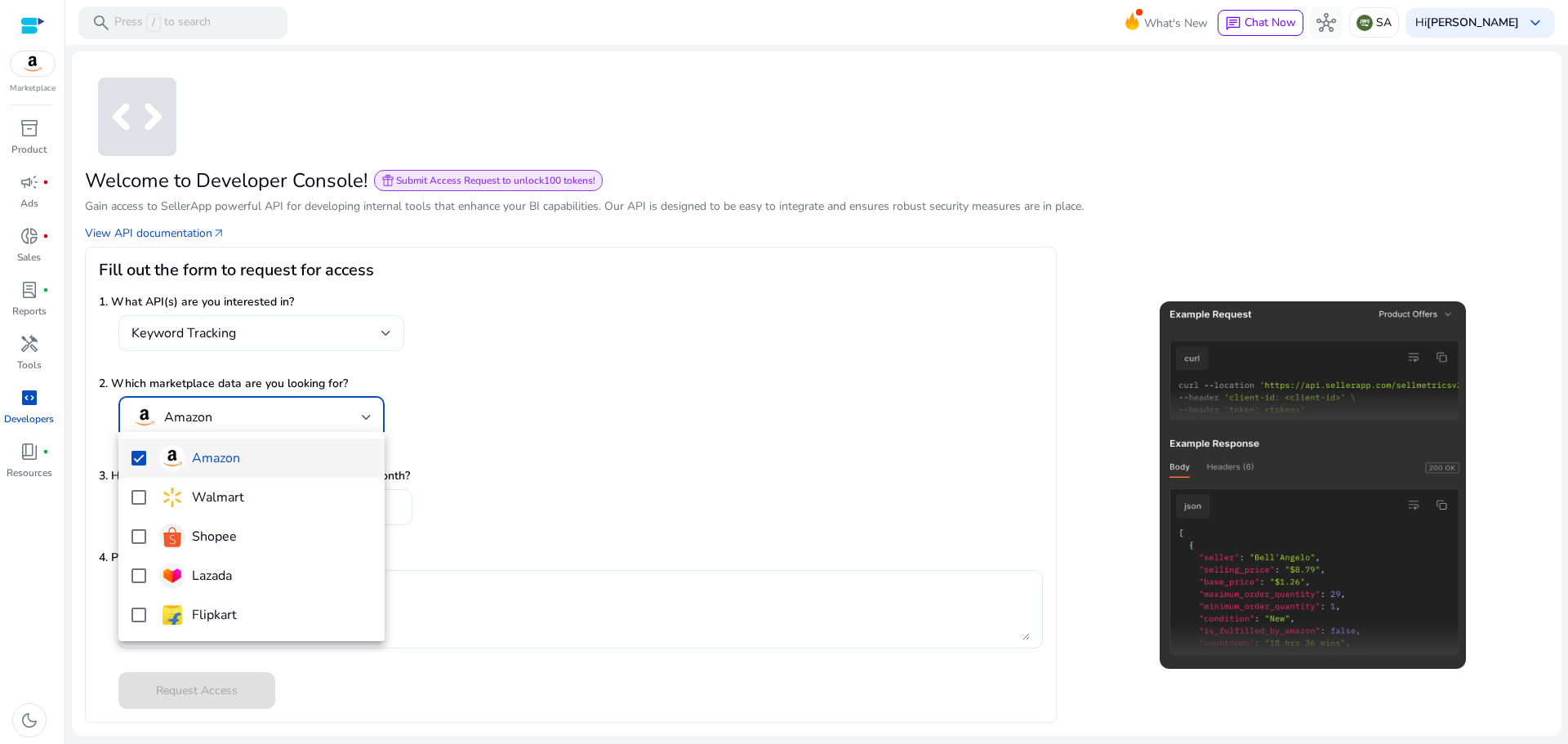
click at [702, 364] on div at bounding box center [784, 372] width 1568 height 744
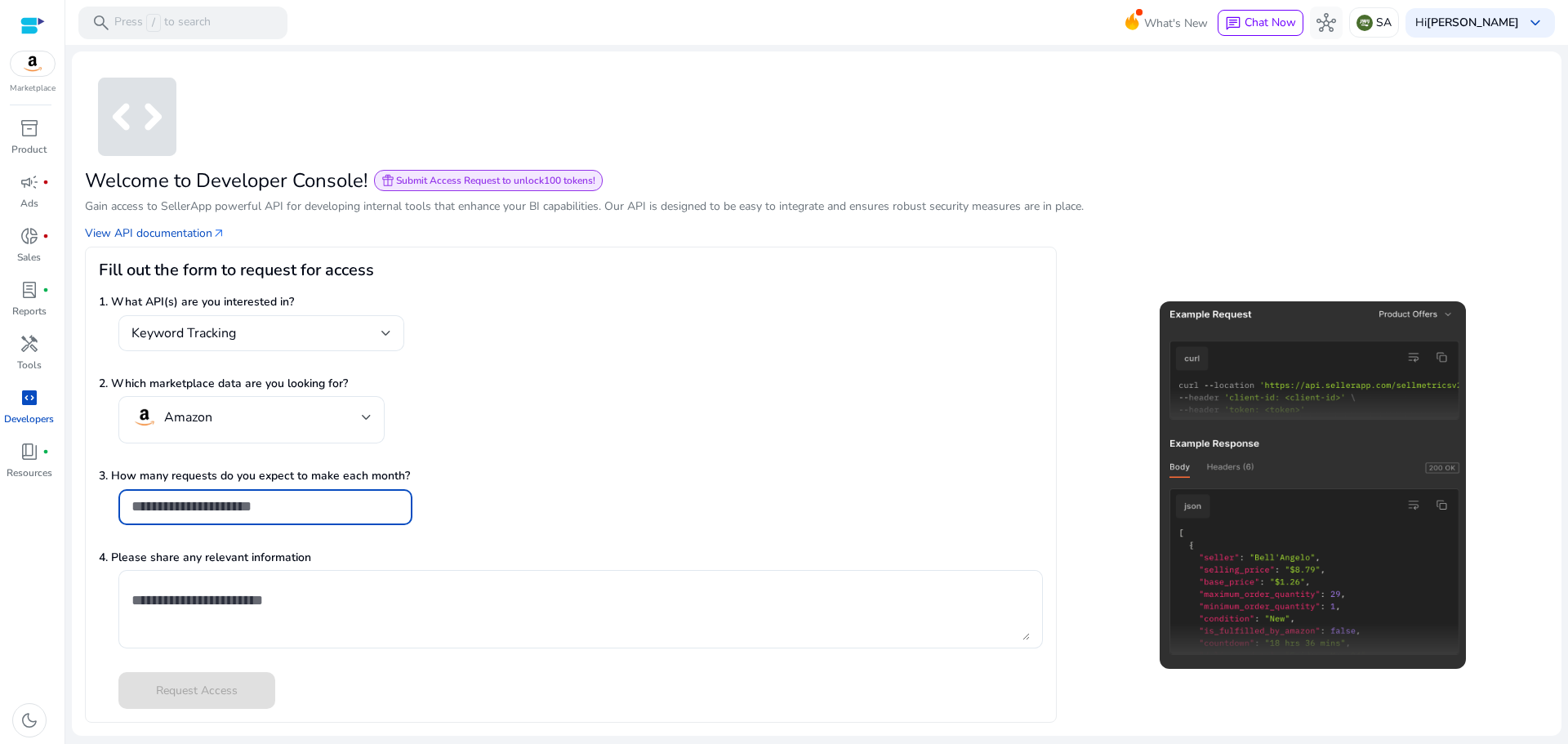
click at [276, 505] on input "number" at bounding box center [265, 505] width 268 height 18
click at [177, 233] on link "View API documentation arrow_outward" at bounding box center [155, 233] width 140 height 17
drag, startPoint x: 30, startPoint y: 452, endPoint x: 41, endPoint y: 452, distance: 11.0
click at [30, 452] on span "book_4" at bounding box center [29, 451] width 20 height 20
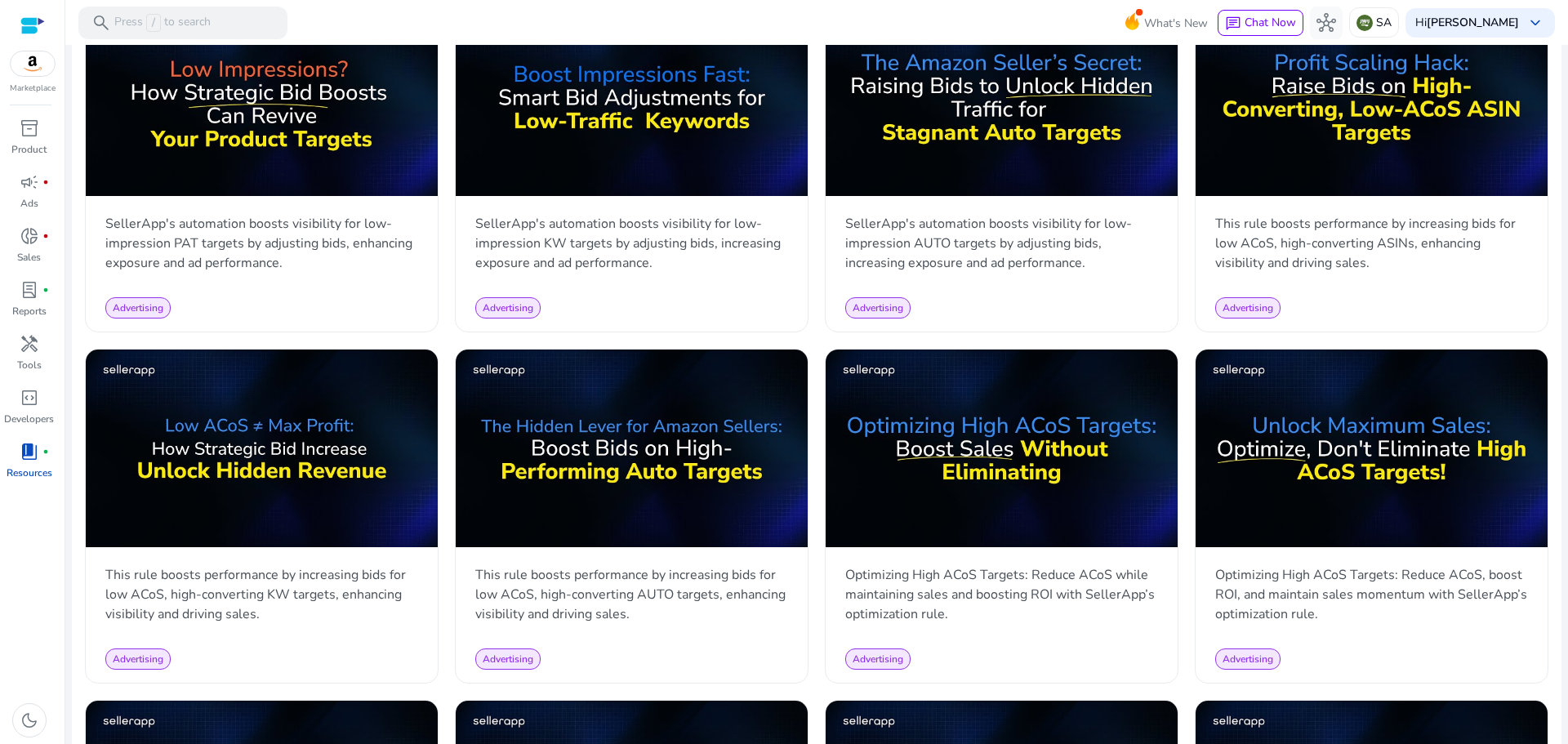
scroll to position [898, 0]
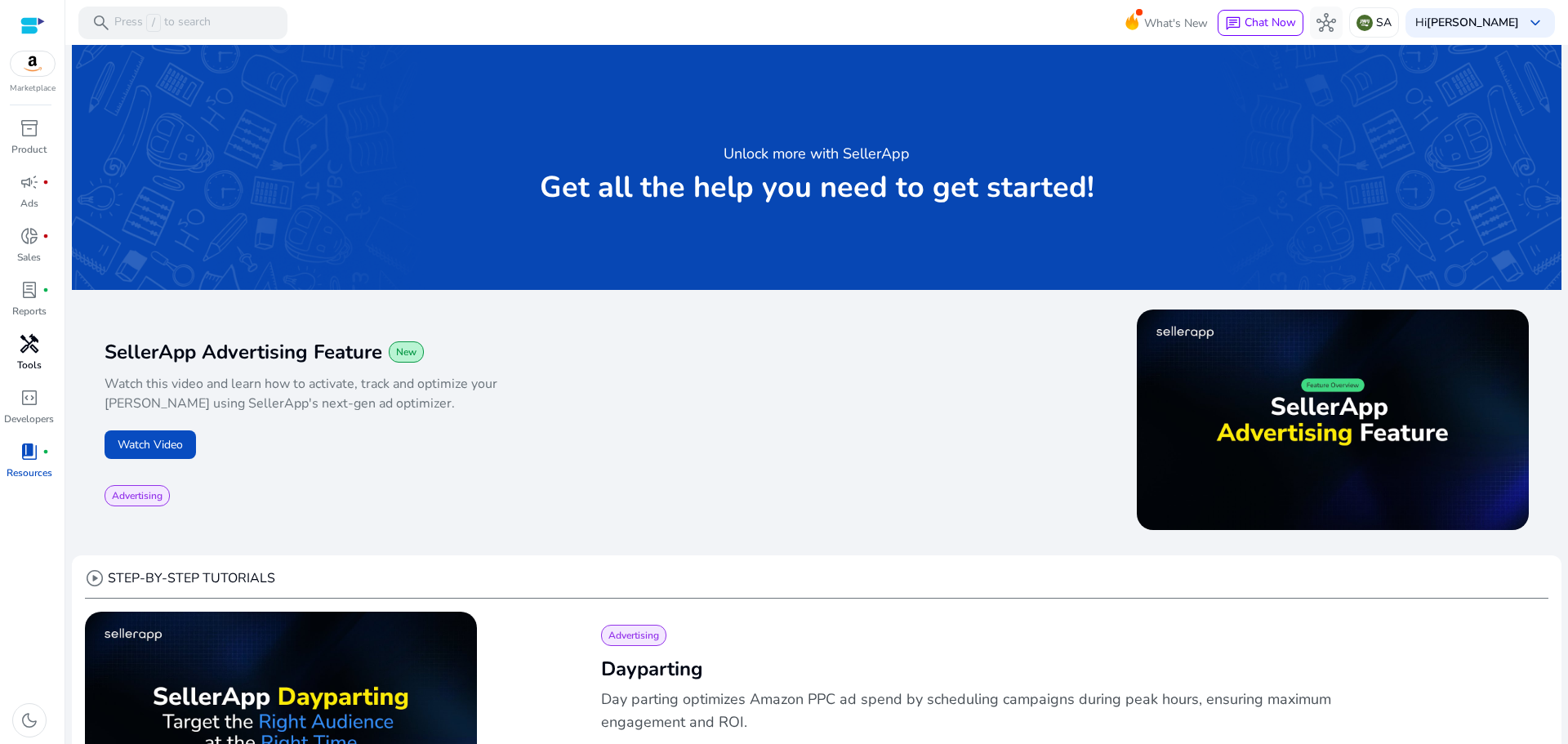
click at [32, 348] on span "handyman" at bounding box center [29, 344] width 20 height 20
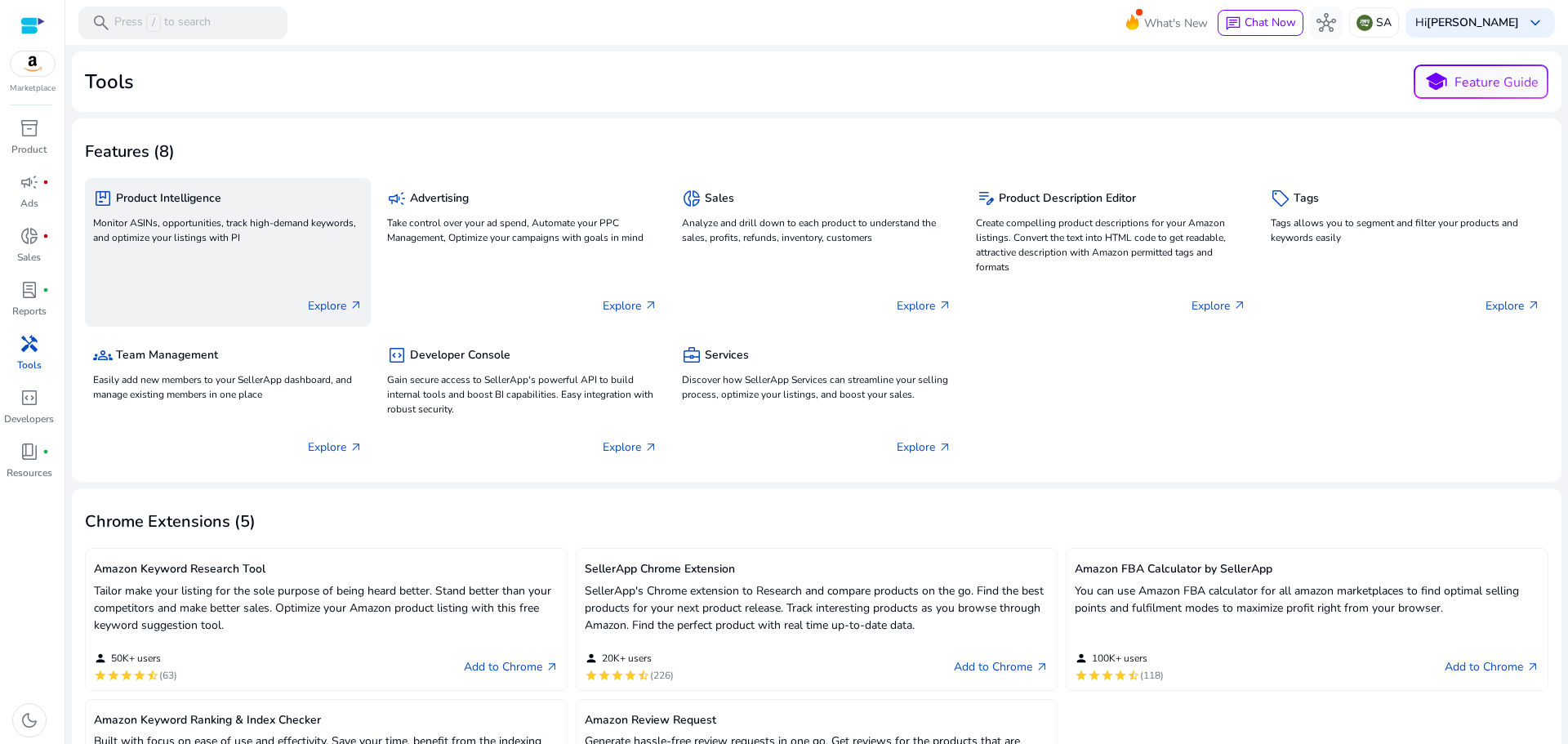
click at [187, 215] on p "Monitor ASINs, opportunities, track high-demand keywords, and optimize your lis…" at bounding box center [227, 230] width 270 height 29
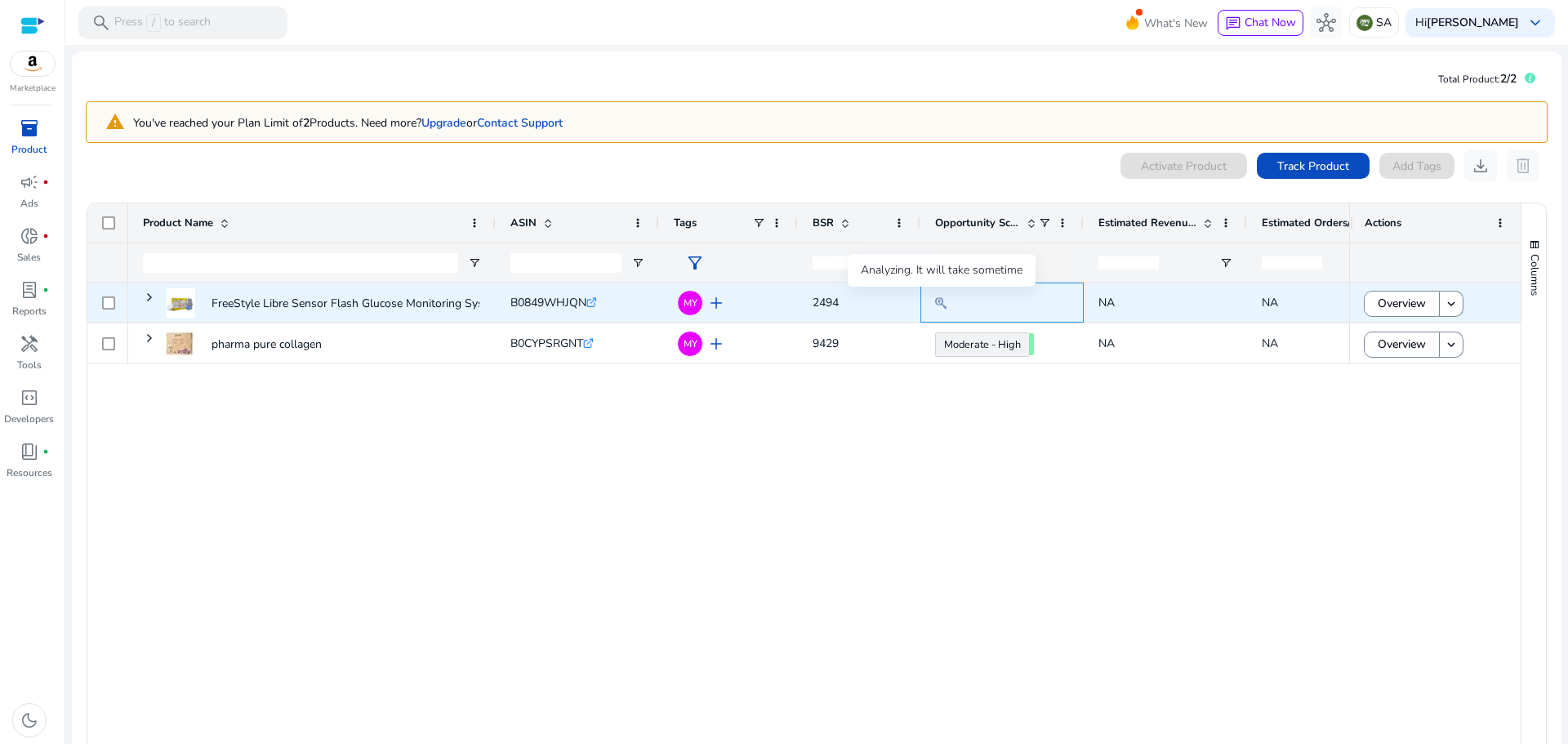
click at [935, 300] on mat-icon at bounding box center [940, 302] width 11 height 20
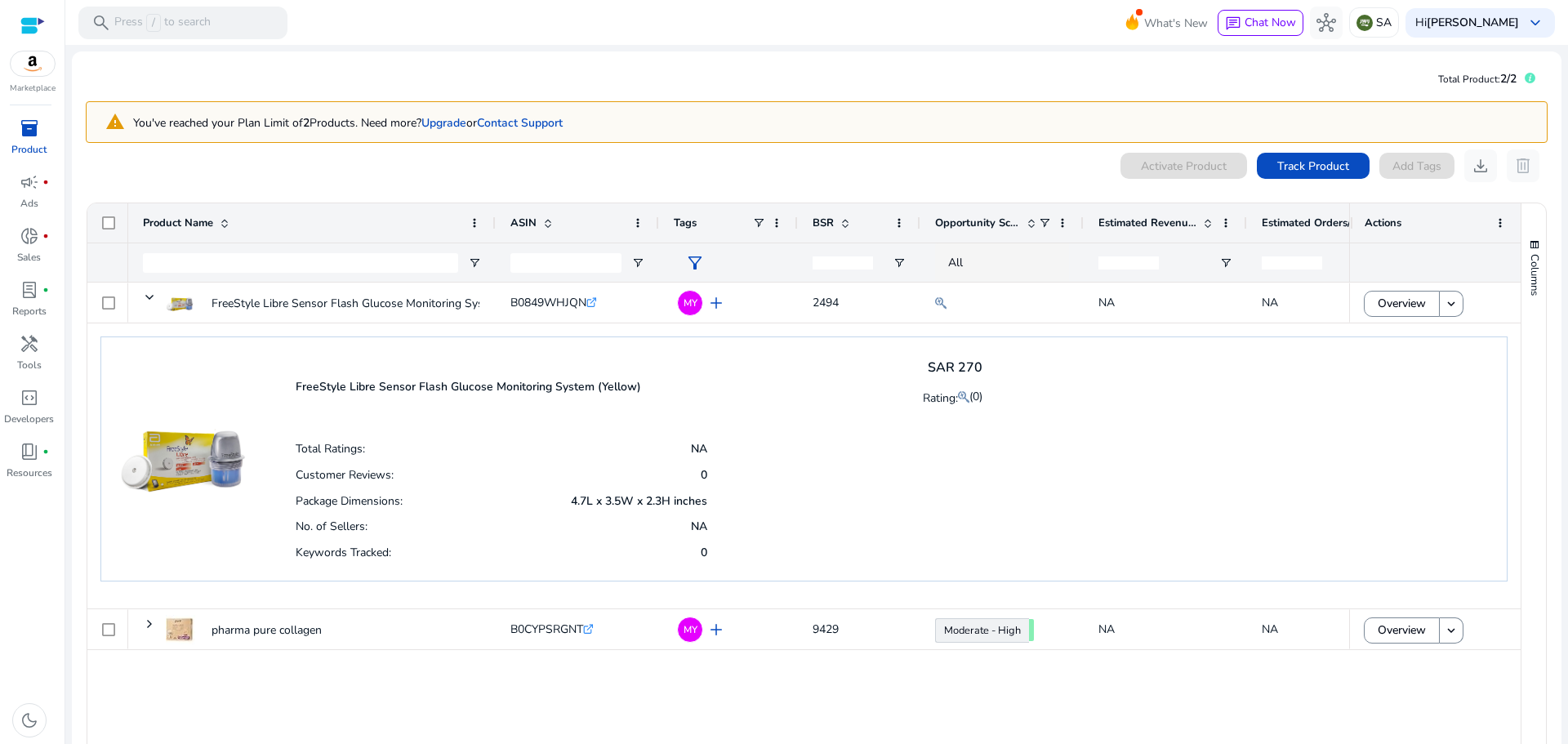
click at [827, 224] on span "BSR" at bounding box center [823, 222] width 22 height 15
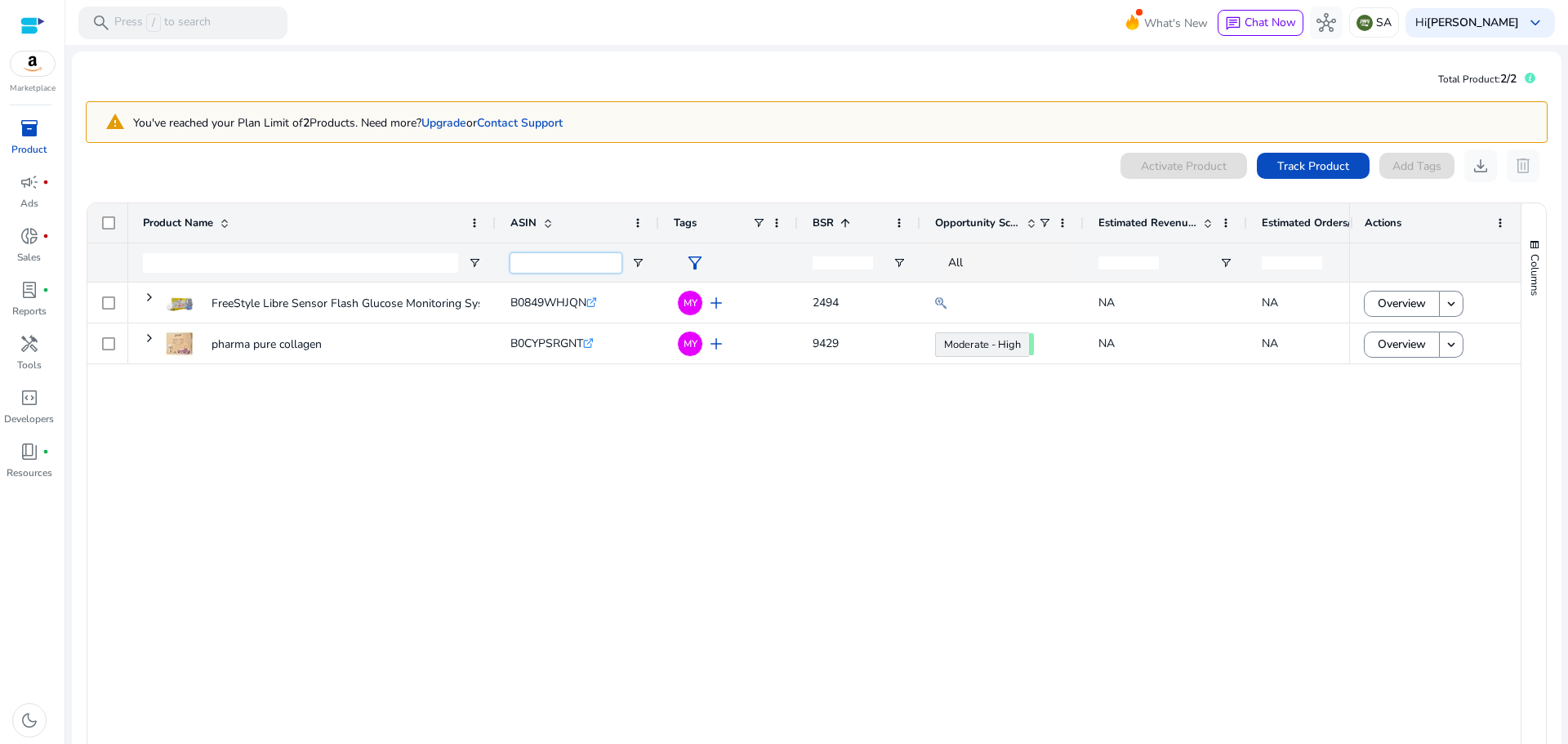
click at [579, 258] on input "ASIN Filter Input" at bounding box center [565, 263] width 111 height 20
click at [1331, 168] on span "Track Product" at bounding box center [1312, 166] width 72 height 17
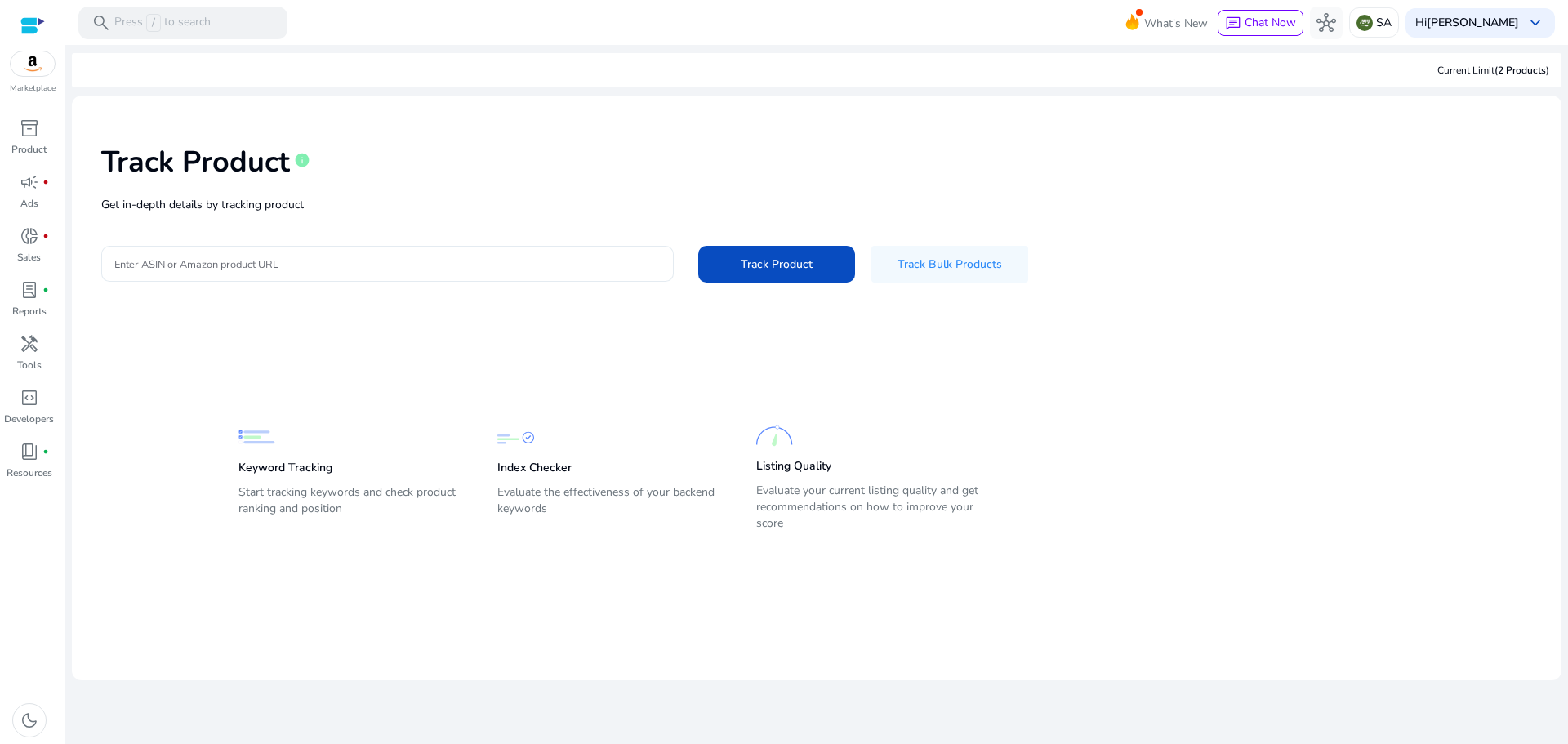
click at [343, 260] on input "Enter ASIN or Amazon product URL" at bounding box center [388, 264] width 546 height 18
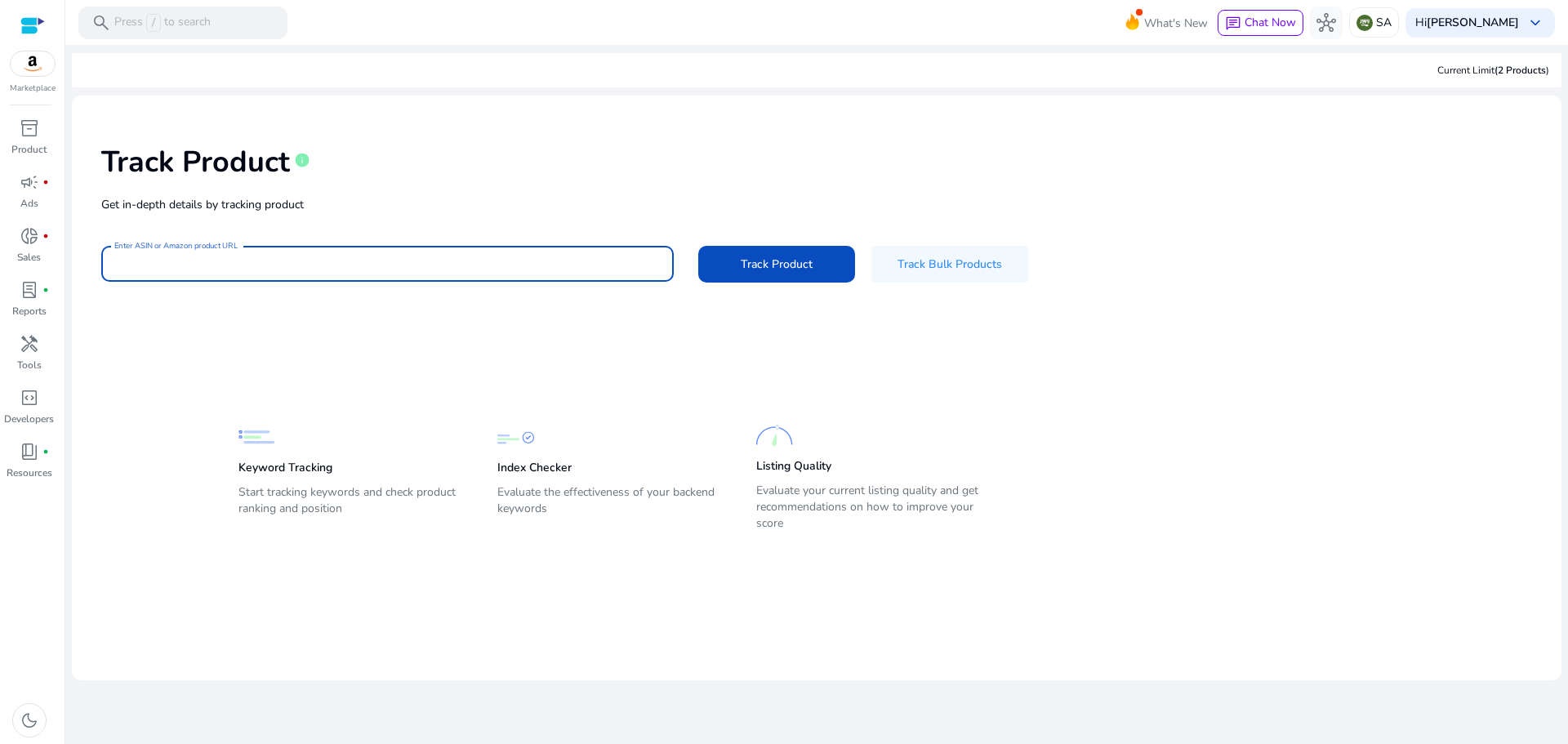
paste input "**********"
click at [114, 267] on div "**********" at bounding box center [388, 264] width 572 height 36
click at [117, 261] on input "**********" at bounding box center [388, 264] width 546 height 18
type input "**********"
click at [765, 269] on span "Track Product" at bounding box center [776, 264] width 72 height 17
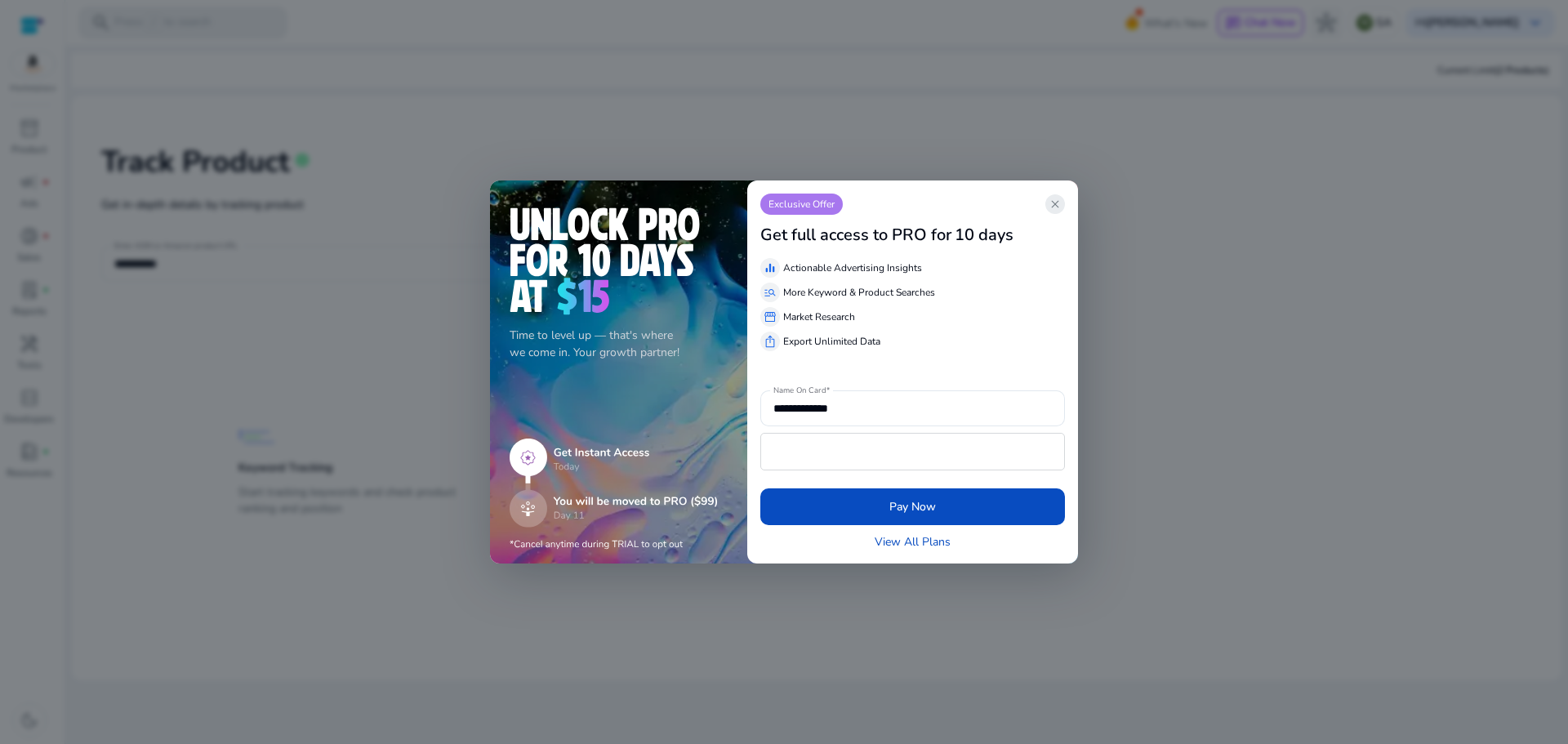
click at [1061, 206] on app-icon "close" at bounding box center [1055, 204] width 20 height 20
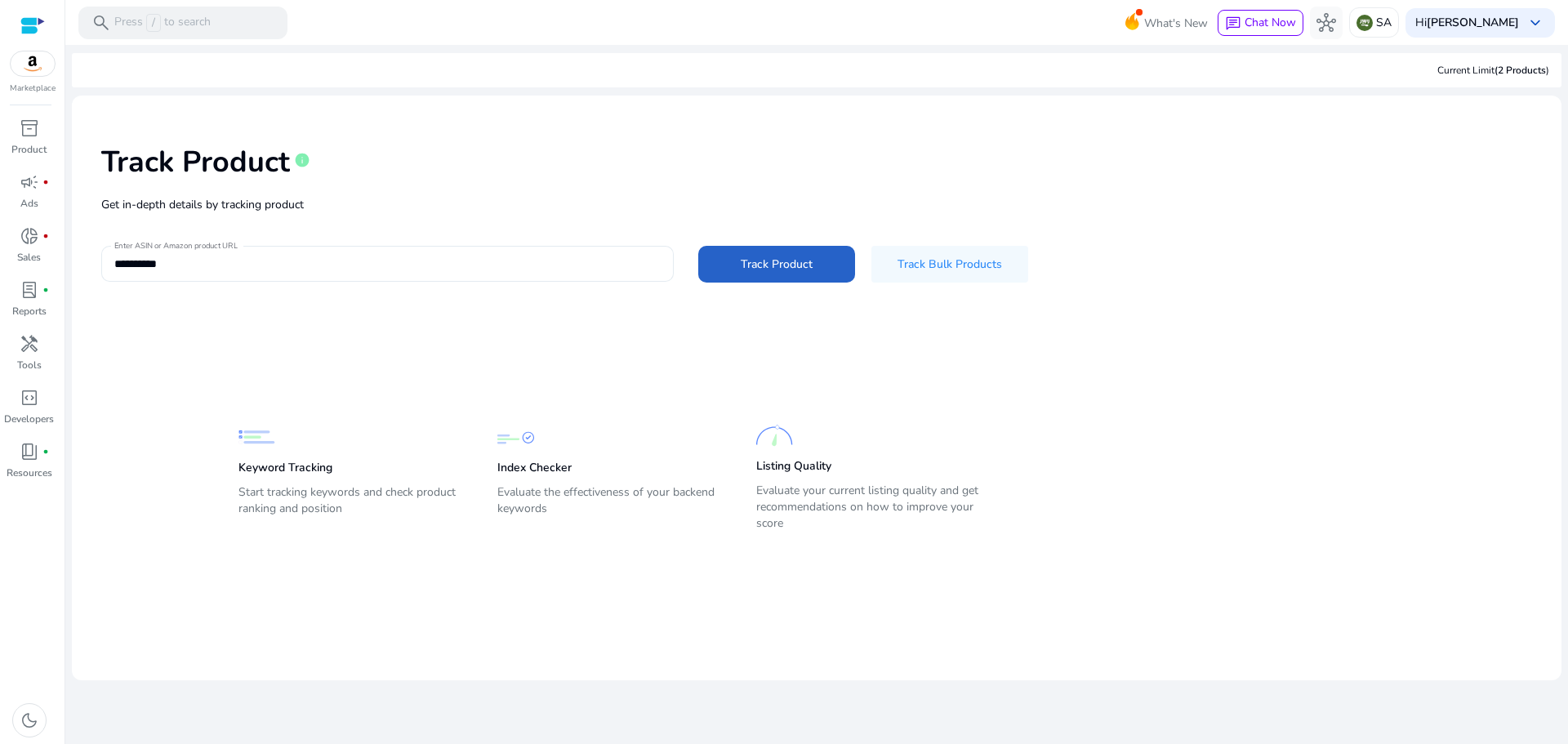
click at [252, 267] on input "**********" at bounding box center [388, 264] width 546 height 18
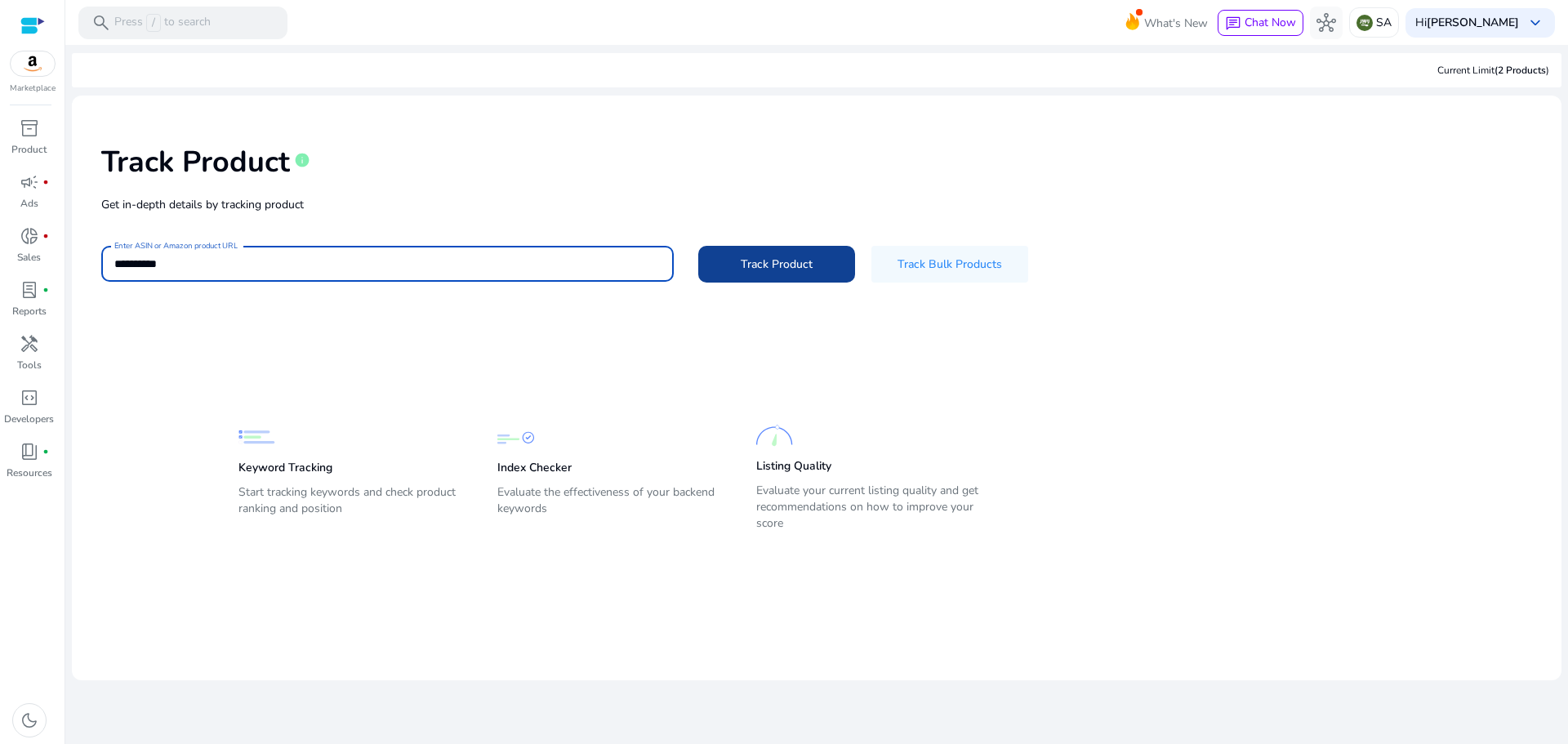
click at [775, 260] on span "Track Product" at bounding box center [776, 264] width 72 height 17
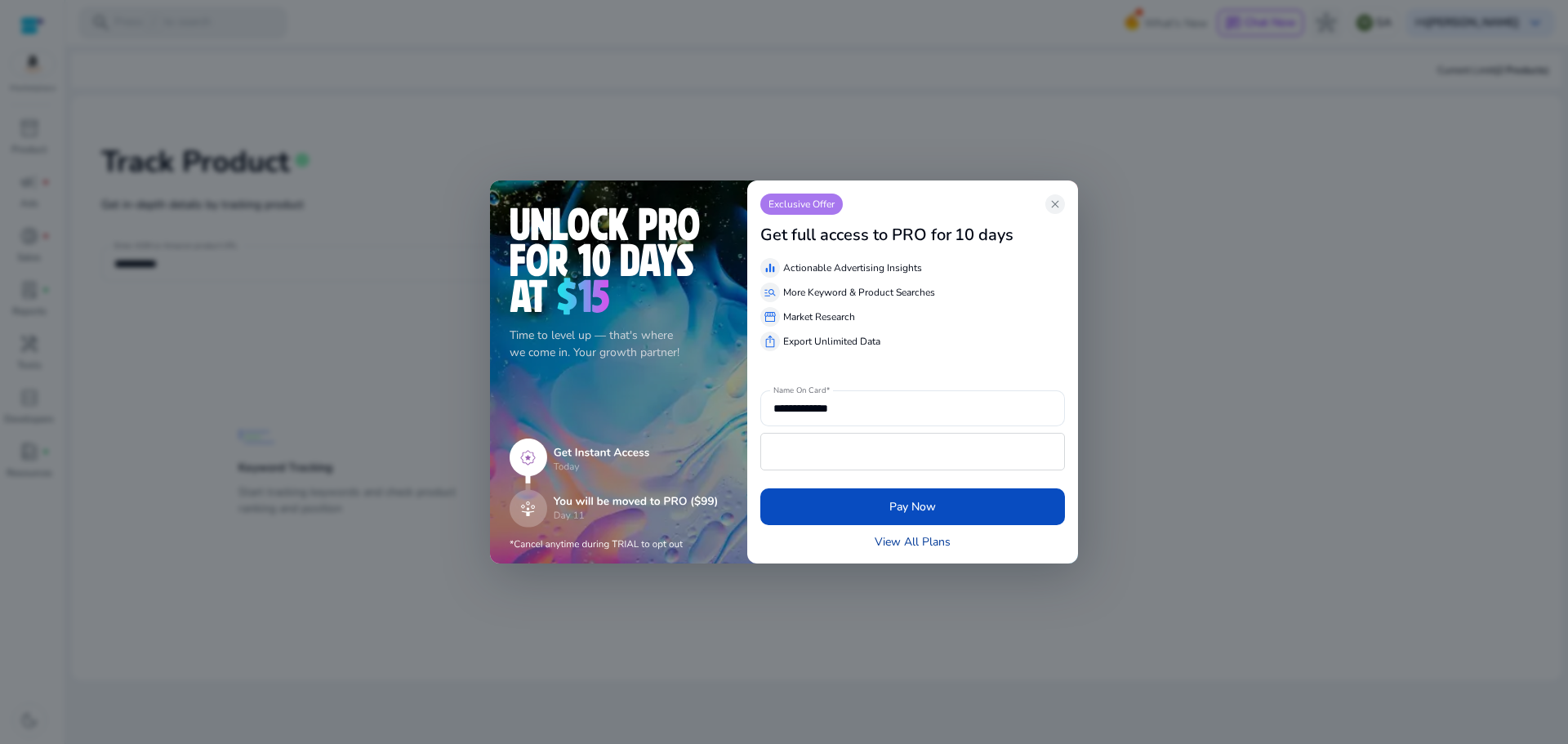
click at [899, 542] on link "View All Plans" at bounding box center [912, 542] width 76 height 17
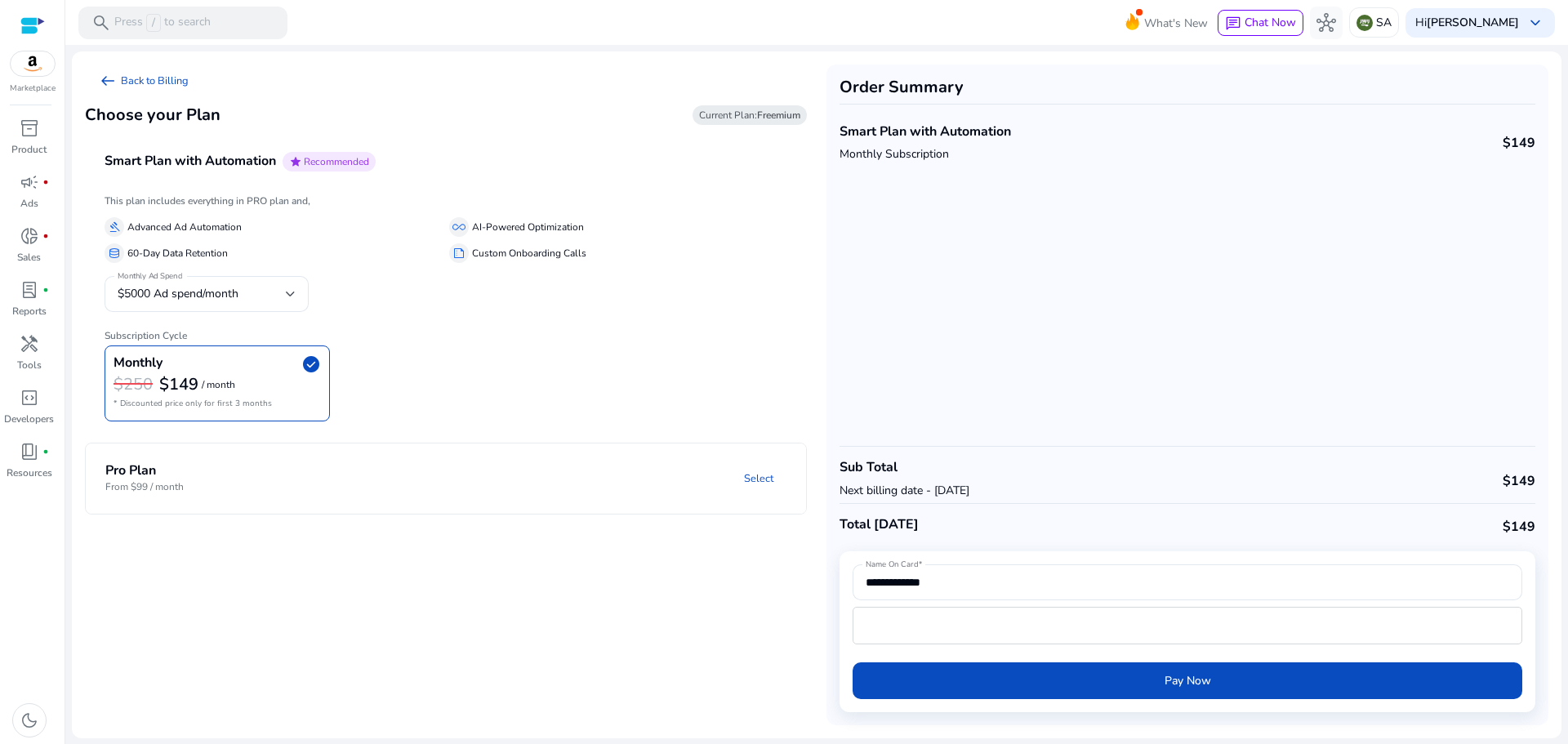
click at [378, 477] on mat-panel-description "Select" at bounding box center [573, 477] width 464 height 30
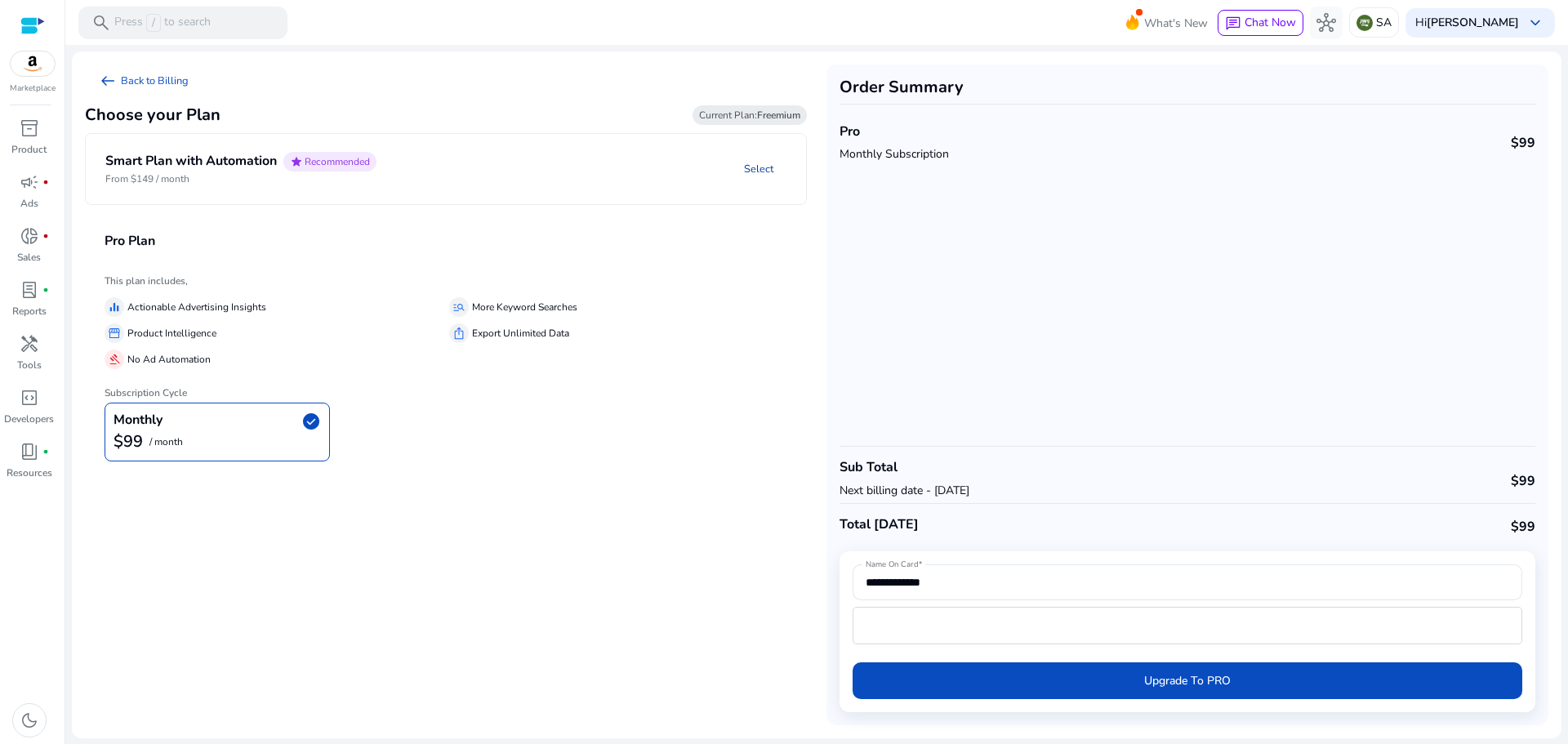
click at [765, 170] on link "Select" at bounding box center [758, 169] width 55 height 29
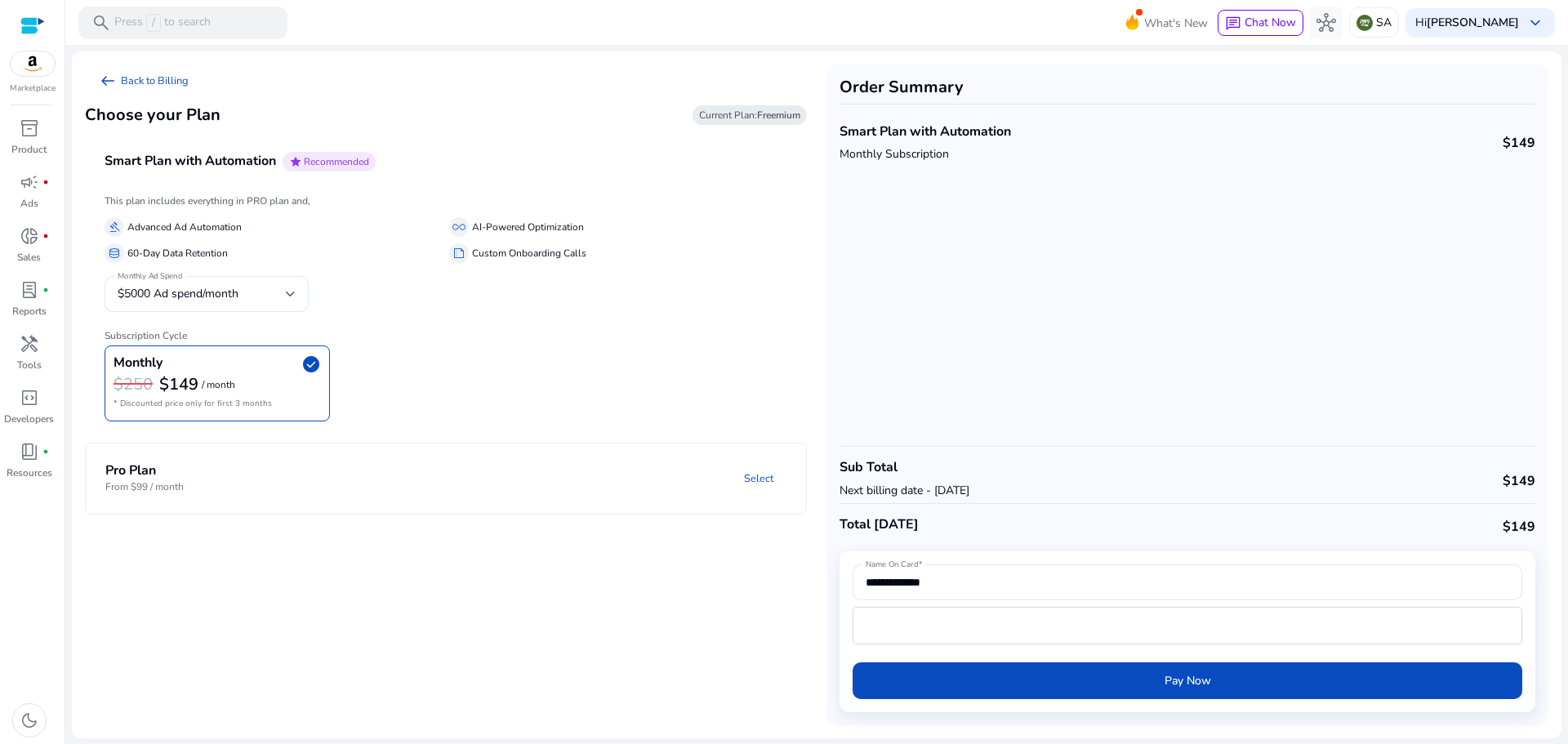
click at [118, 480] on p "From $99 / month" at bounding box center [144, 486] width 78 height 15
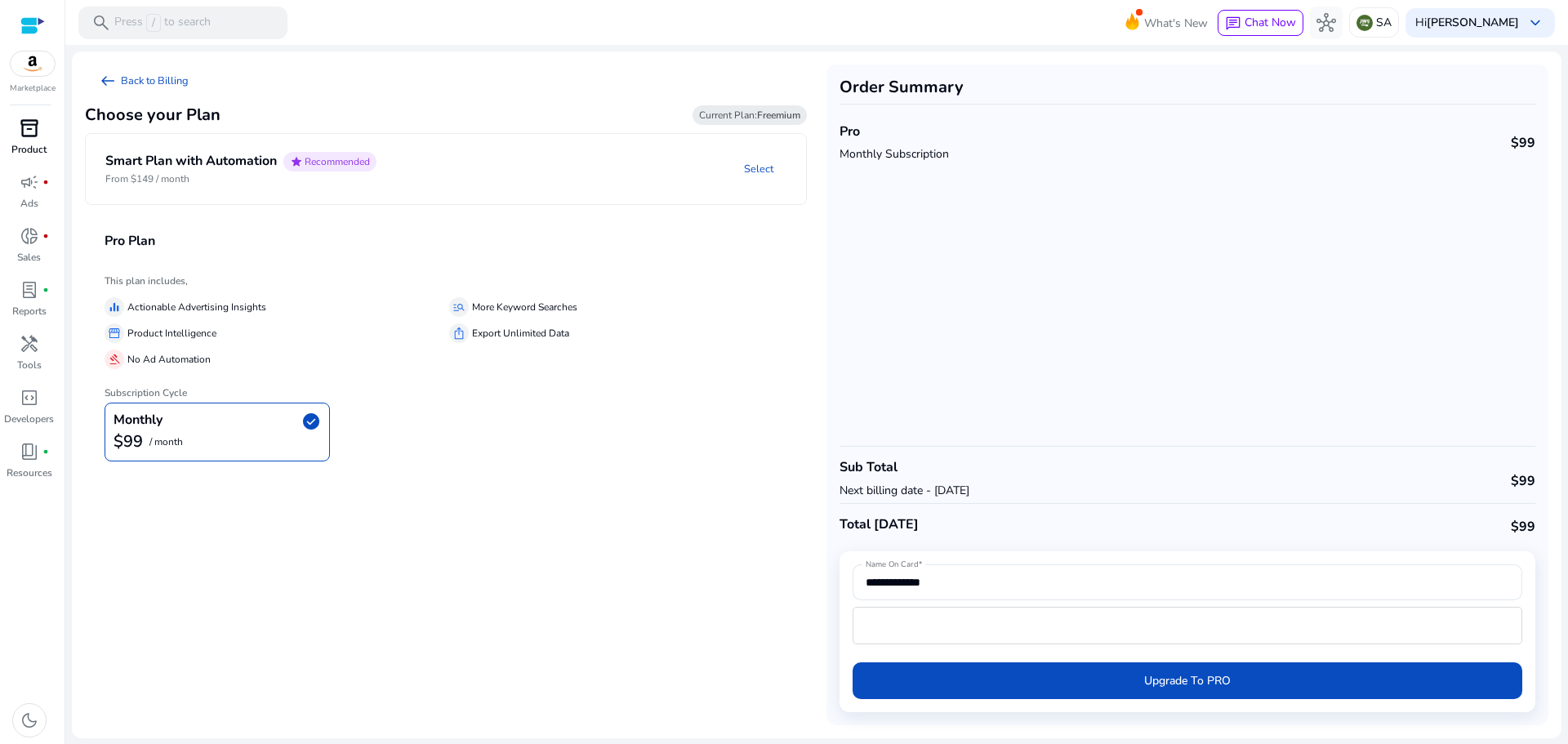
click at [25, 128] on span "inventory_2" at bounding box center [29, 127] width 20 height 20
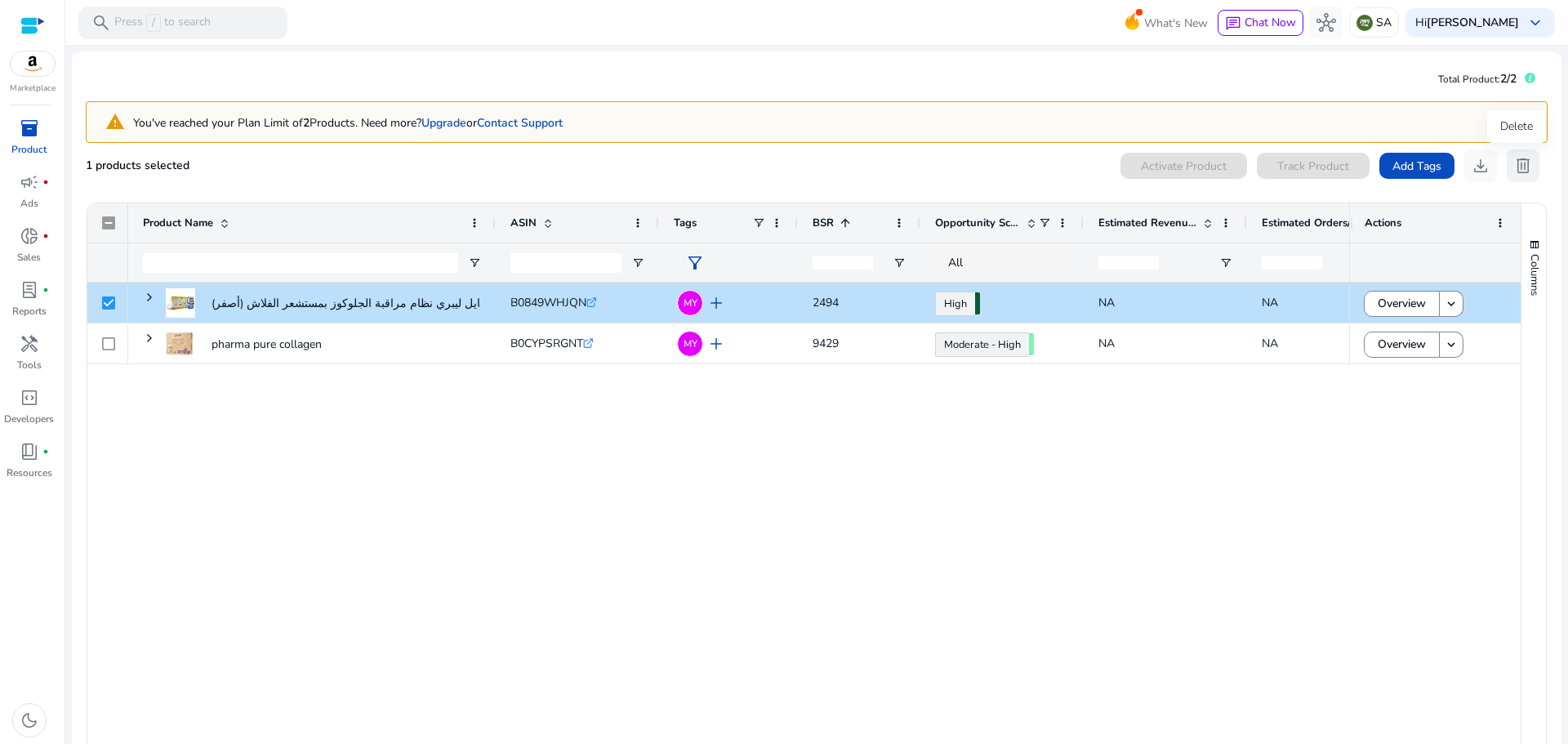
click at [1514, 163] on span "delete" at bounding box center [1522, 165] width 20 height 20
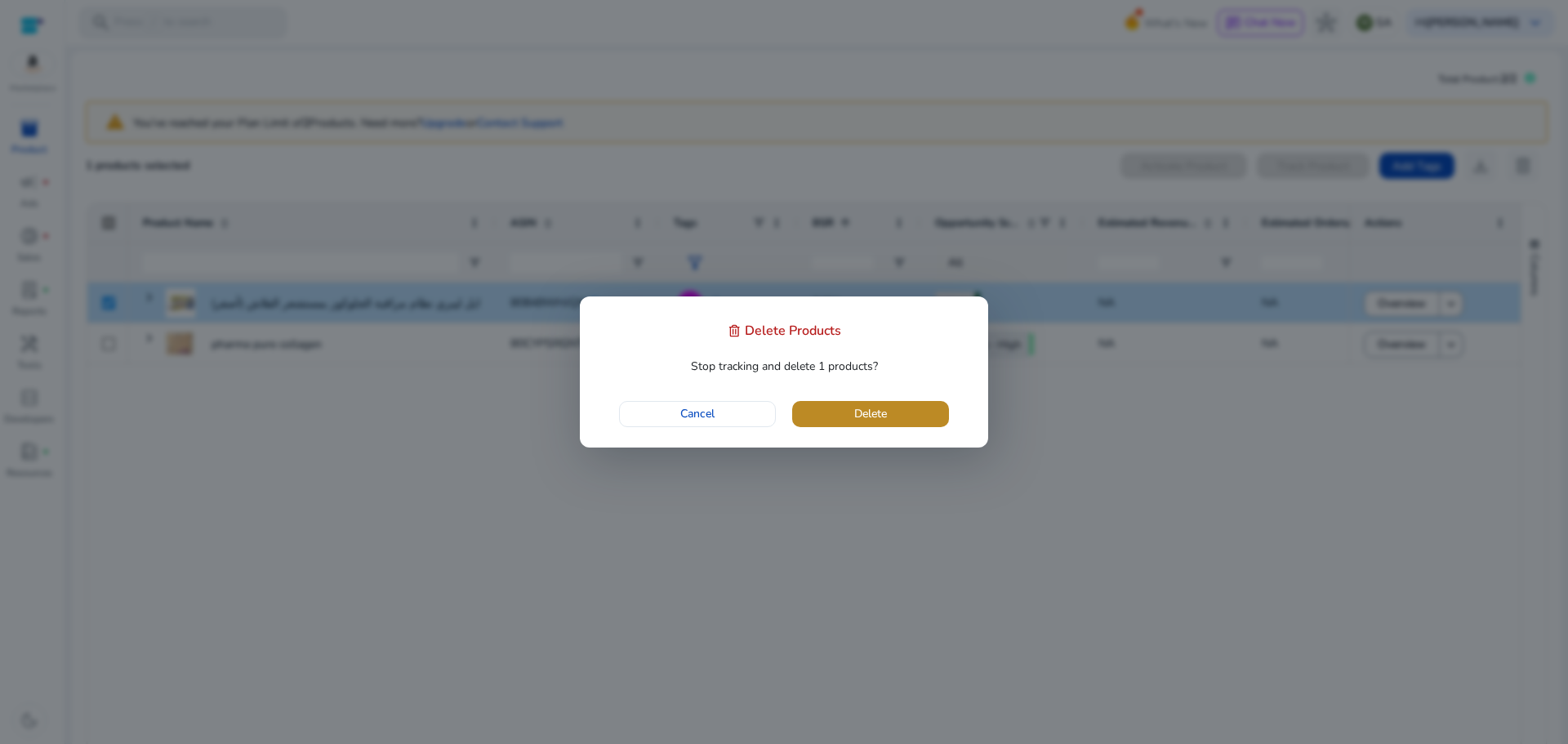
click at [856, 417] on span "Delete" at bounding box center [870, 413] width 33 height 17
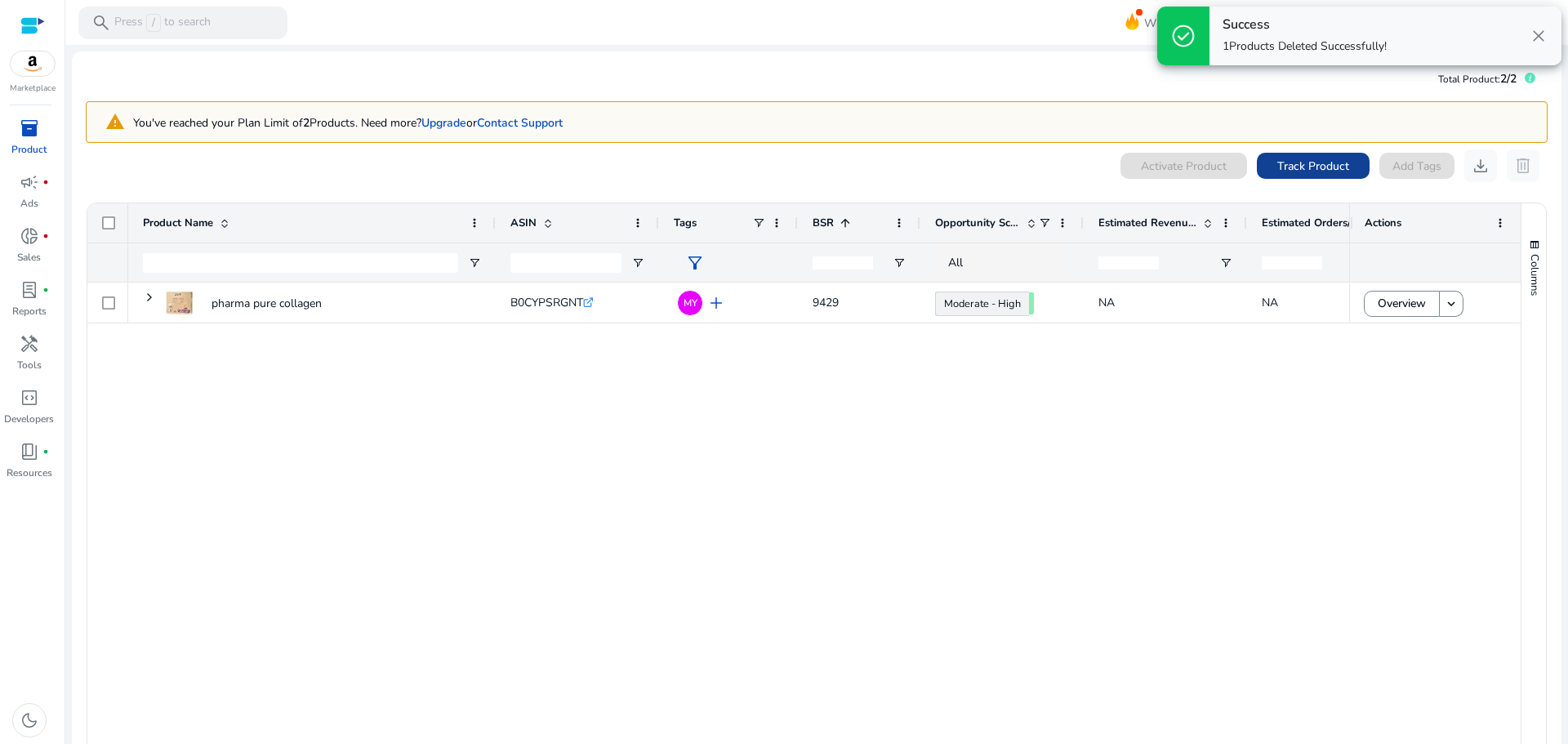
click at [1298, 174] on span "Track Product" at bounding box center [1312, 166] width 72 height 17
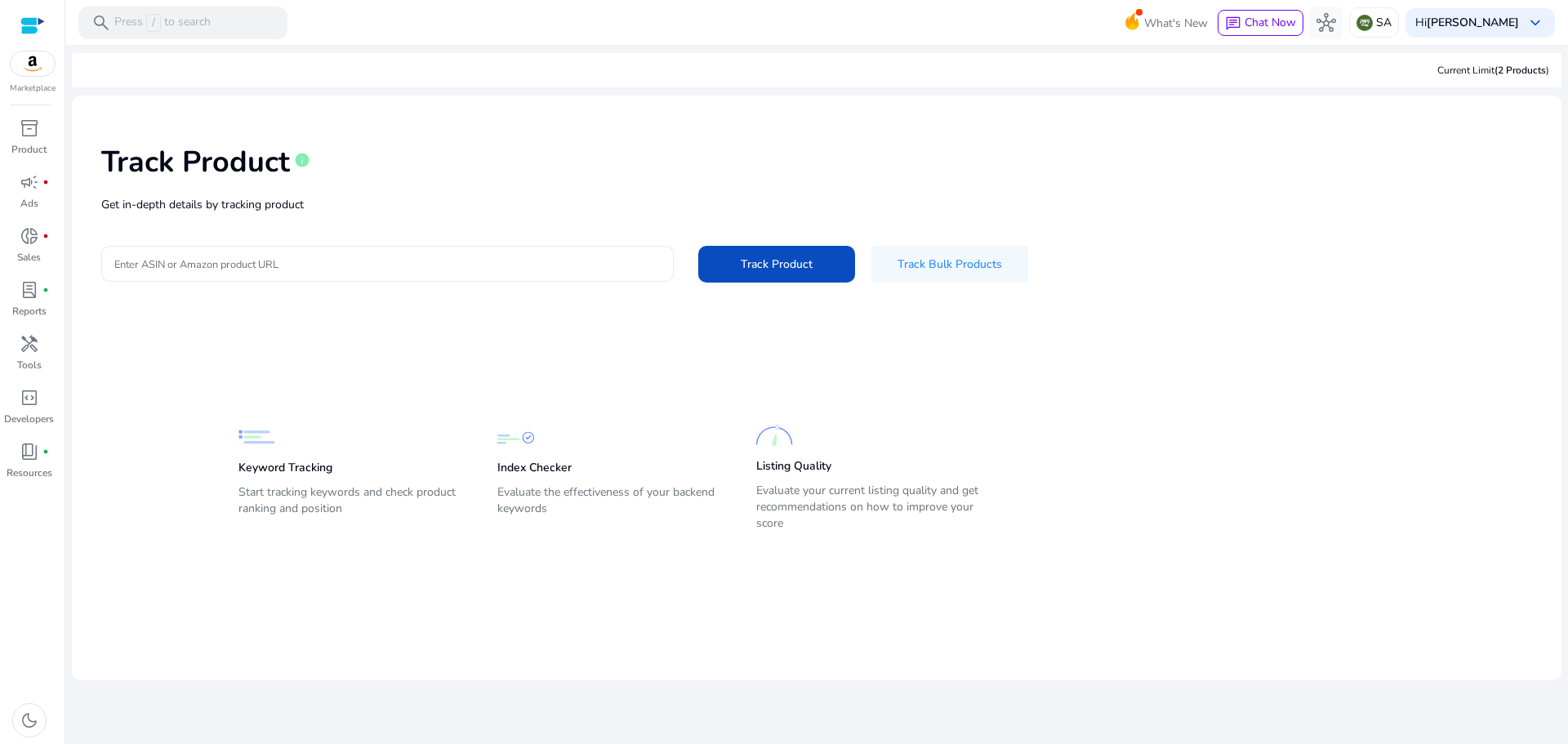
click at [221, 262] on input "Enter ASIN or Amazon product URL" at bounding box center [388, 264] width 546 height 18
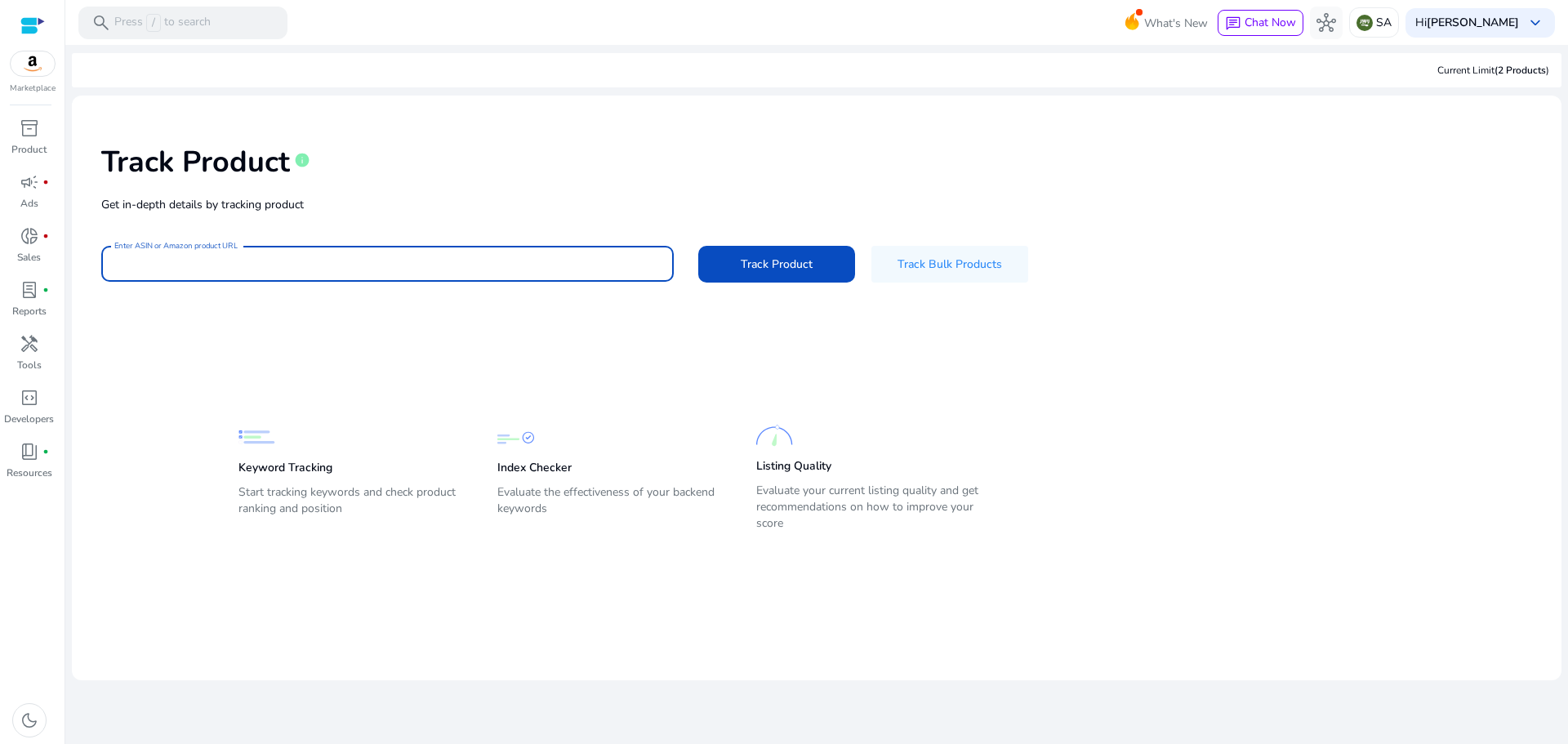
paste input "**********"
click at [767, 267] on span "Track Product" at bounding box center [776, 264] width 72 height 17
type input "**********"
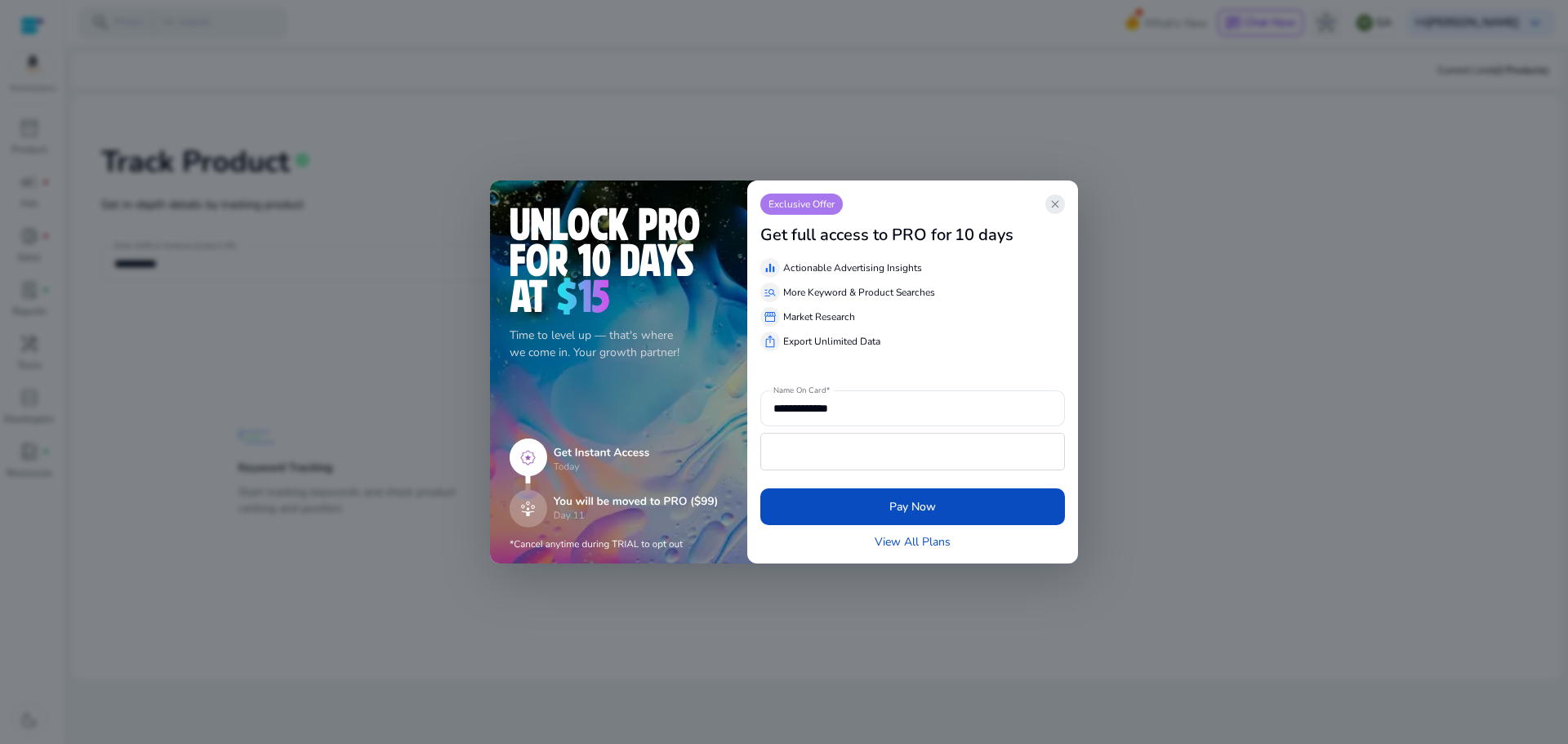
click at [1060, 204] on span "close" at bounding box center [1055, 203] width 13 height 13
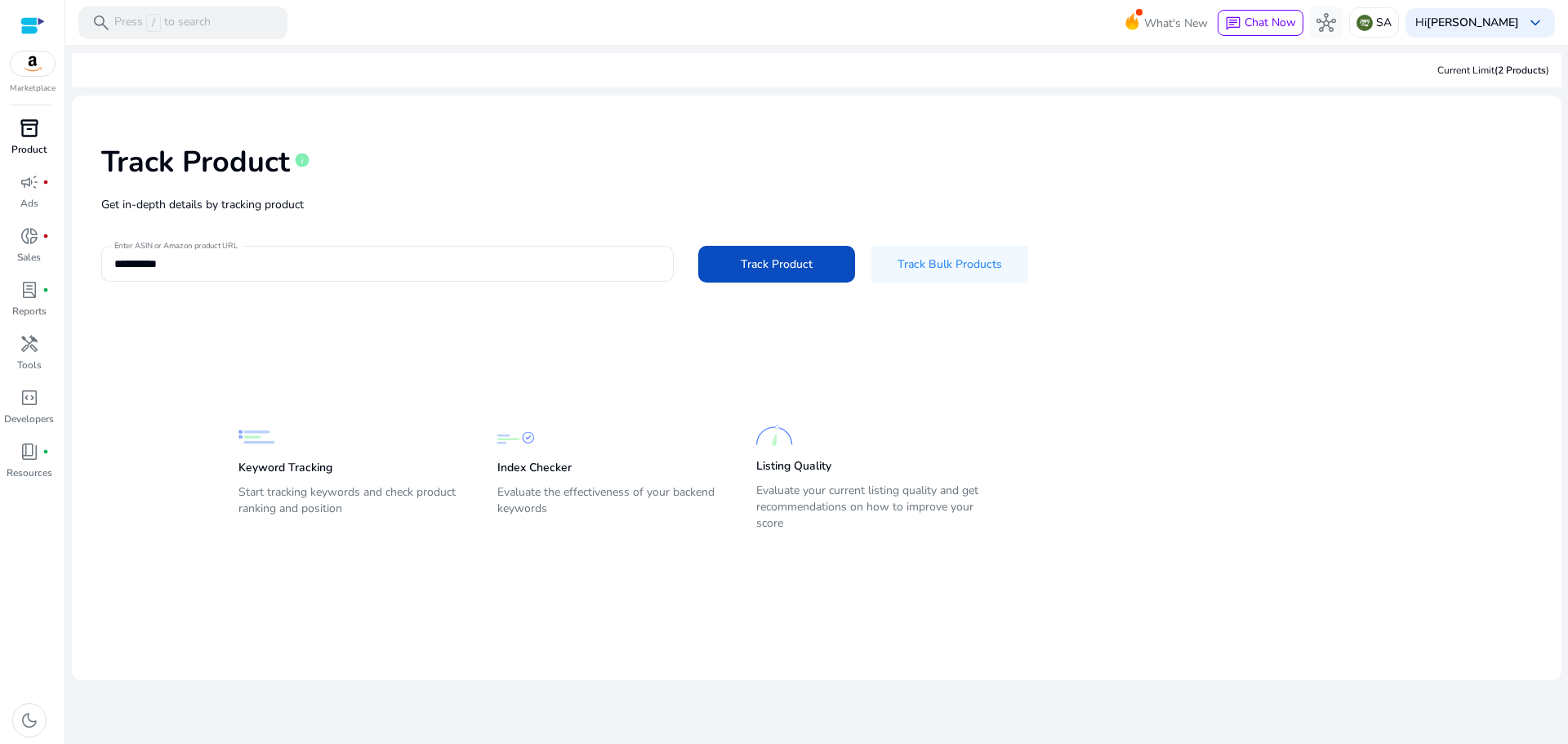
click at [22, 124] on span "inventory_2" at bounding box center [29, 127] width 20 height 20
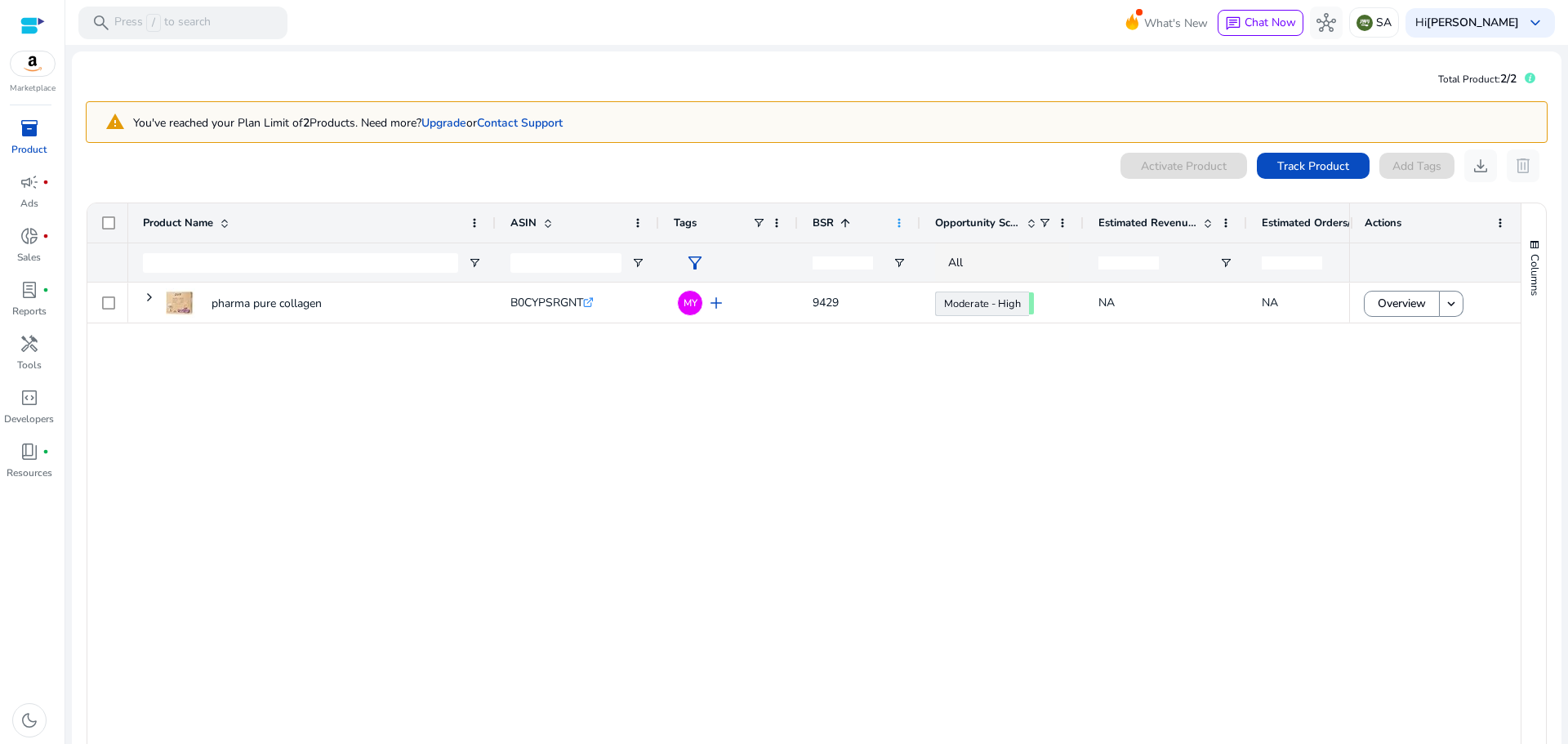
click at [901, 220] on span at bounding box center [899, 222] width 13 height 13
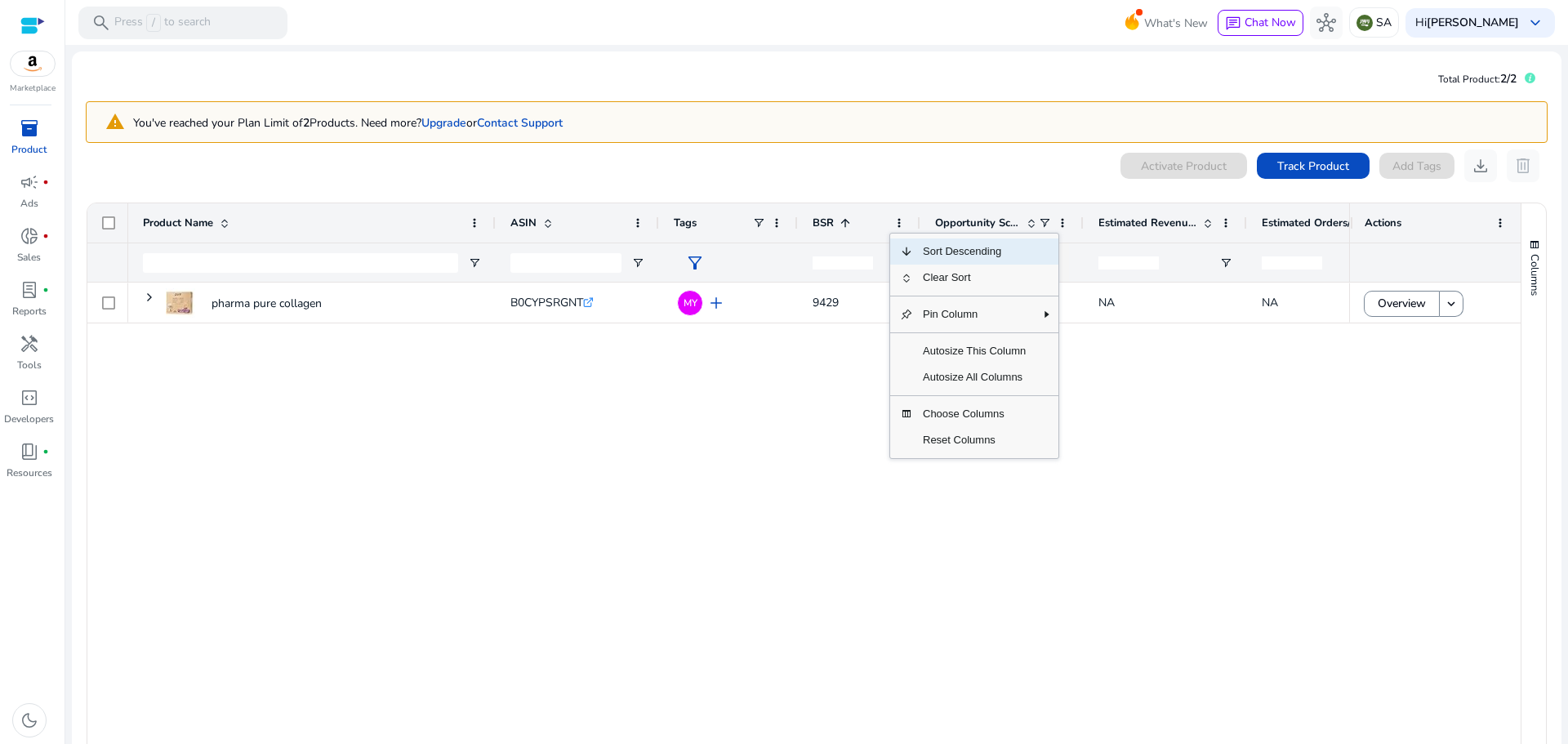
click at [814, 378] on div "pharma pure collagen B0CYPSRGNT .st0{fill:#2c8af8} MY add 9429 Moderate - High …" at bounding box center [738, 522] width 1221 height 479
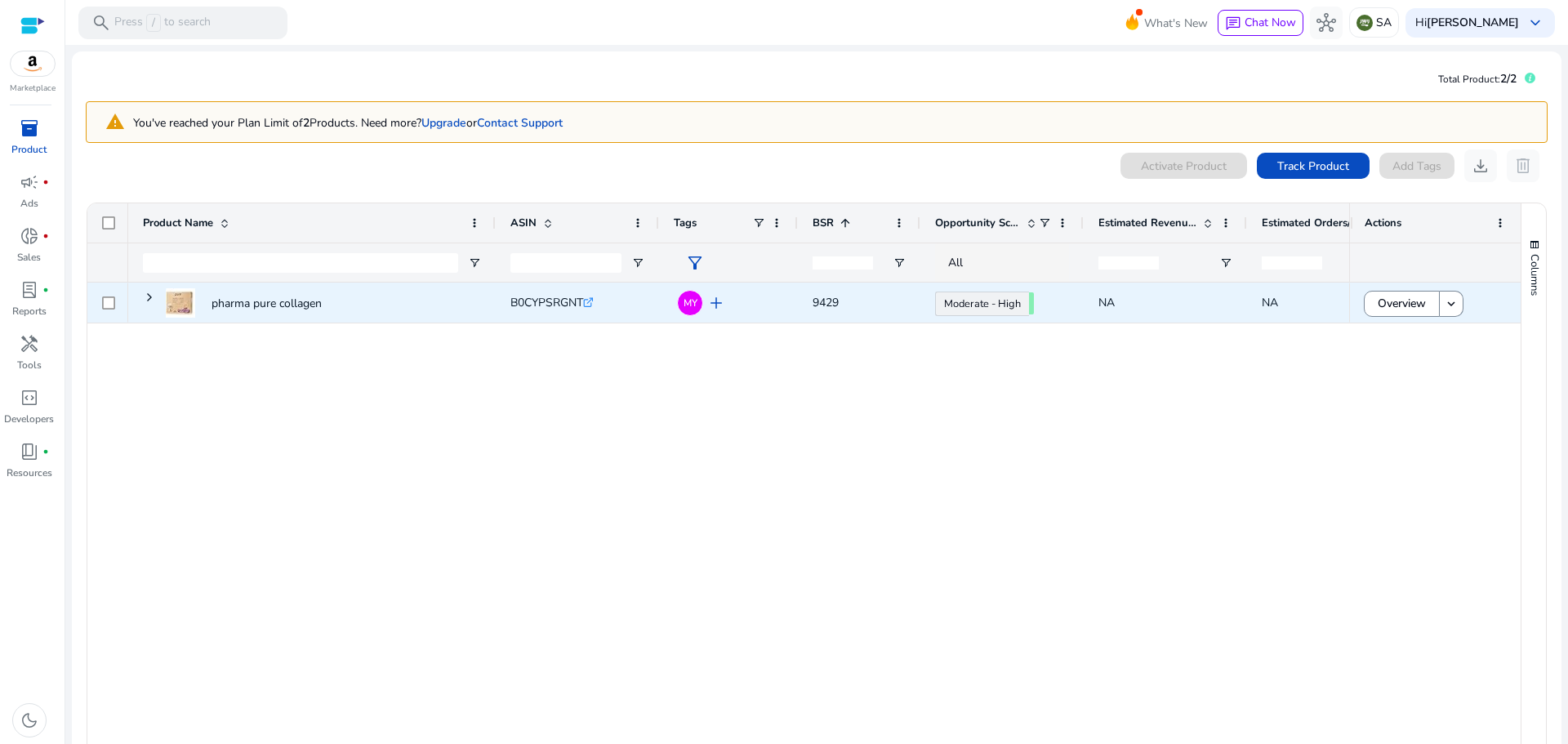
click at [594, 303] on icon ".st0{fill:#2c8af8}" at bounding box center [588, 302] width 10 height 10
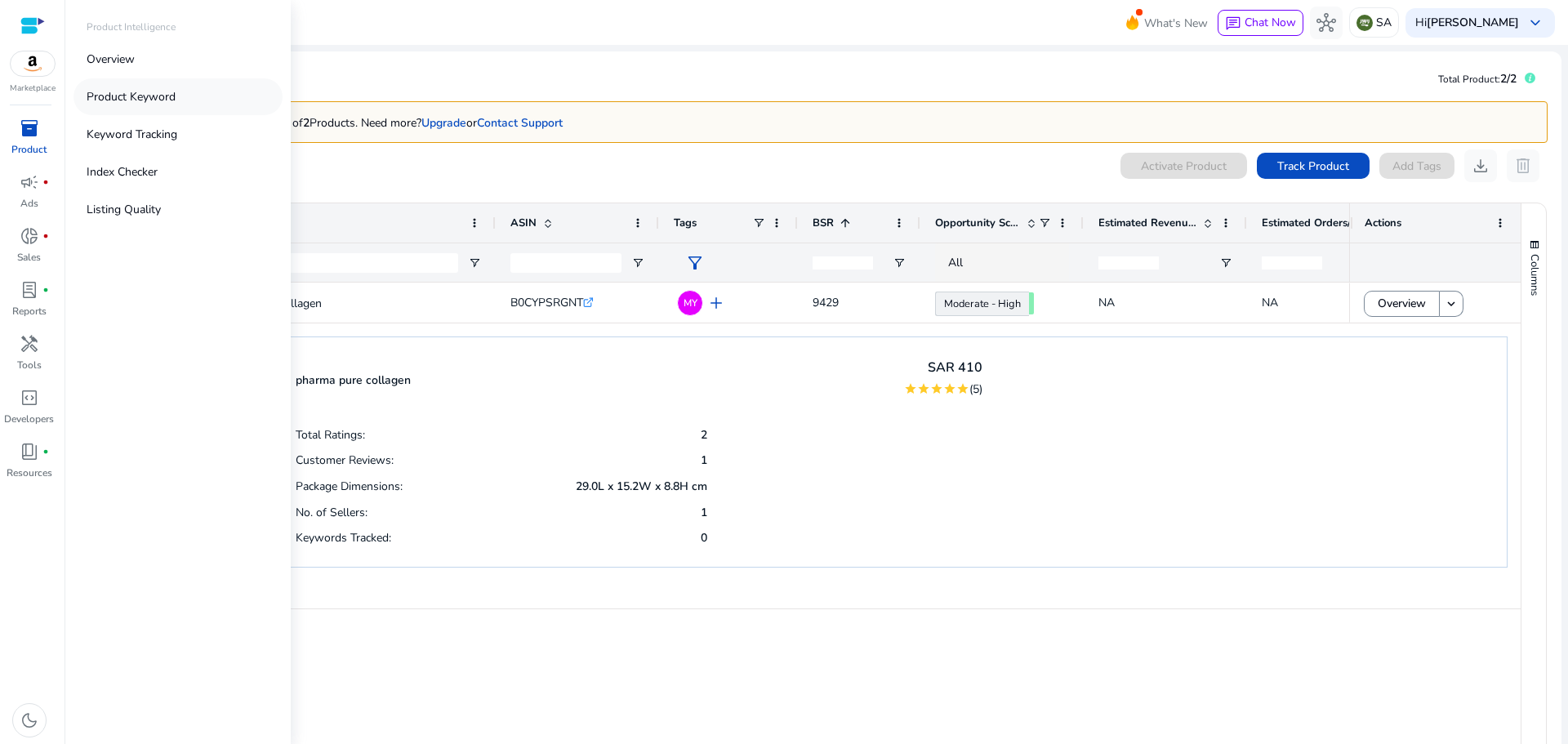
click at [133, 97] on p "Product Keyword" at bounding box center [130, 96] width 89 height 17
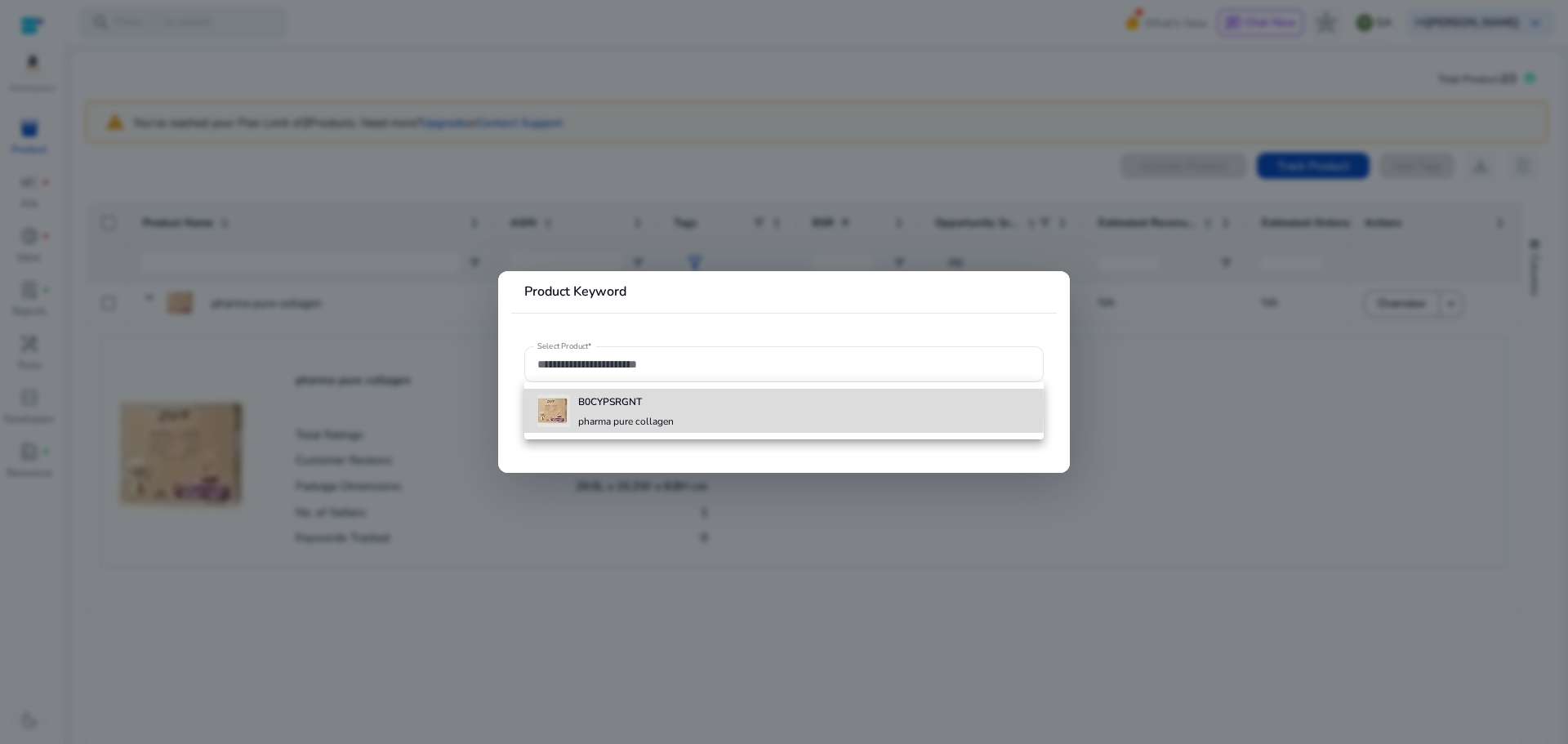
click at [630, 408] on b "B0CYPSRGNT" at bounding box center [610, 401] width 64 height 13
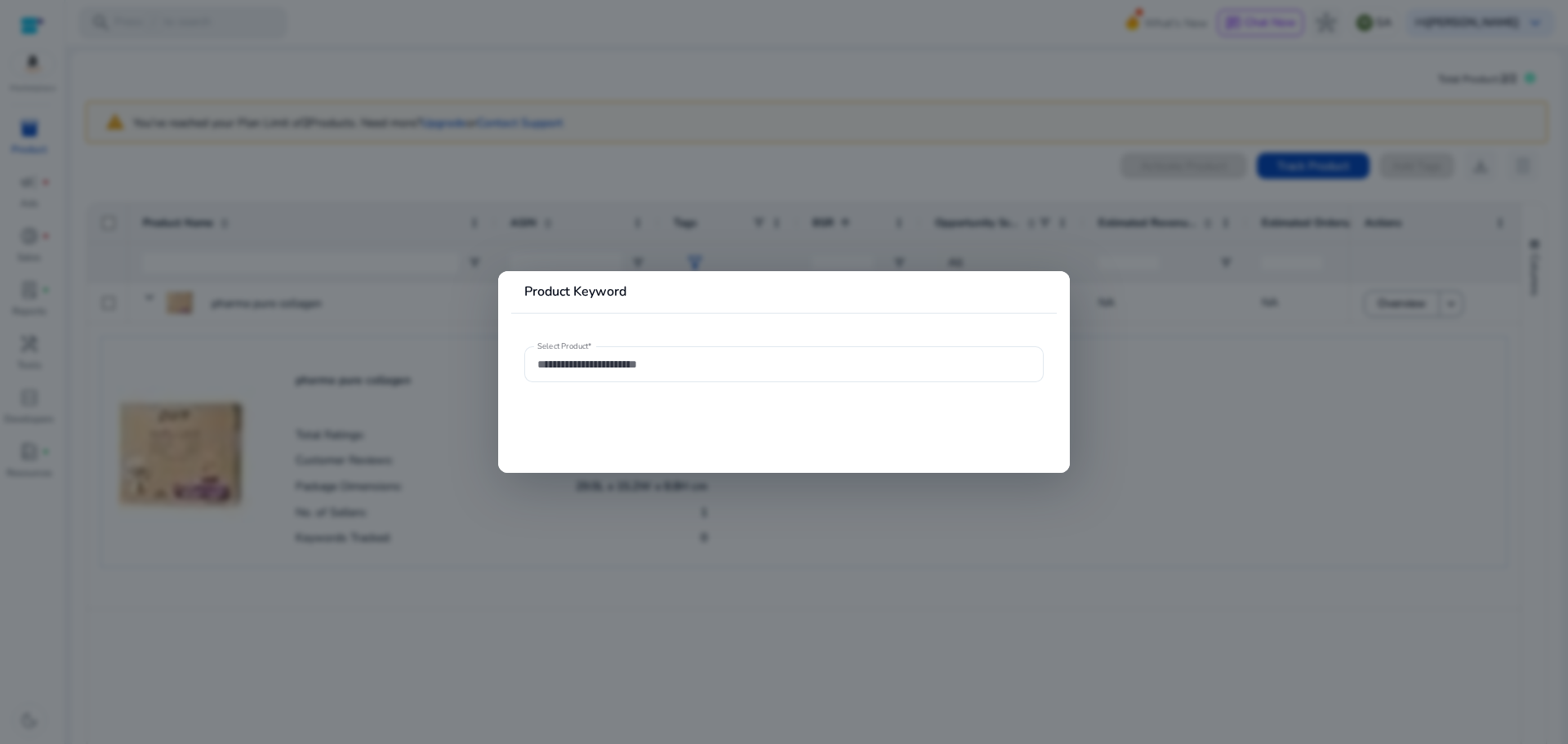
type input "**********"
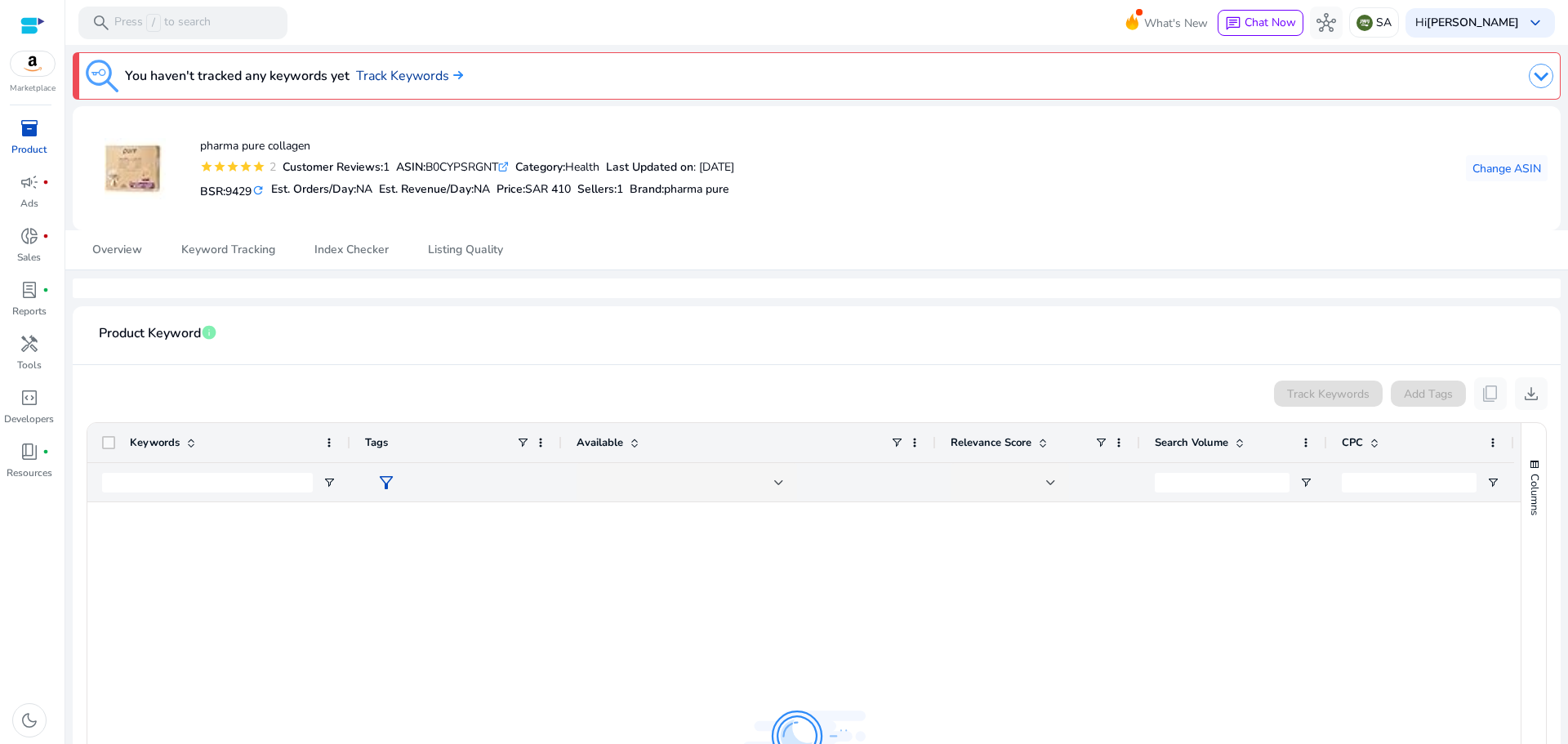
click at [440, 71] on link "Track Keywords" at bounding box center [409, 76] width 107 height 20
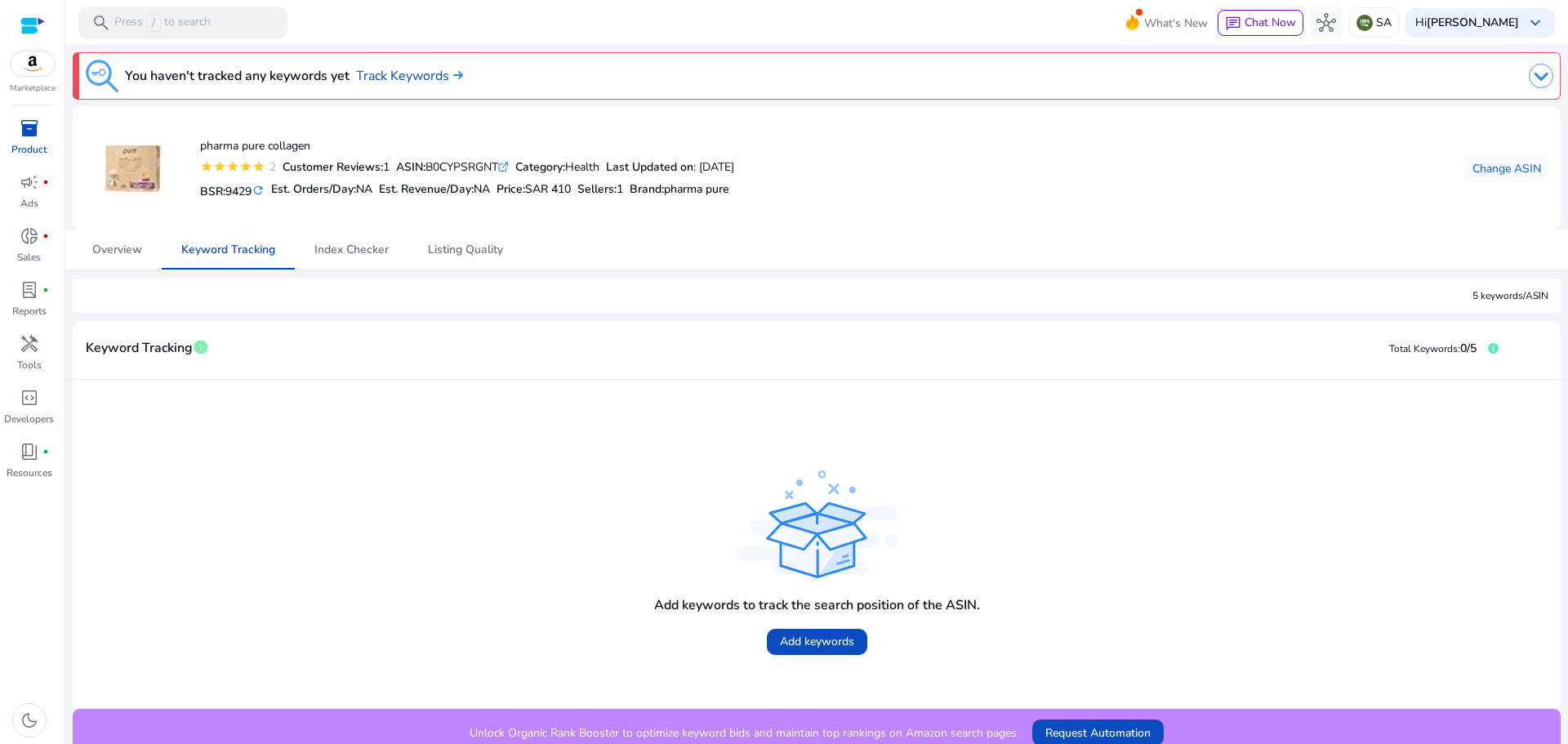
scroll to position [13, 0]
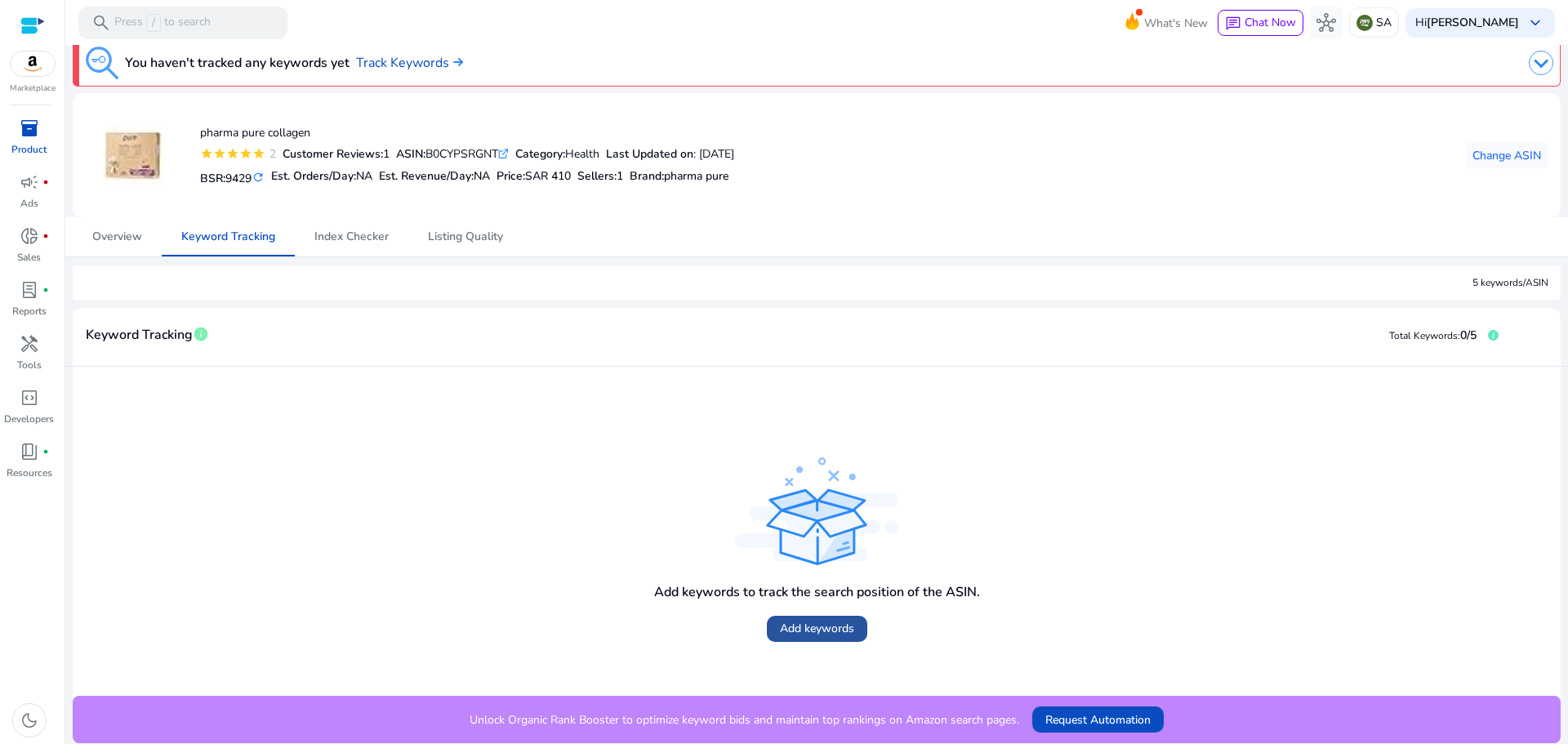
click at [808, 630] on span "Add keywords" at bounding box center [817, 628] width 74 height 17
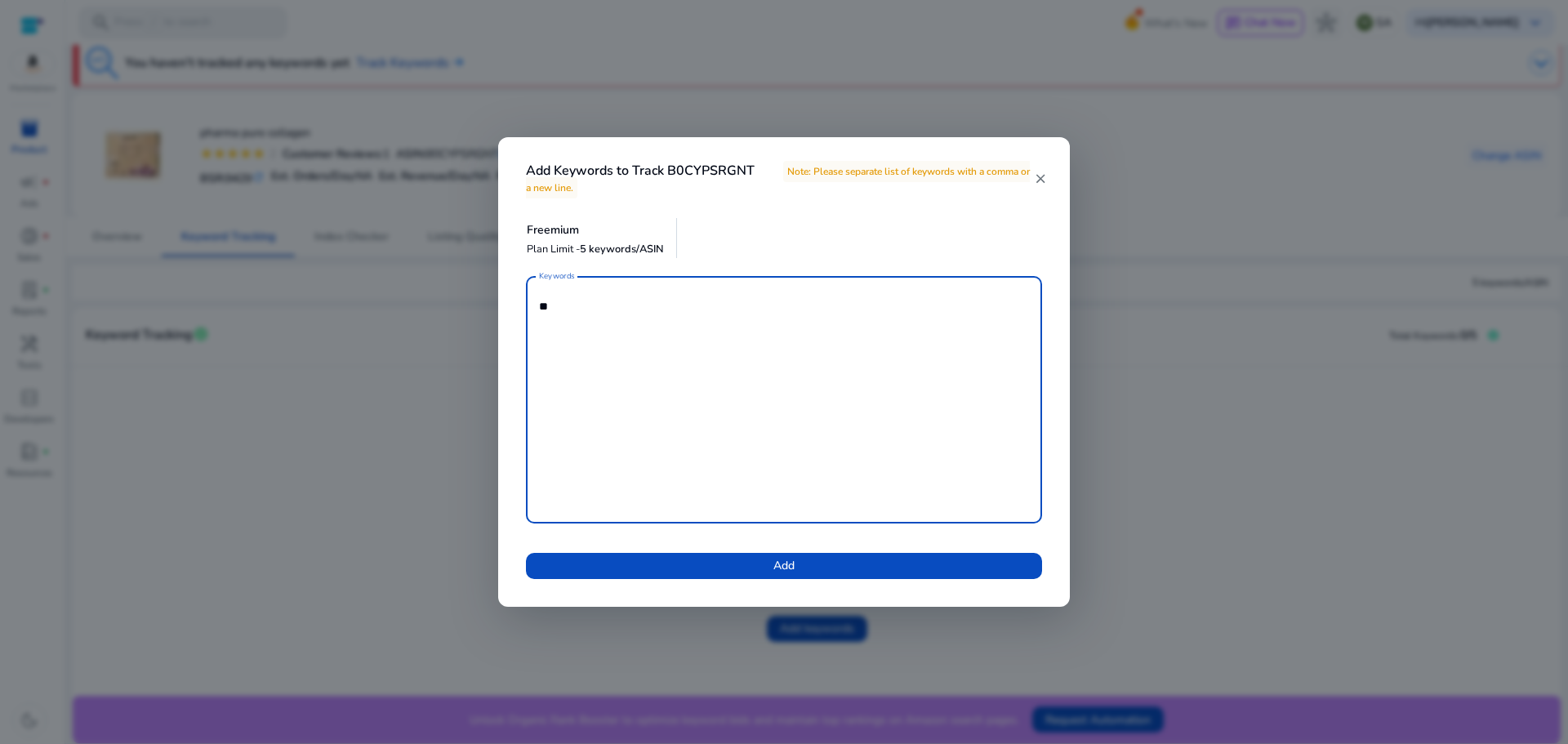
type textarea "*"
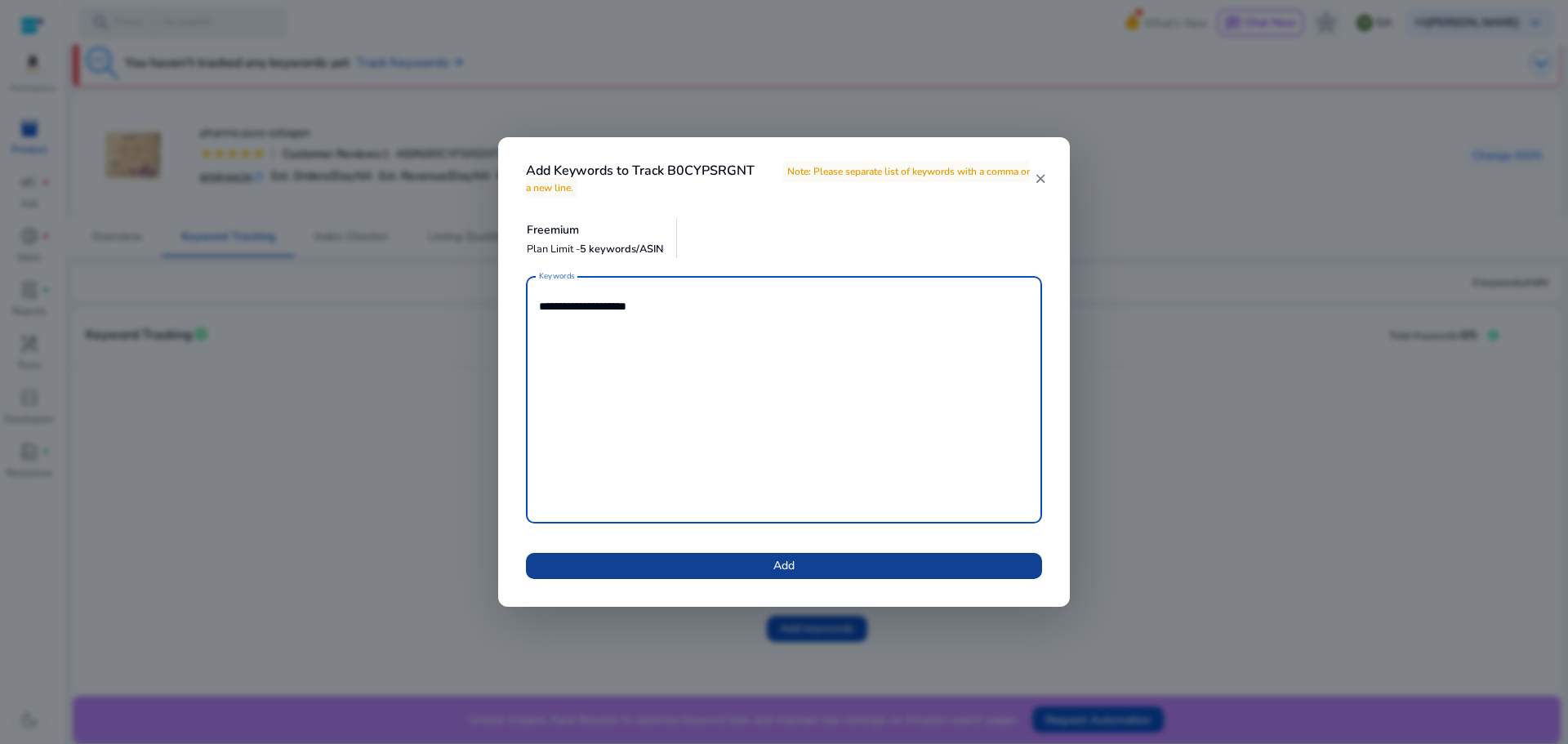
type textarea "**********"
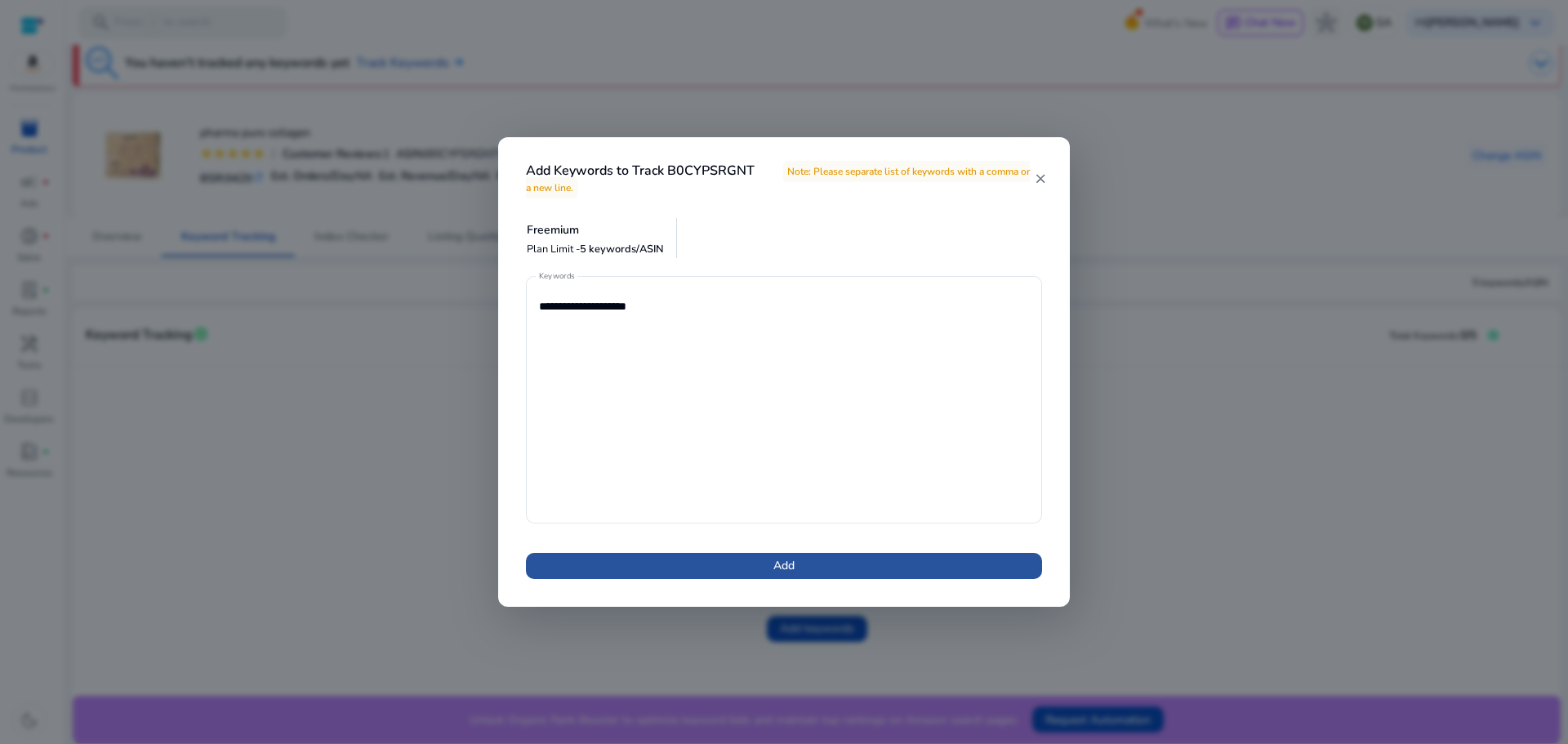
click at [764, 568] on span at bounding box center [783, 565] width 516 height 39
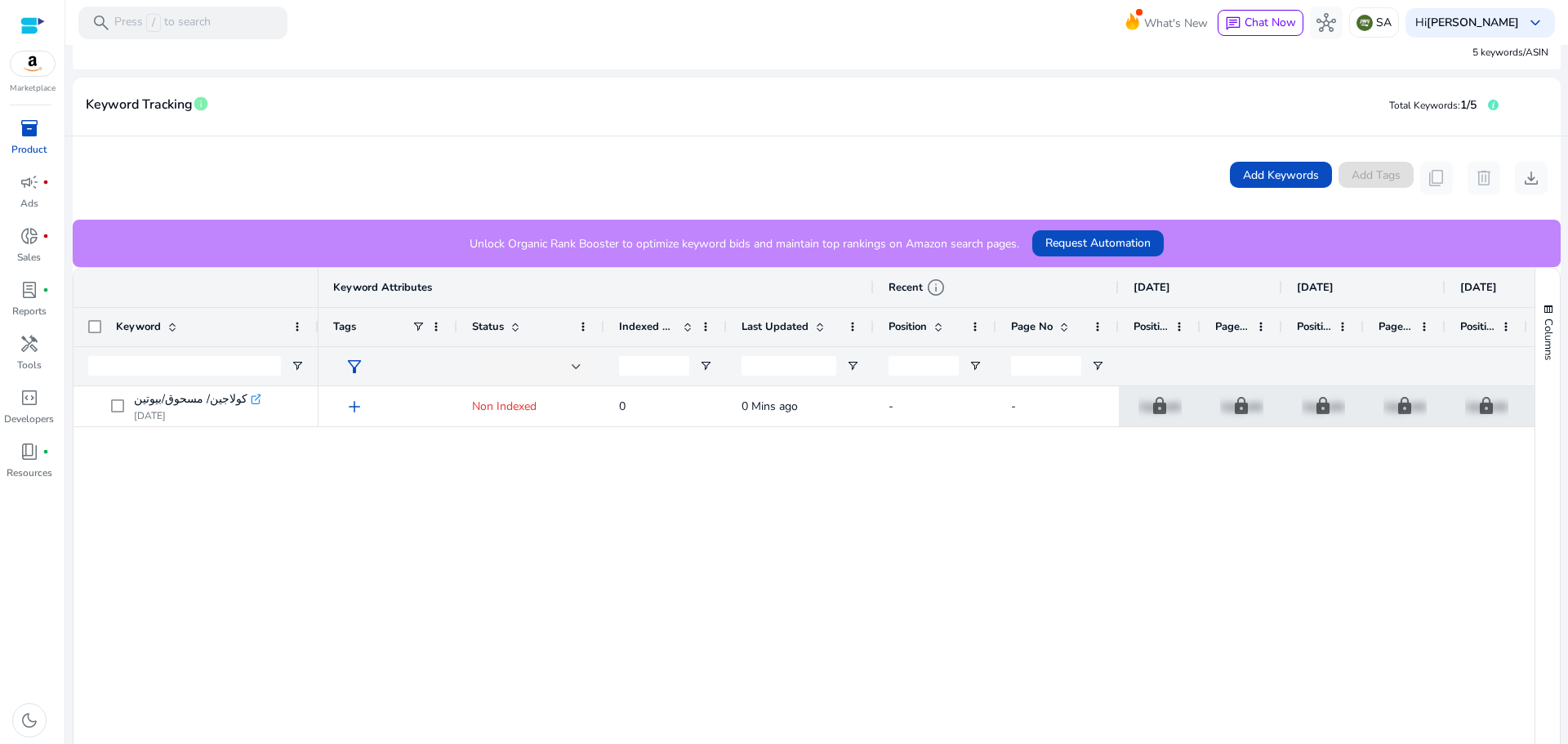
scroll to position [245, 0]
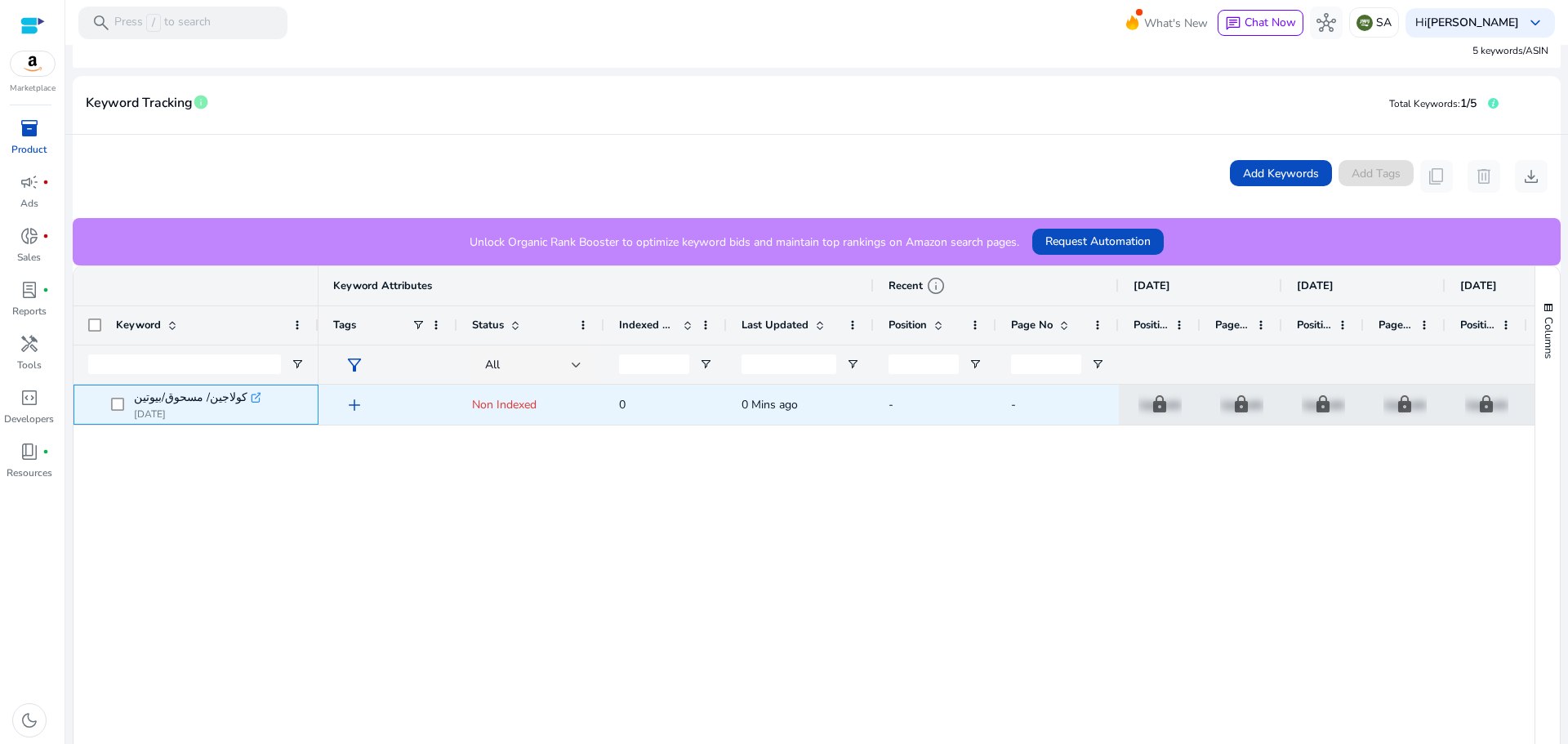
click at [251, 400] on icon ".st0{fill:#2c8af8}" at bounding box center [256, 397] width 11 height 11
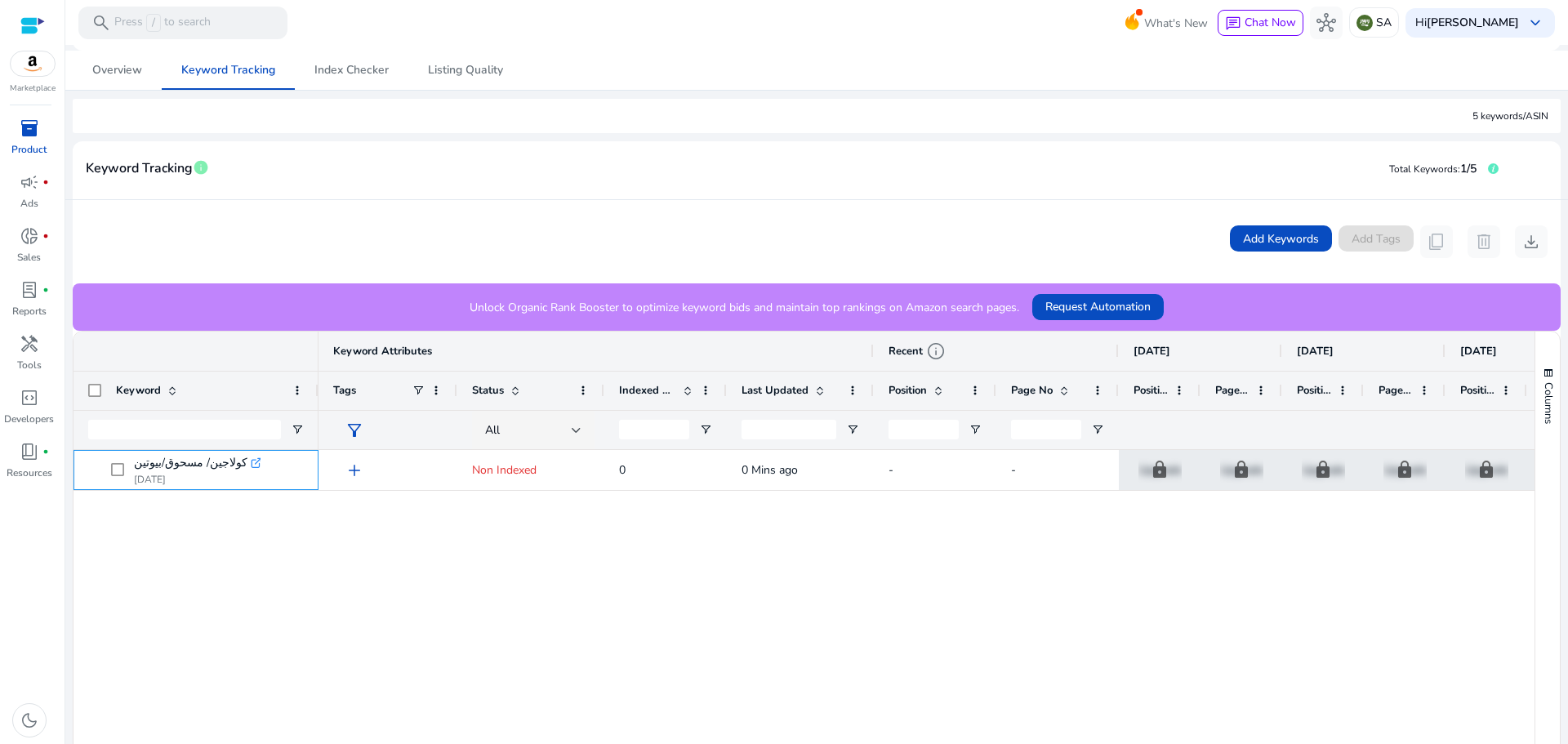
scroll to position [0, 0]
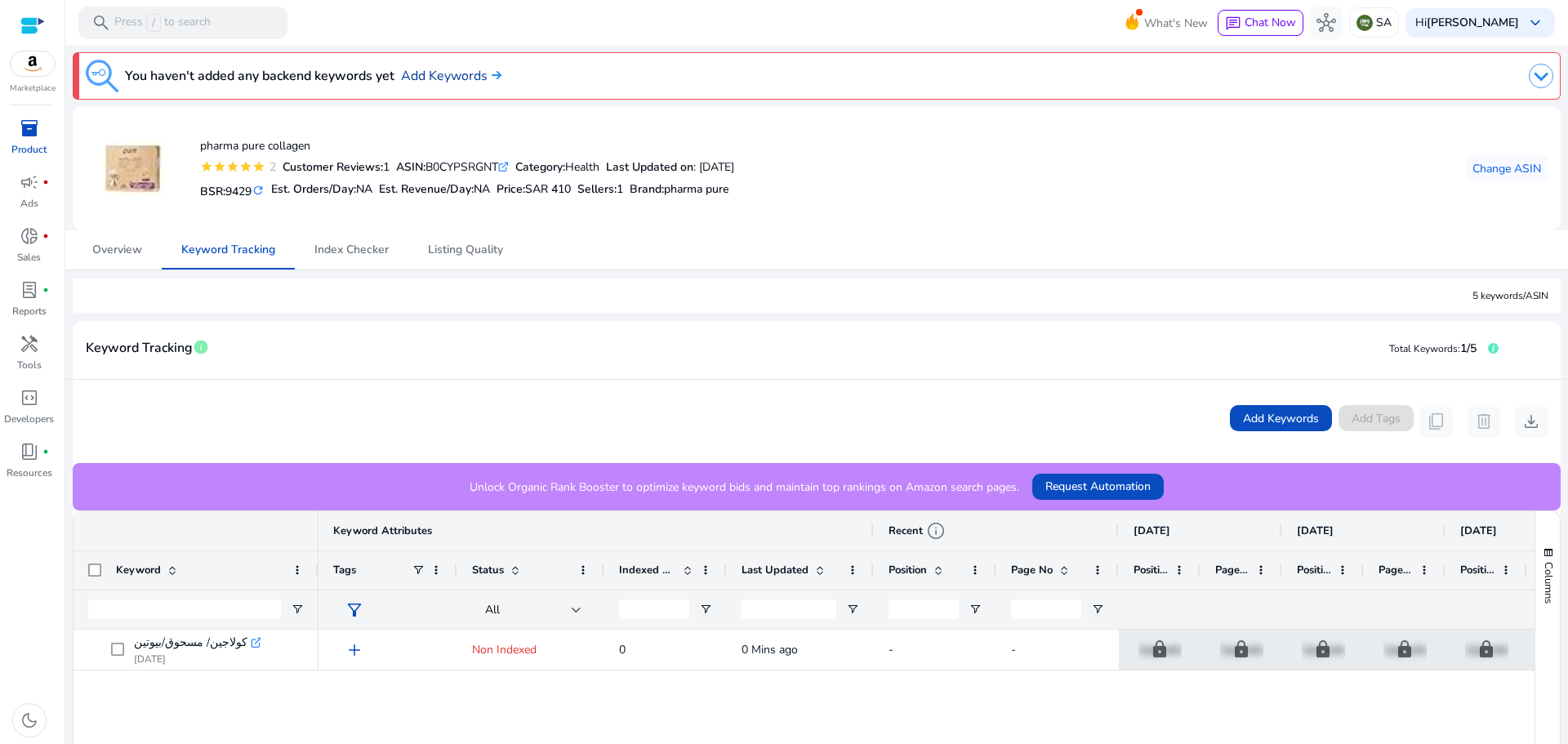
click at [462, 78] on link "Add Keywords" at bounding box center [451, 76] width 101 height 20
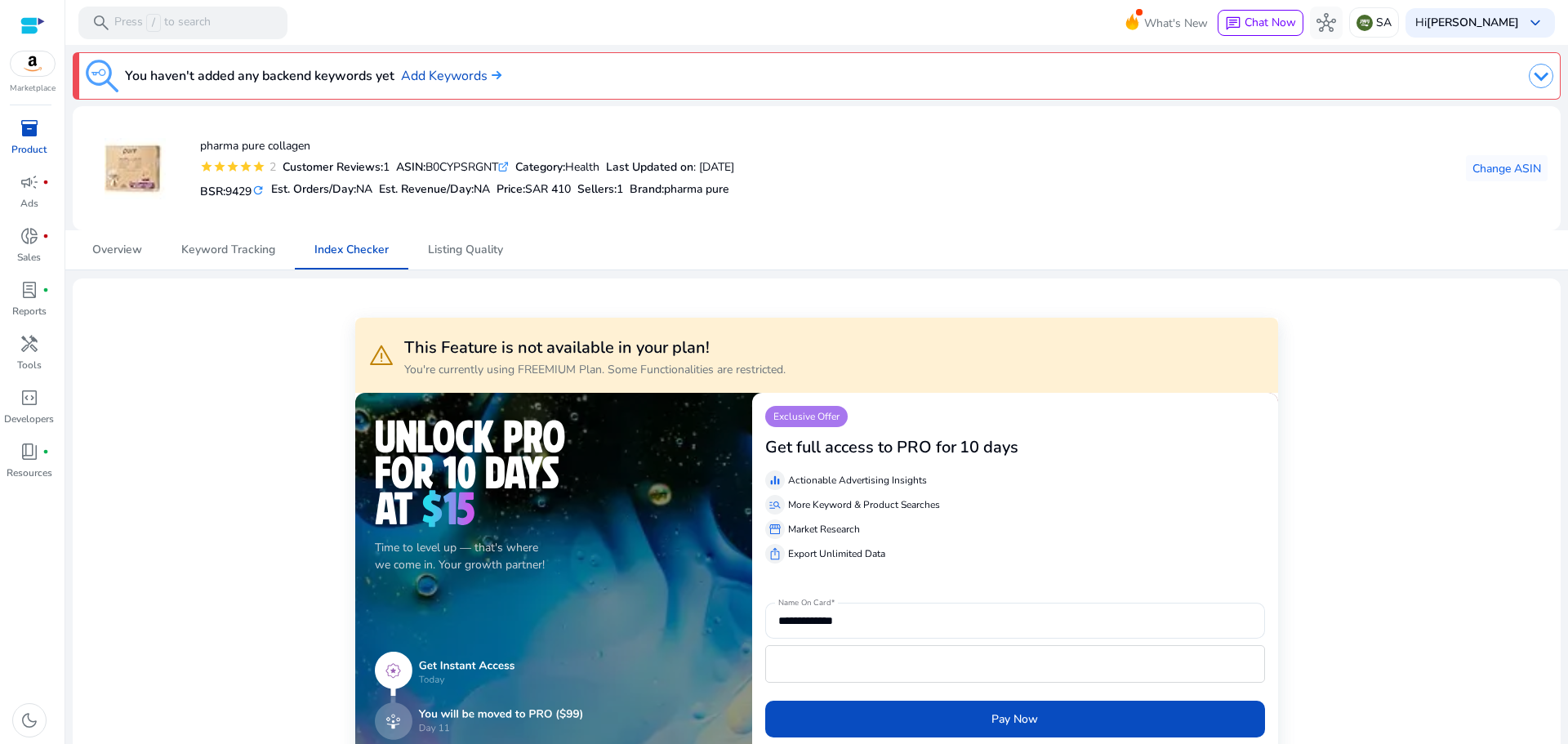
click at [1528, 76] on img at bounding box center [1540, 76] width 24 height 24
